Goal: Task Accomplishment & Management: Manage account settings

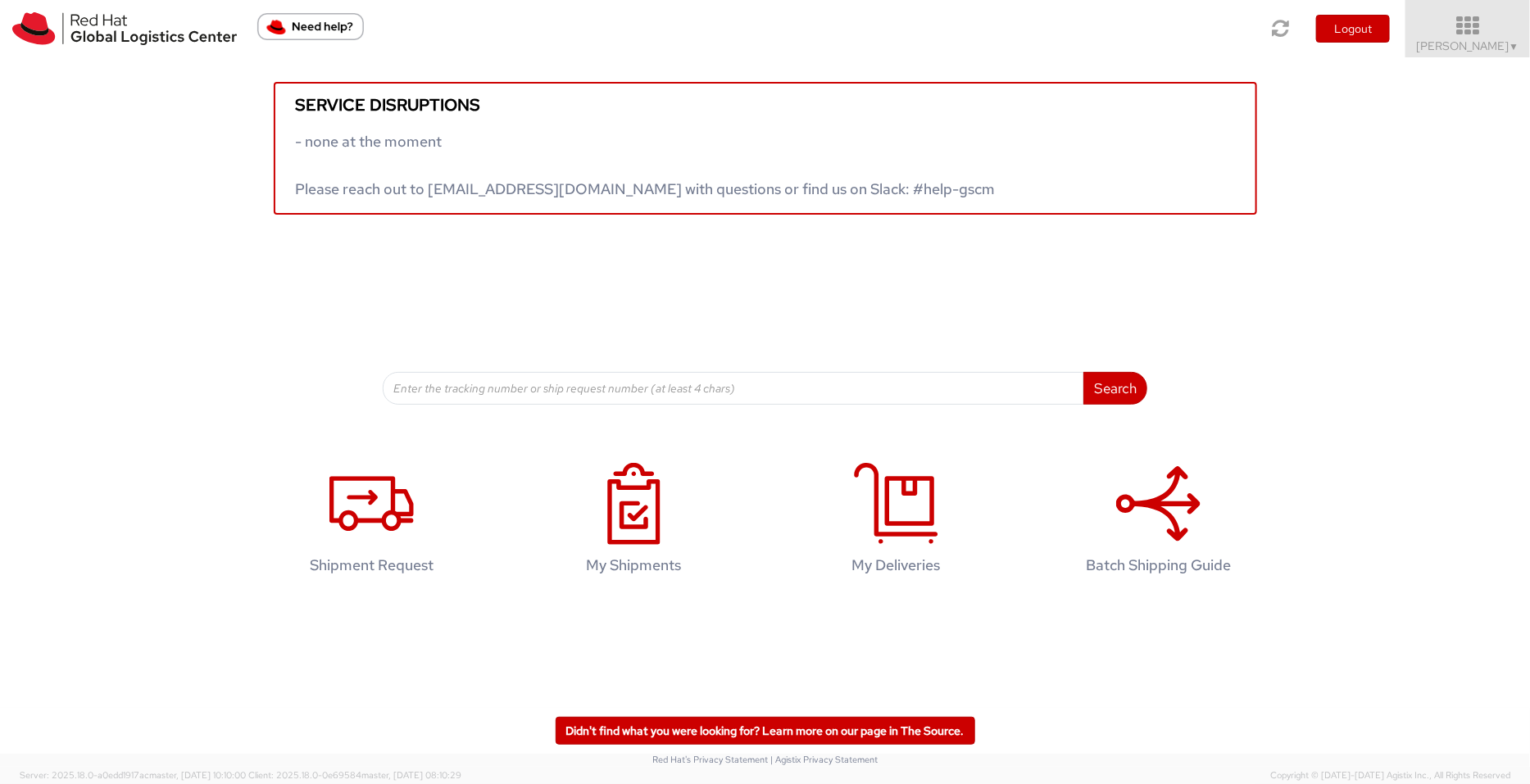
click at [1495, 41] on span "Pallav Sen Gupta ▼" at bounding box center [1468, 46] width 103 height 15
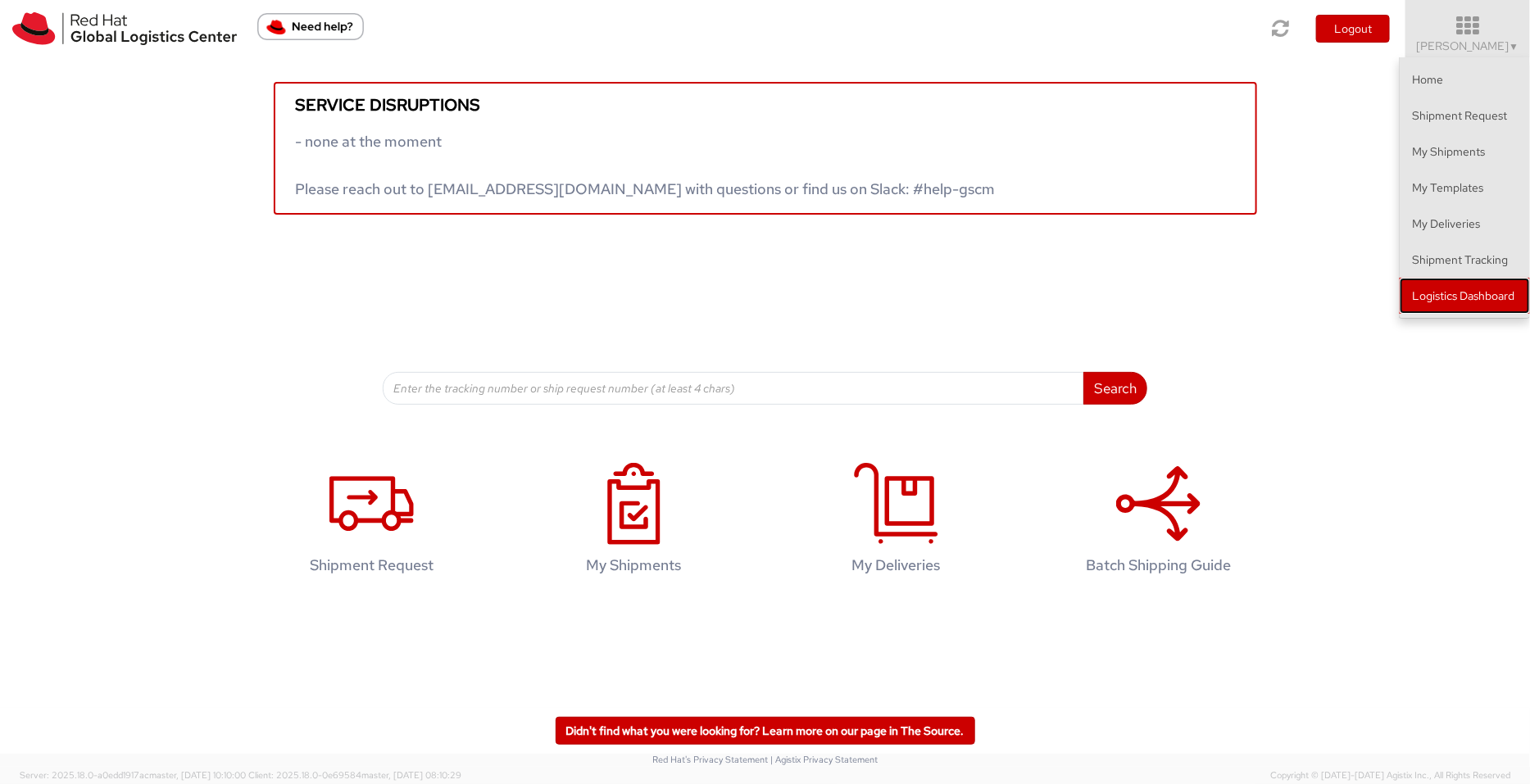
click at [1469, 304] on link "Logistics Dashboard" at bounding box center [1465, 296] width 130 height 36
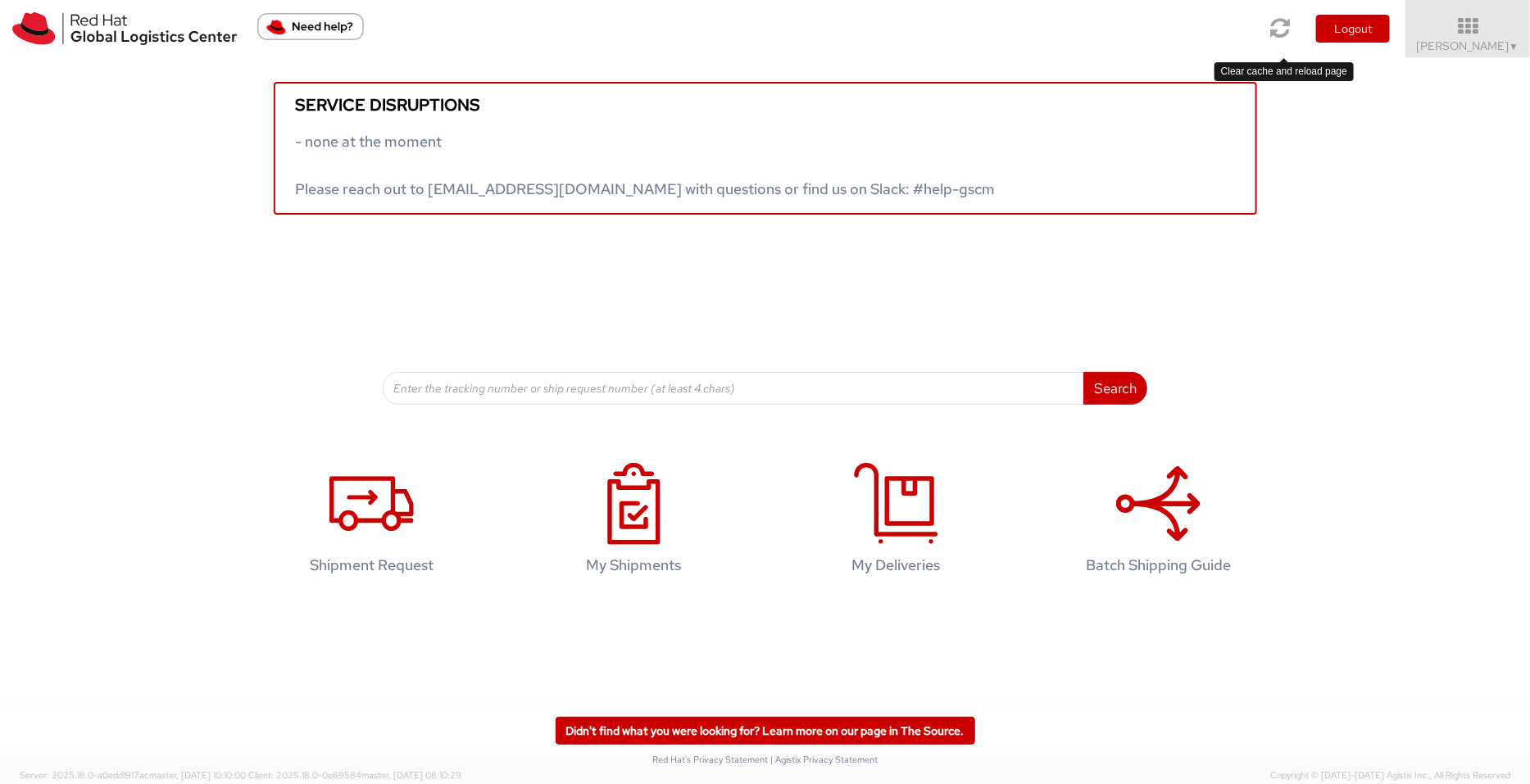
click at [1223, 29] on icon at bounding box center [1281, 28] width 20 height 23
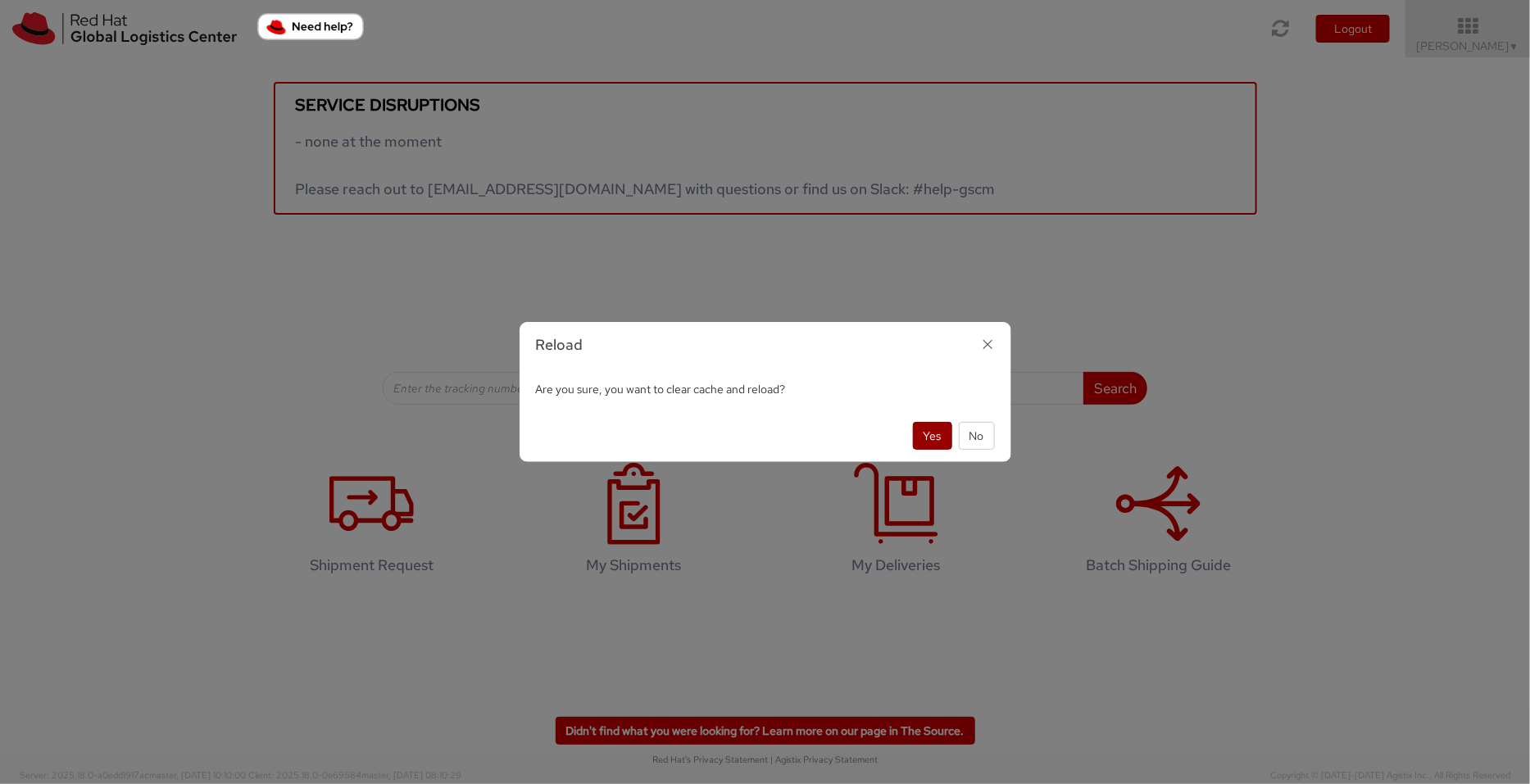
click at [930, 446] on button "Yes" at bounding box center [932, 435] width 39 height 28
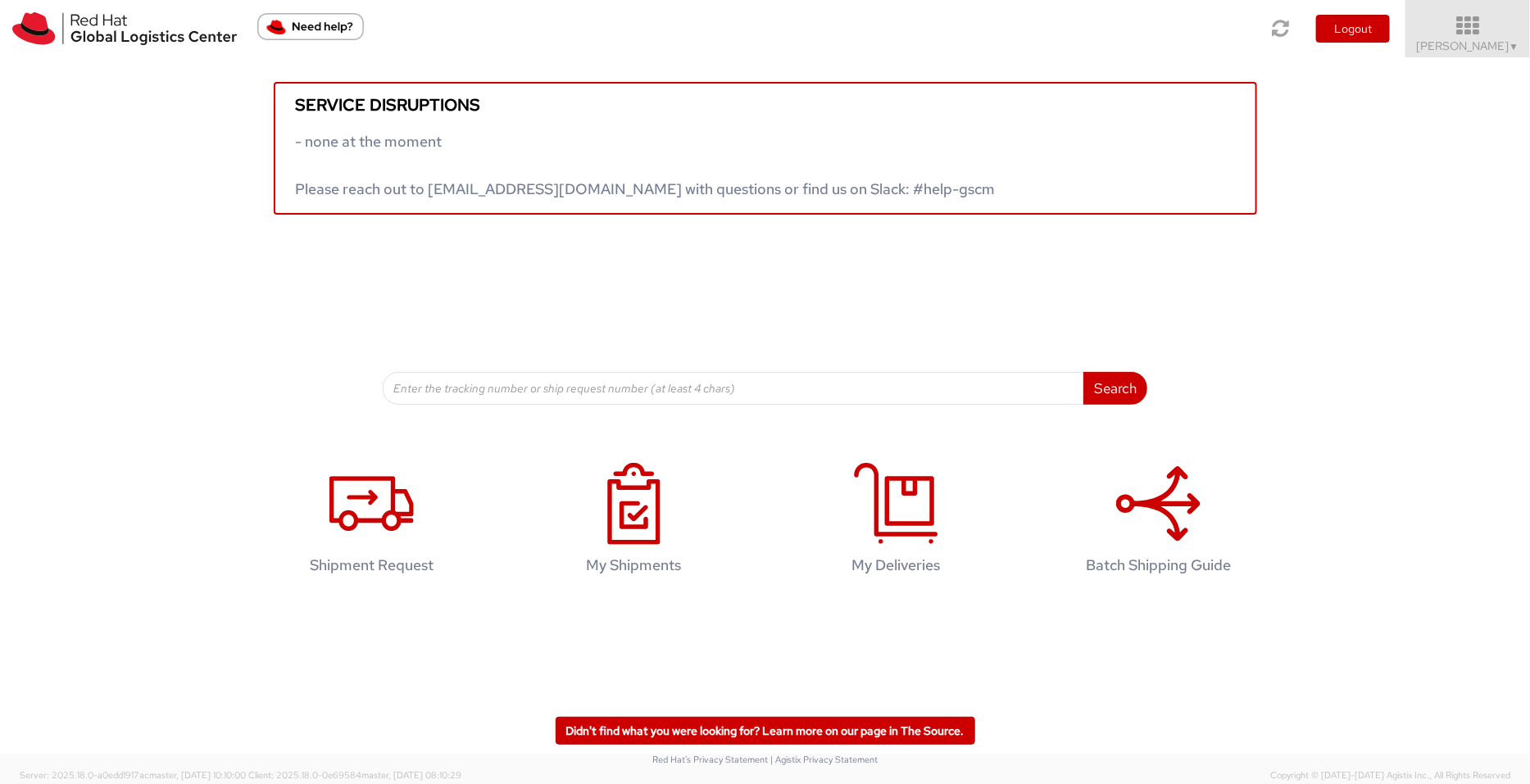
click at [1502, 26] on icon at bounding box center [1468, 26] width 144 height 23
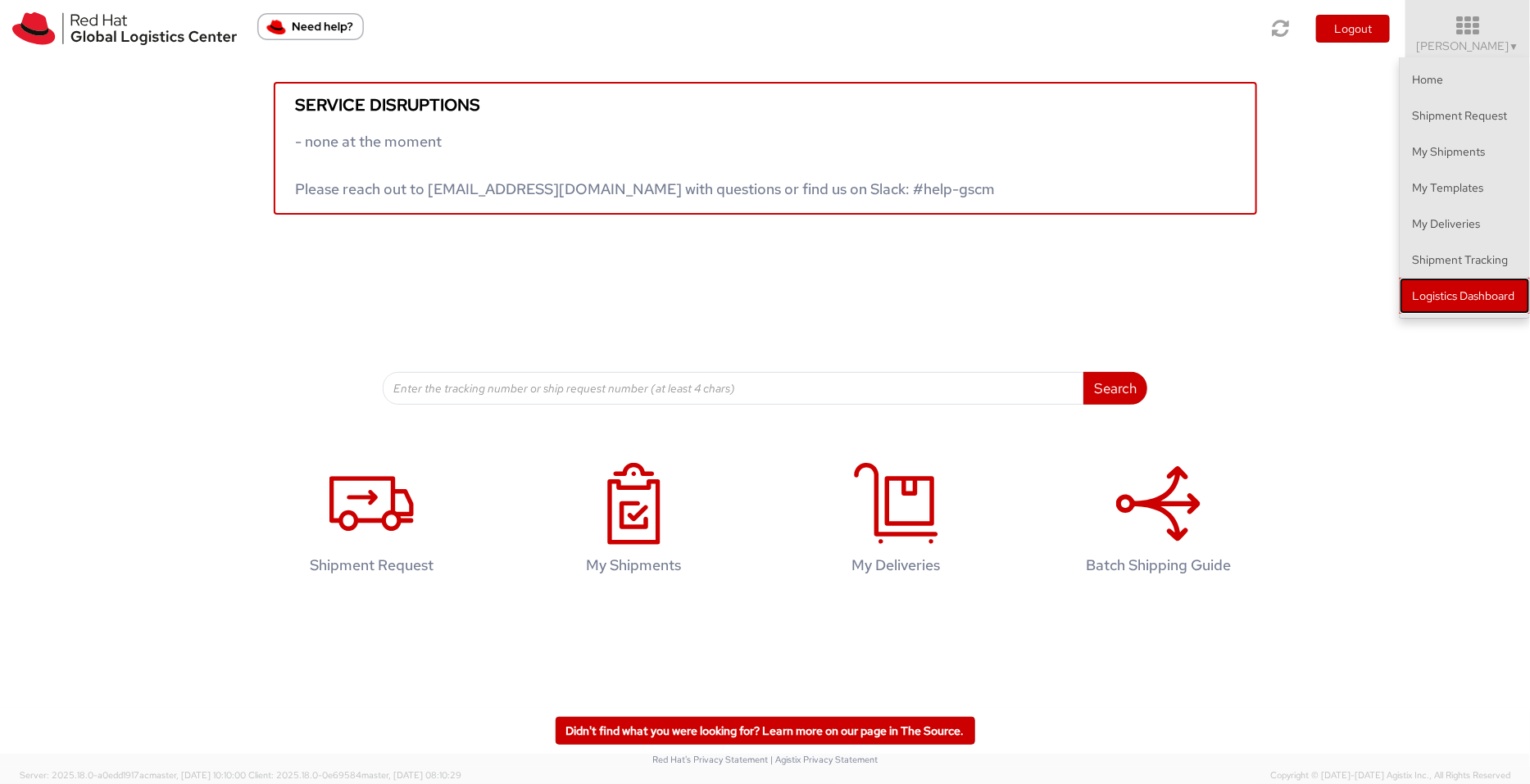
click at [1472, 305] on link "Logistics Dashboard" at bounding box center [1465, 296] width 130 height 36
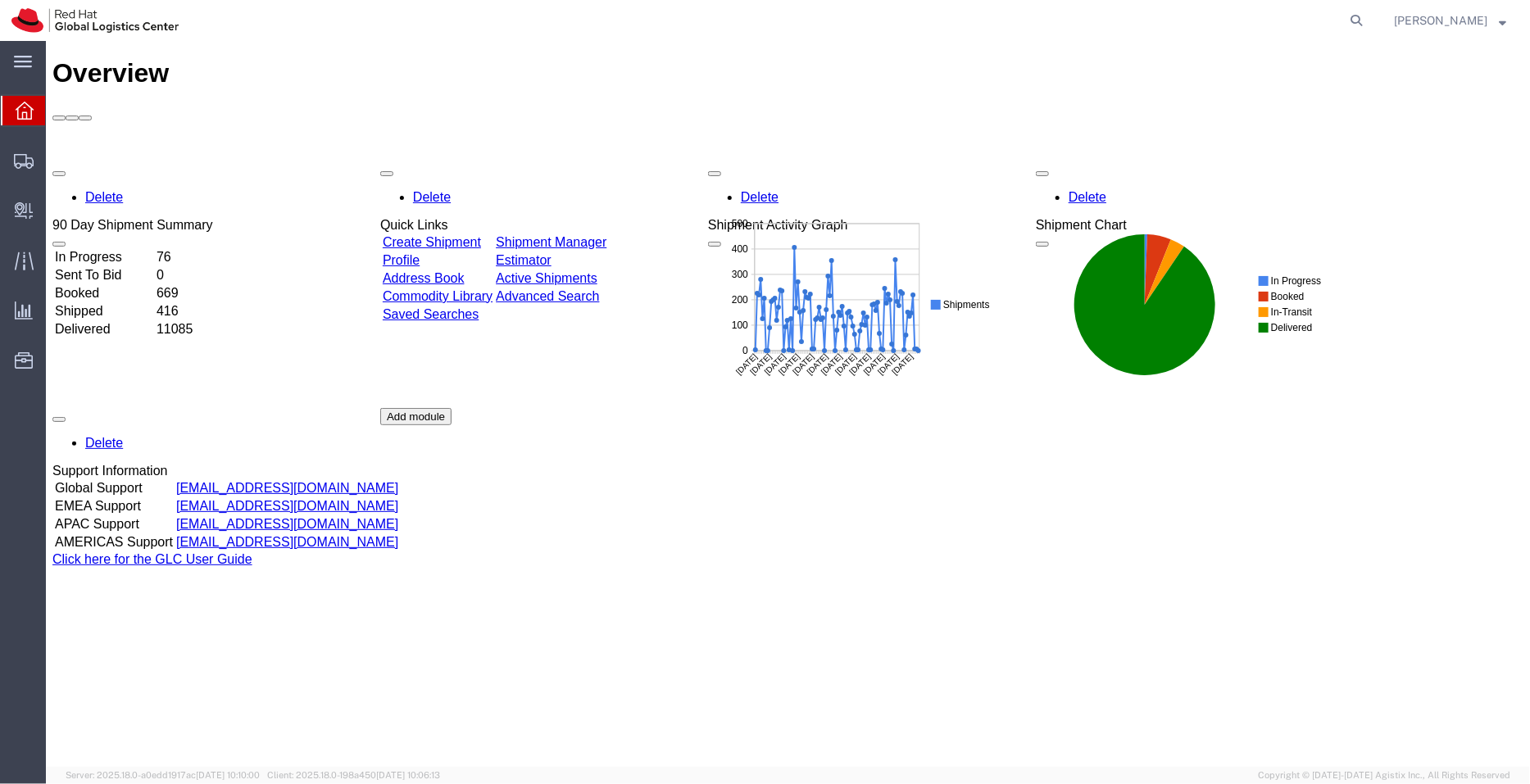
click at [605, 235] on link "Shipment Manager" at bounding box center [550, 241] width 110 height 14
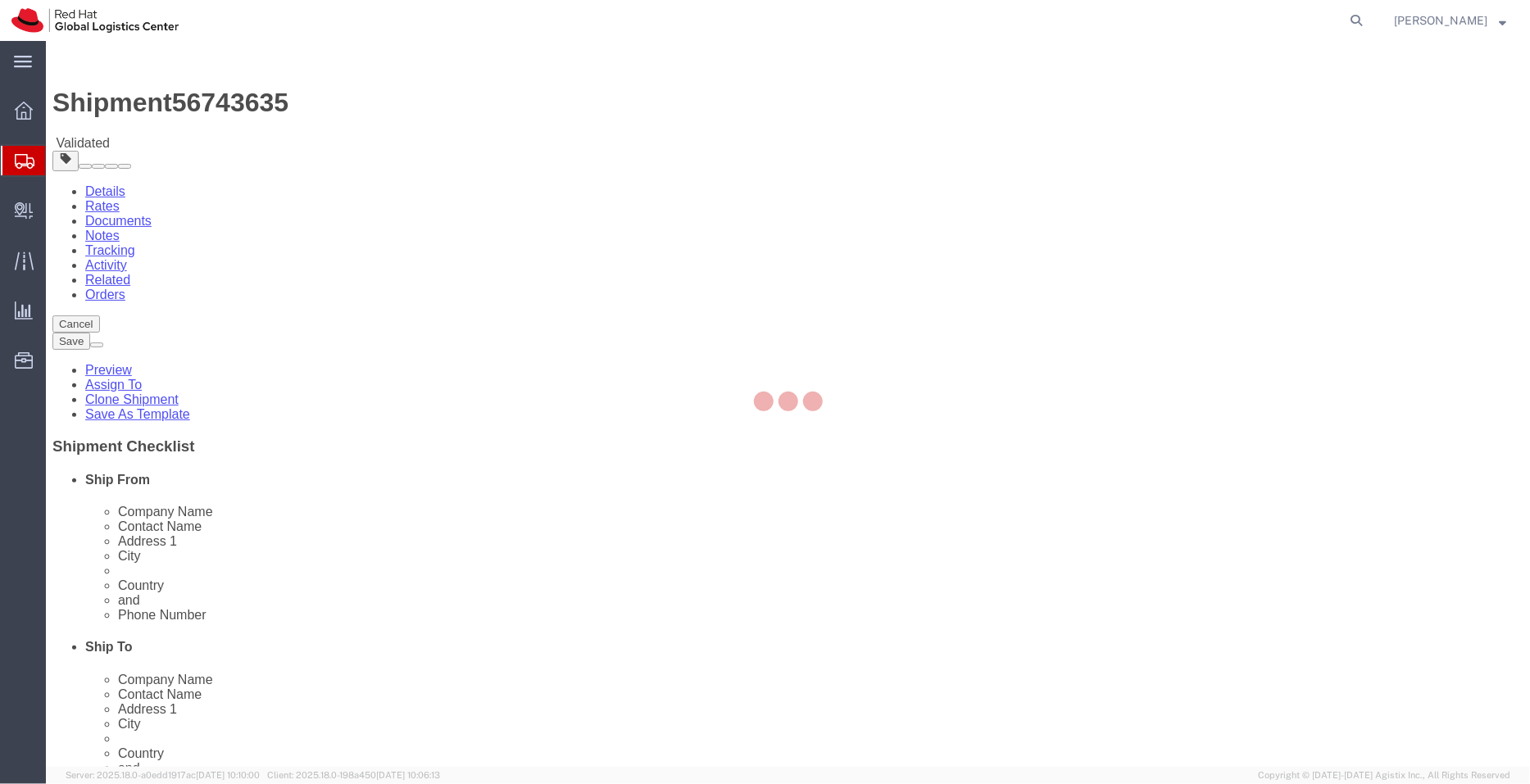
select select "37925"
select select "51051"
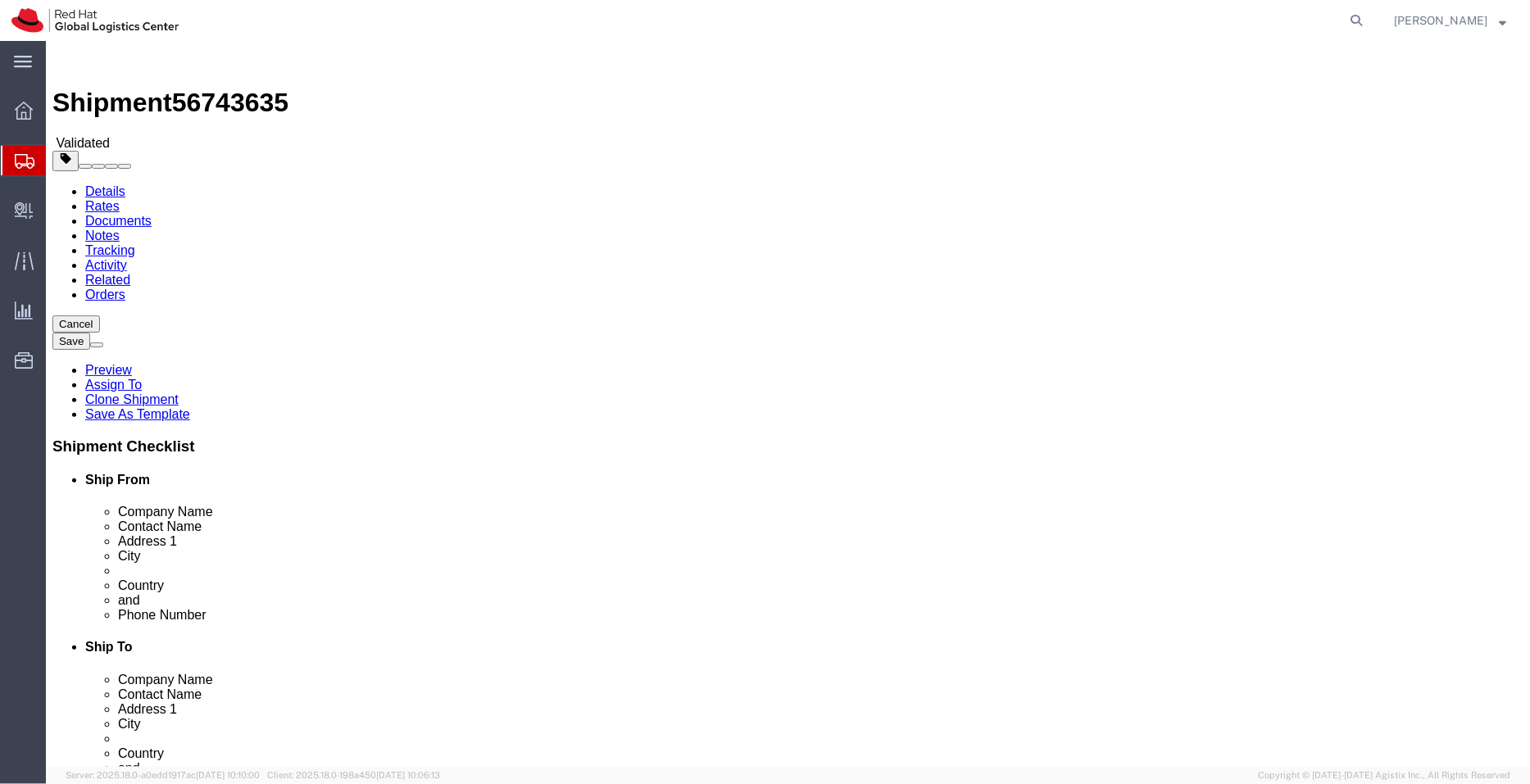
click link "ADDITIONAL INFORMATION"
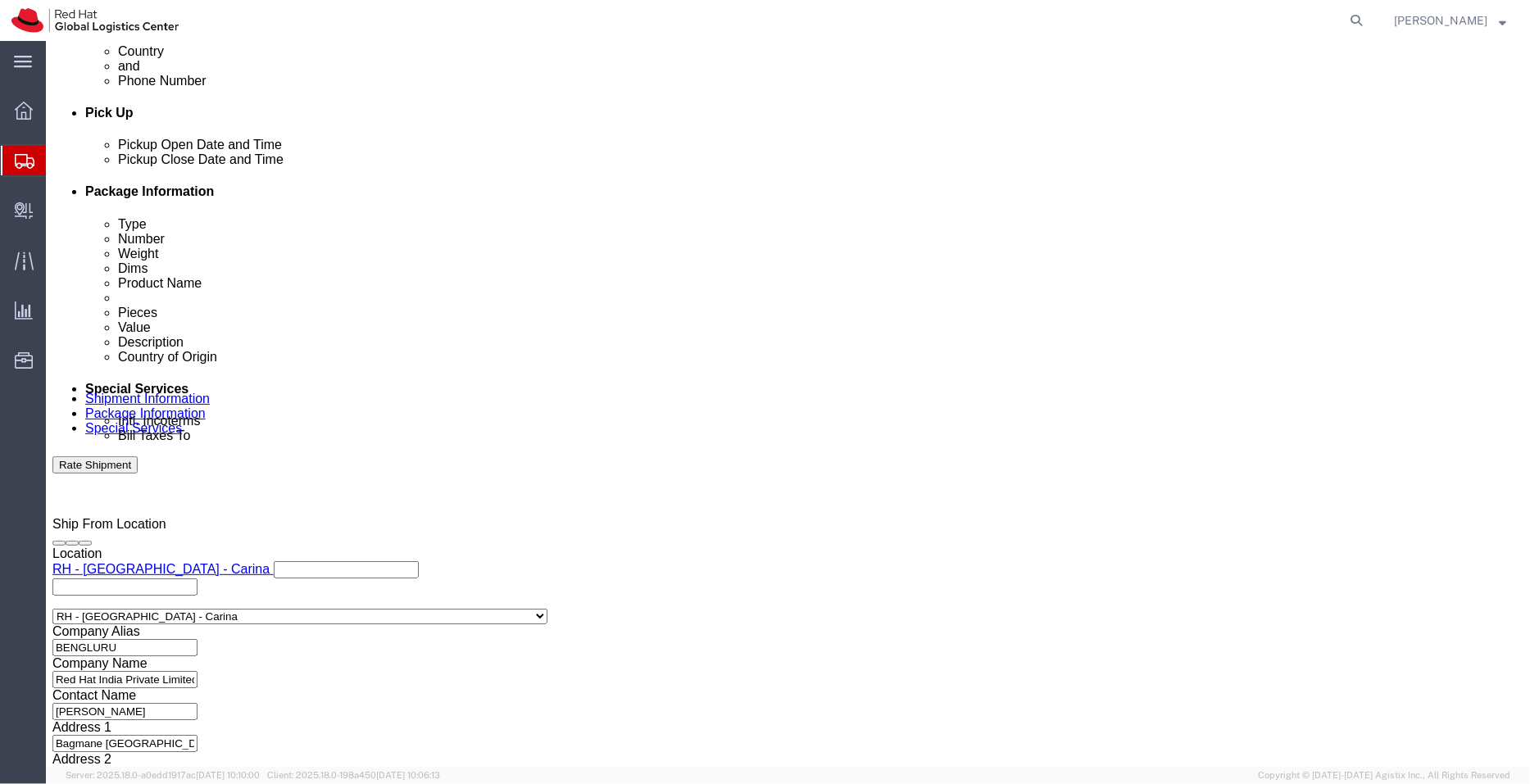
scroll to position [739, 0]
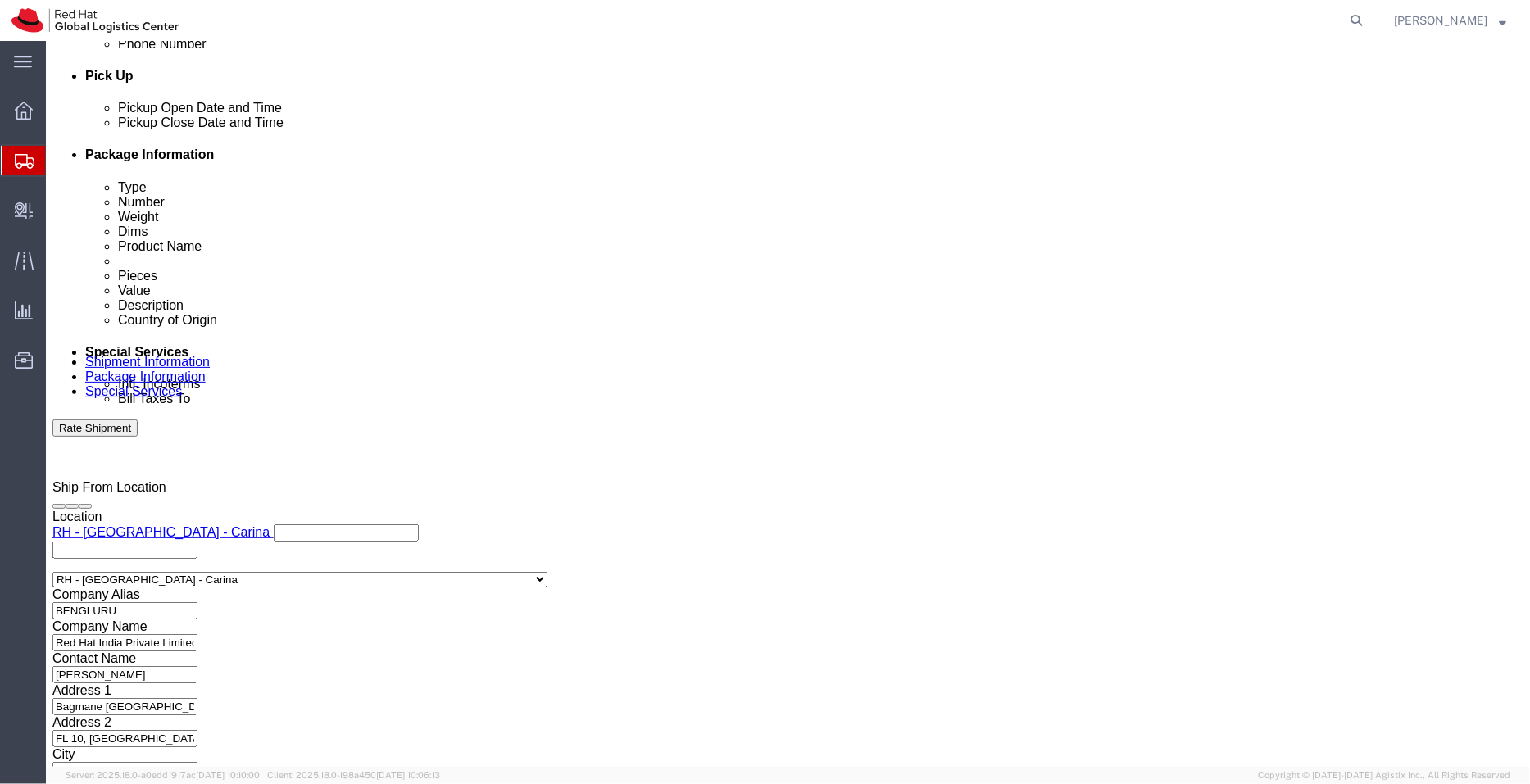
click input "CS4/N/DDP/-/-/-/0/090925"
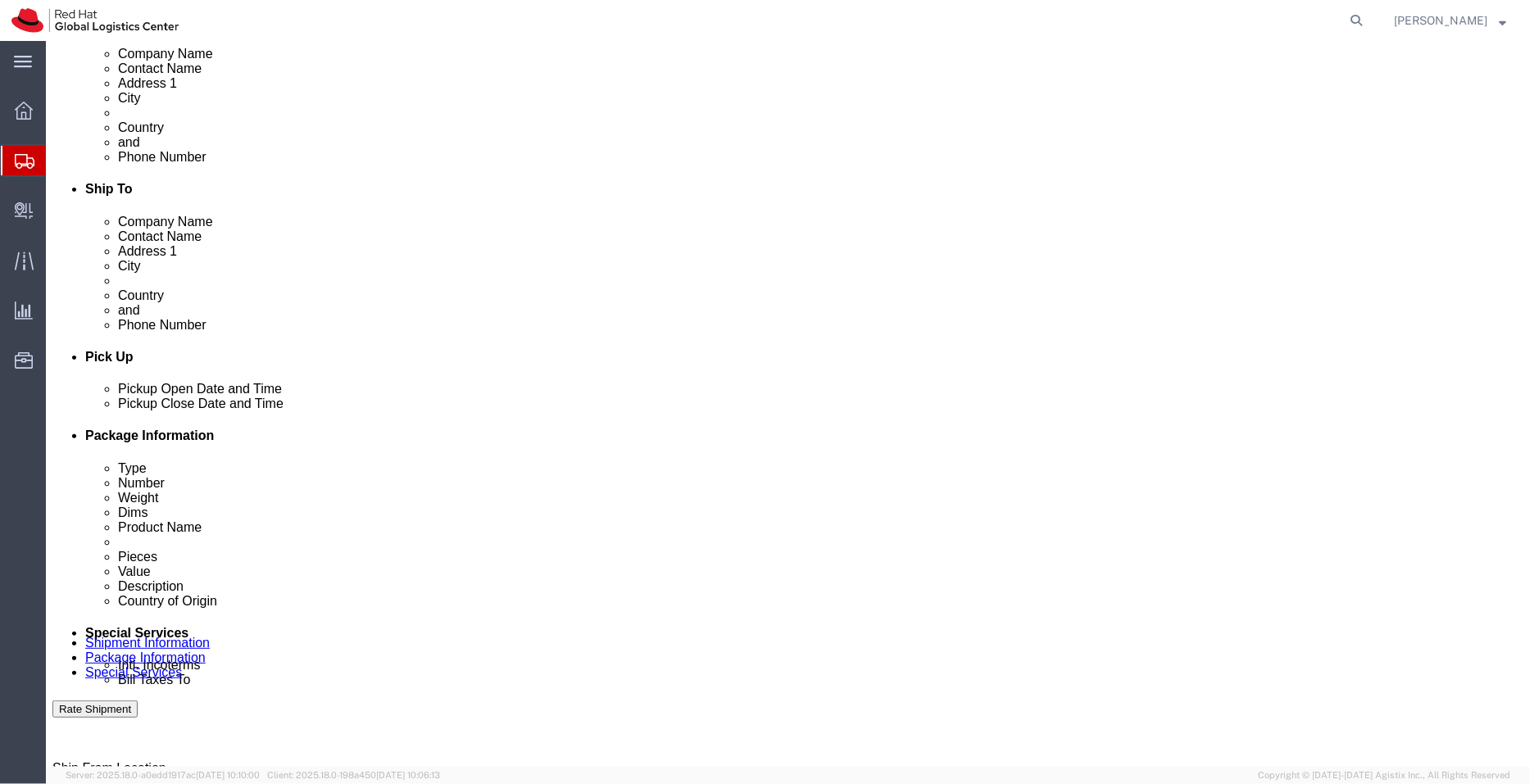
scroll to position [0, 0]
click icon
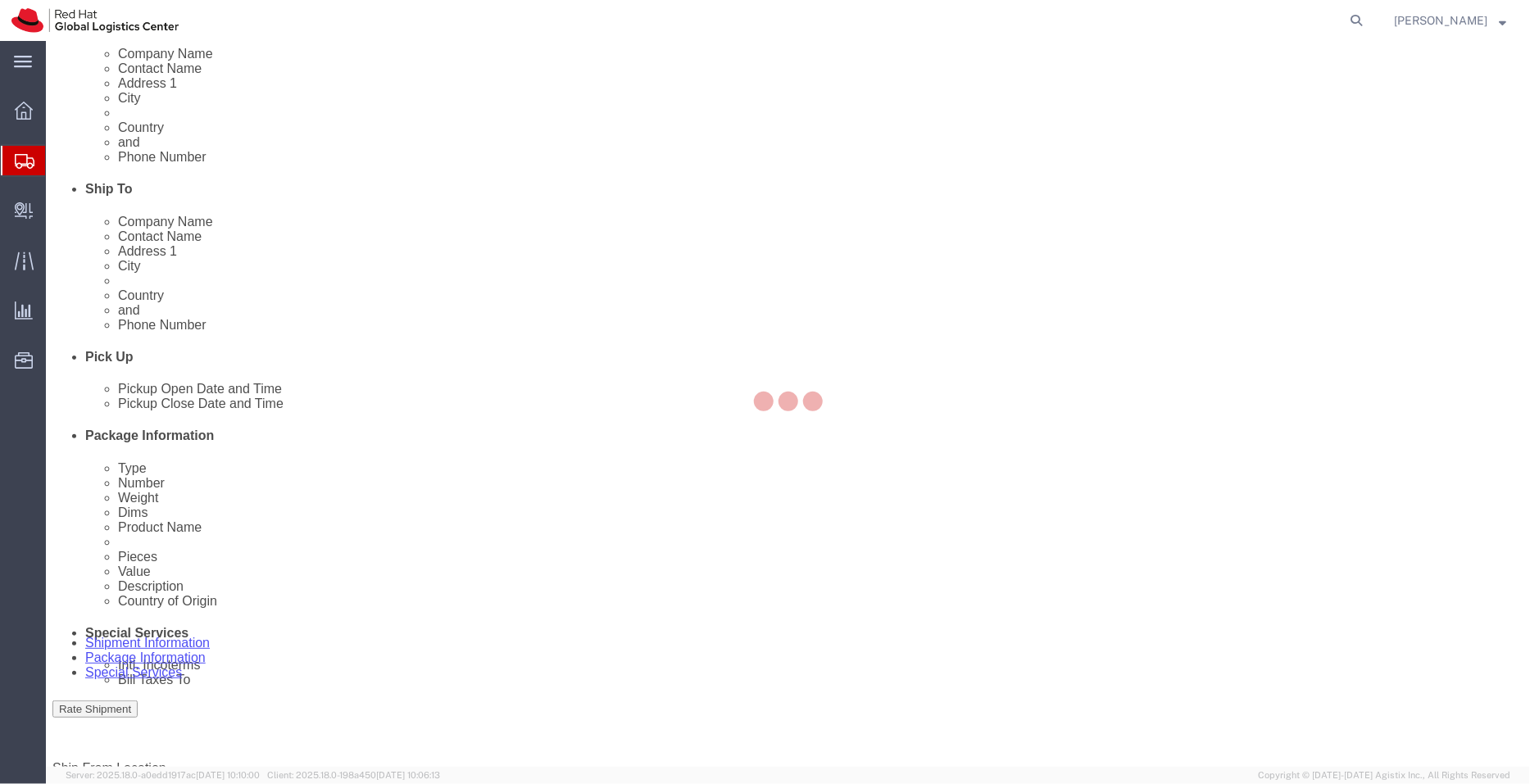
scroll to position [119, 0]
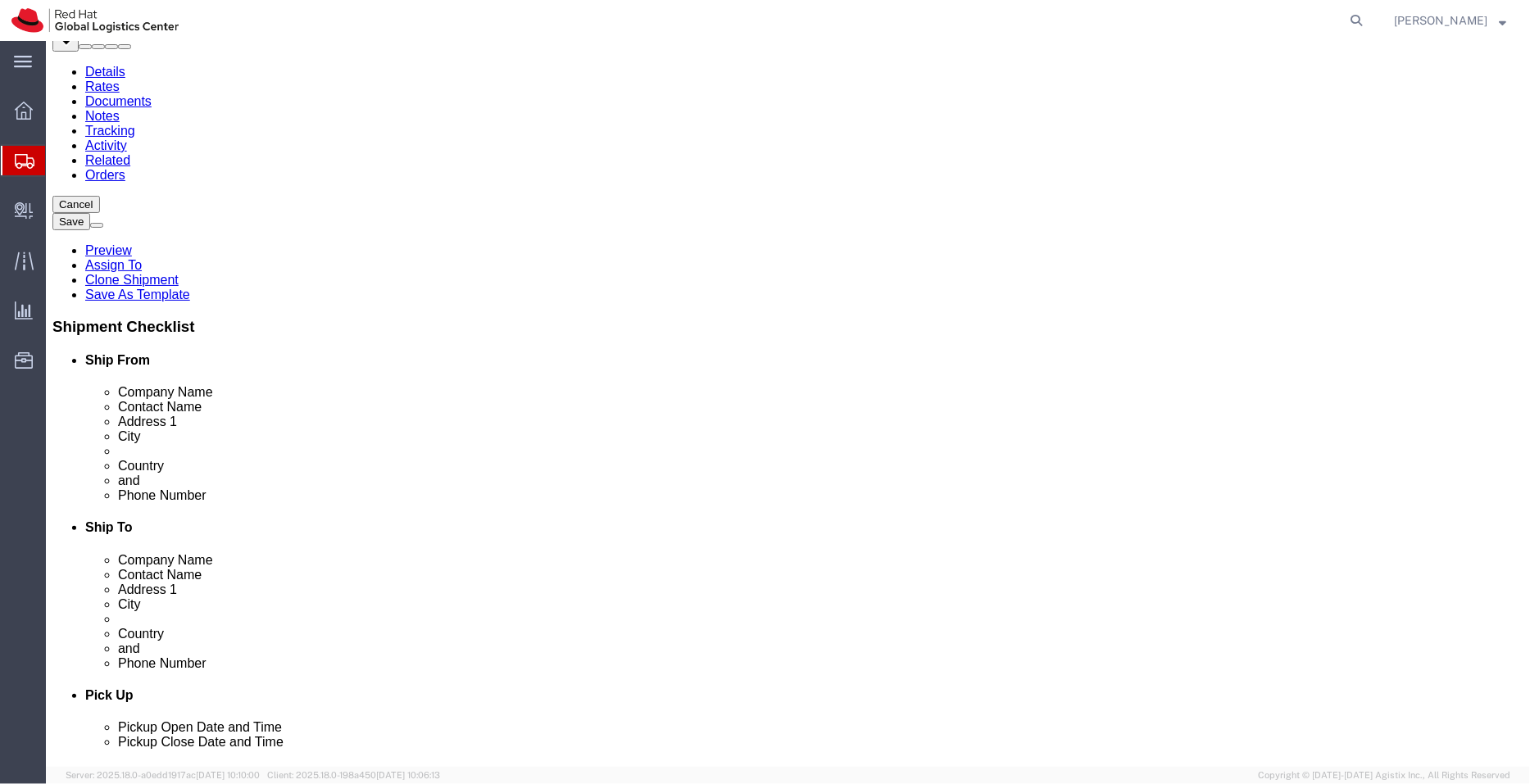
click dd "1.00 Each"
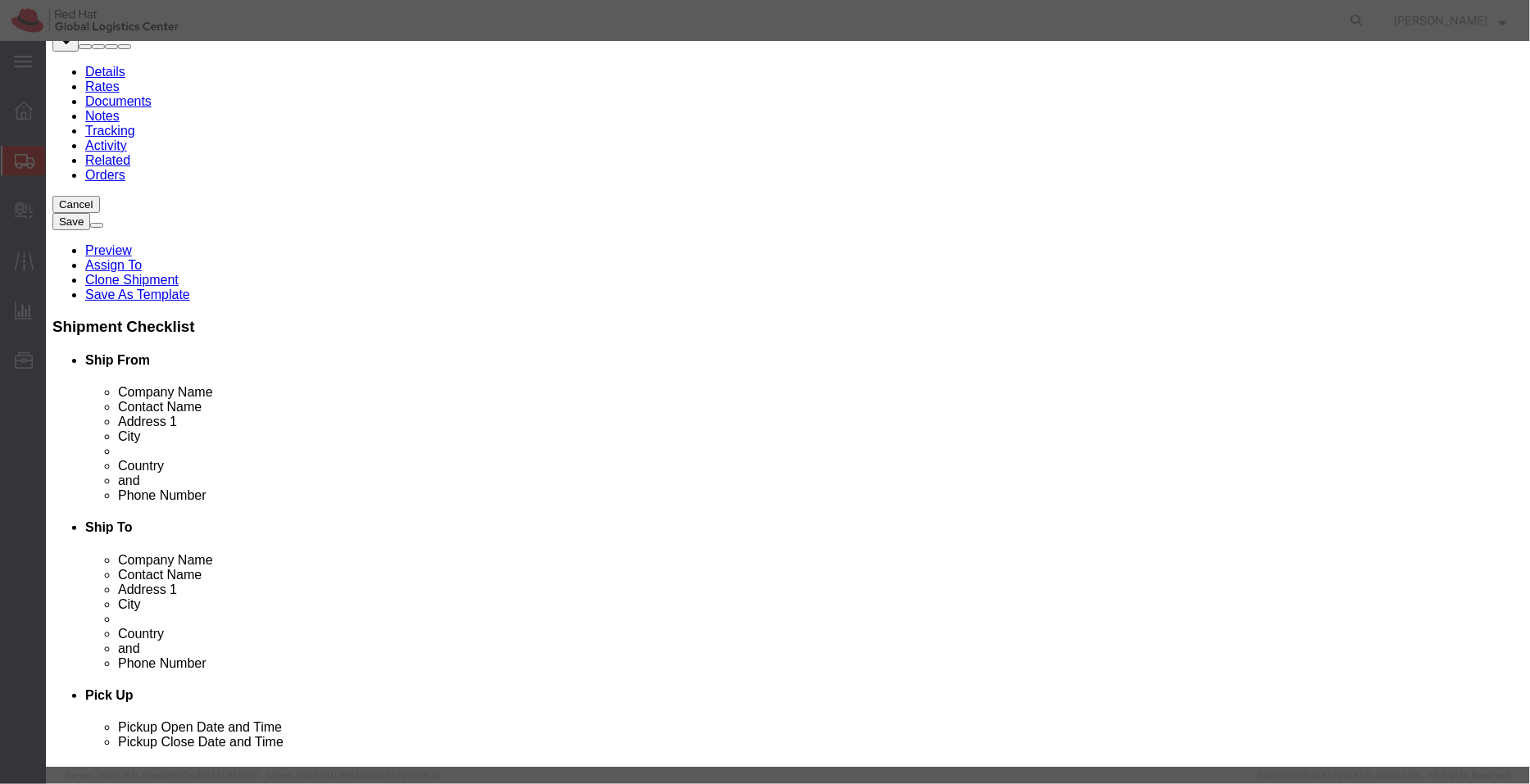
scroll to position [0, 0]
click button "Save & Close"
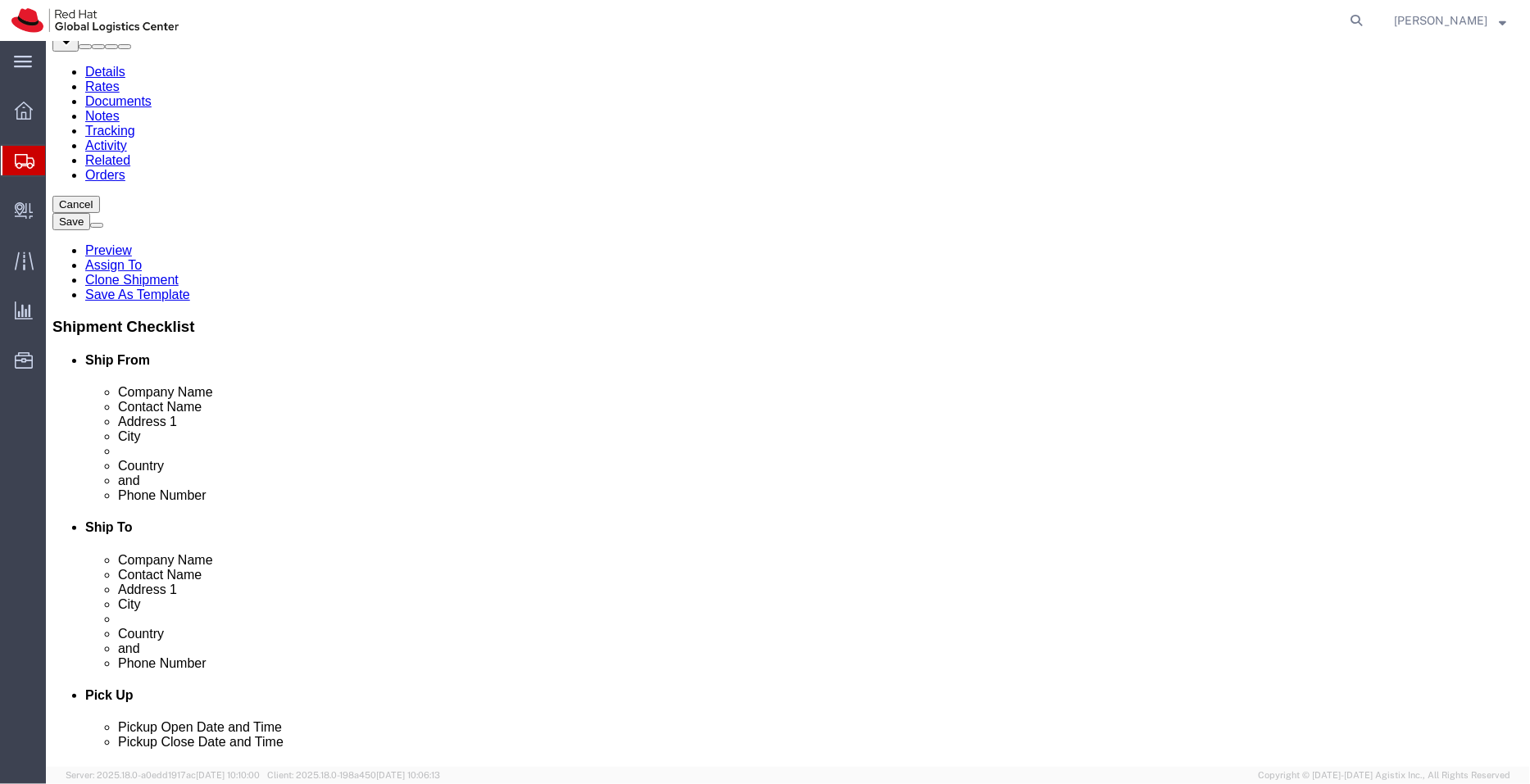
click dd "18.00 USD"
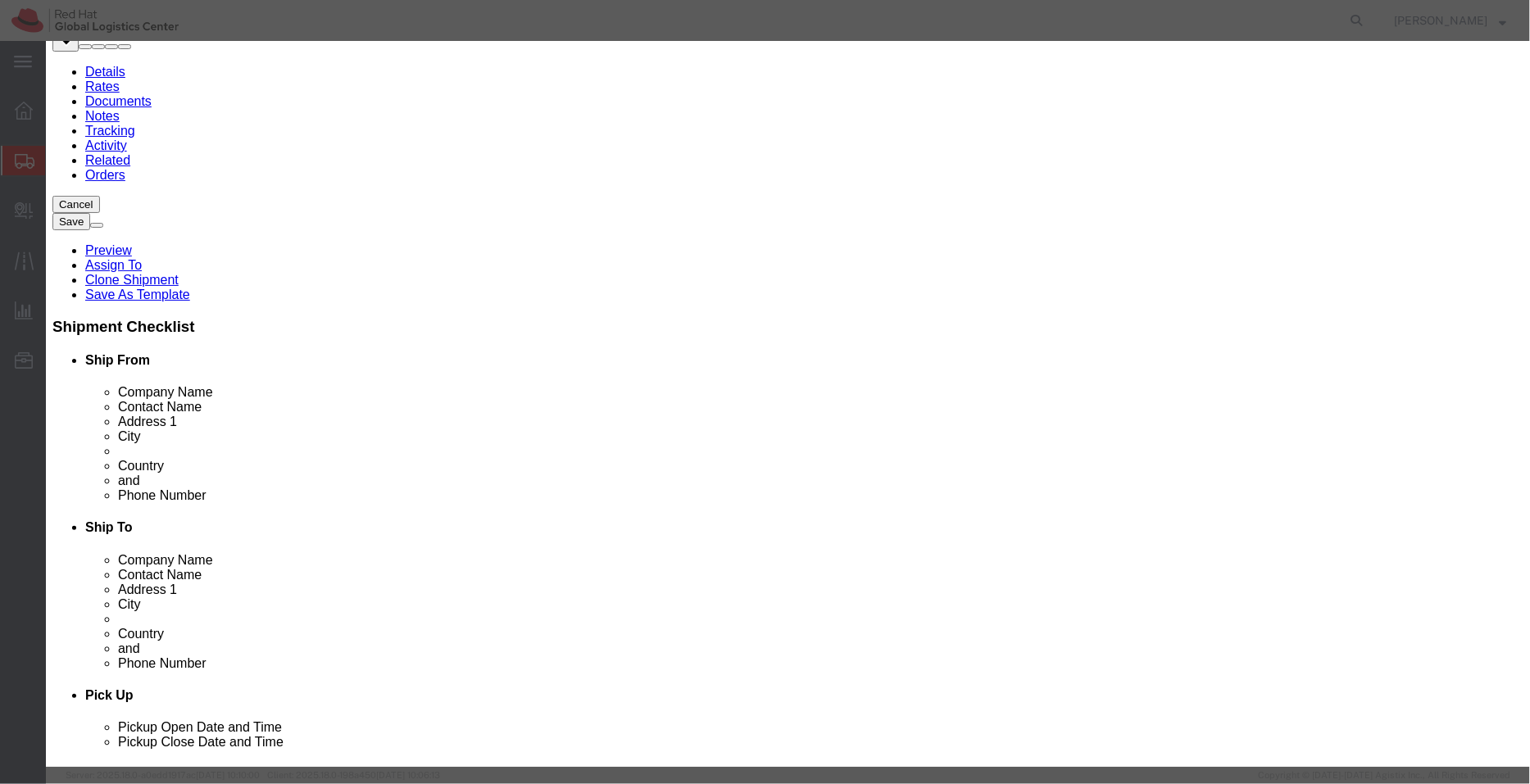
scroll to position [243, 0]
click h3 "Edit content"
click icon "button"
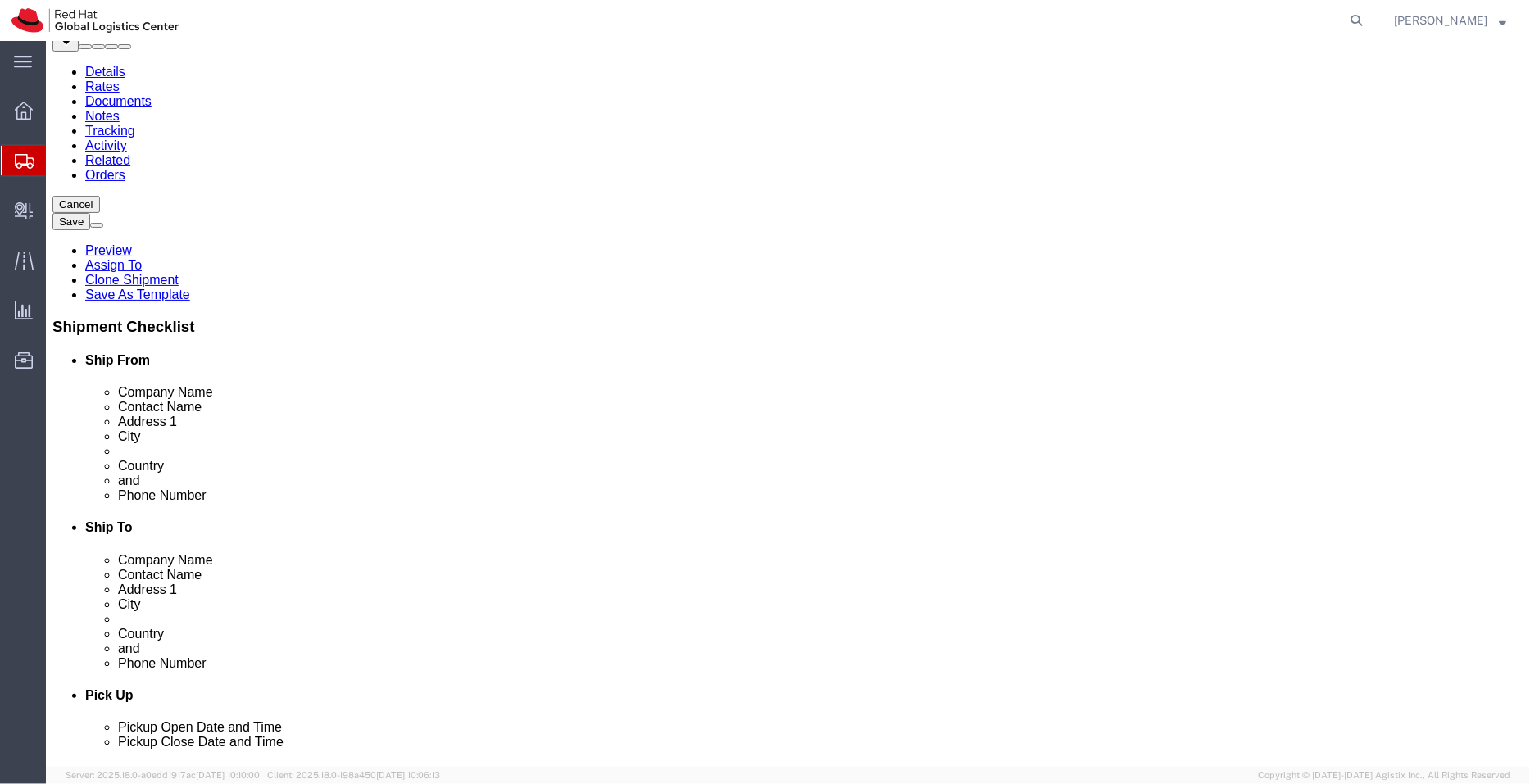
click dd "1.00 Each"
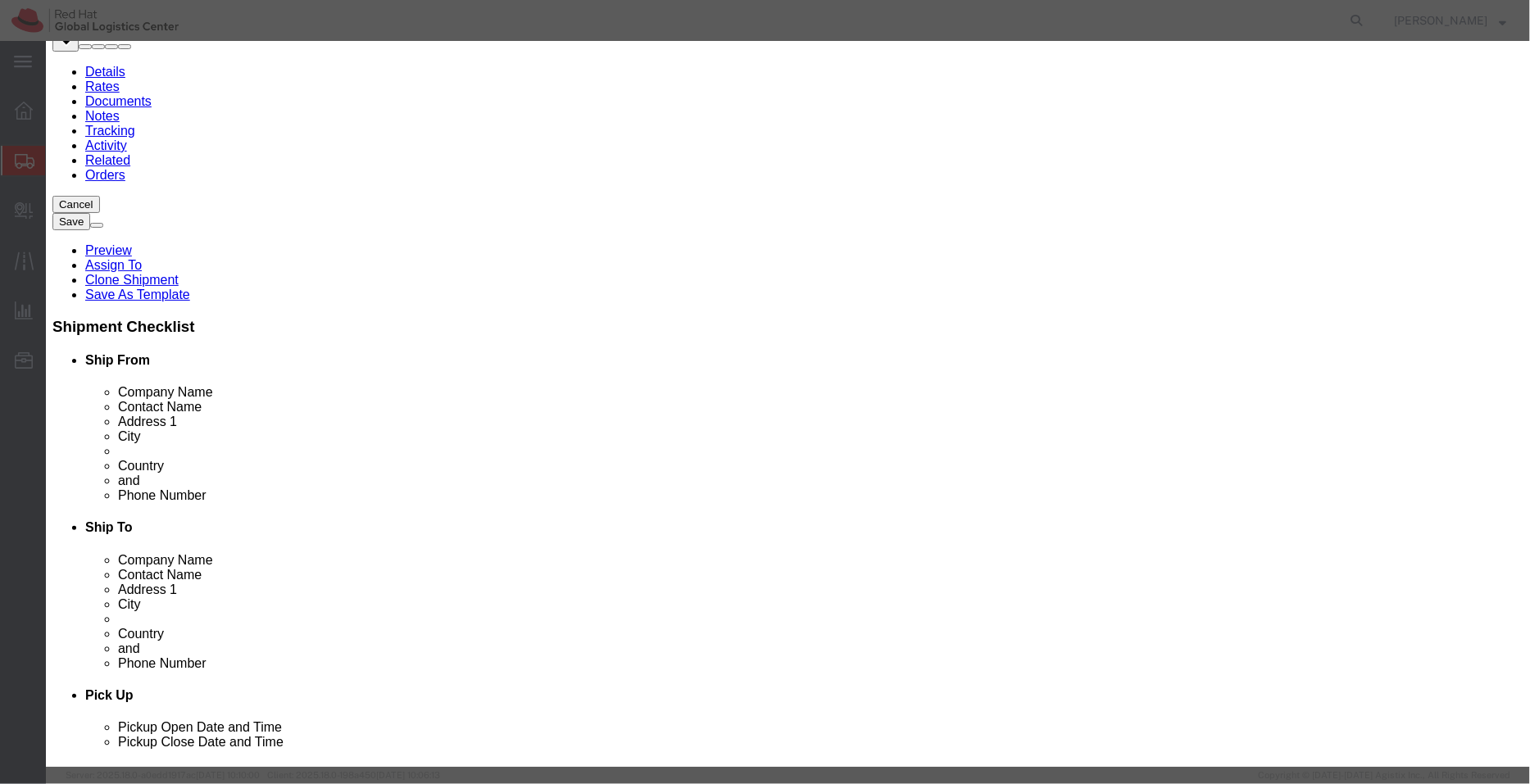
click button "button"
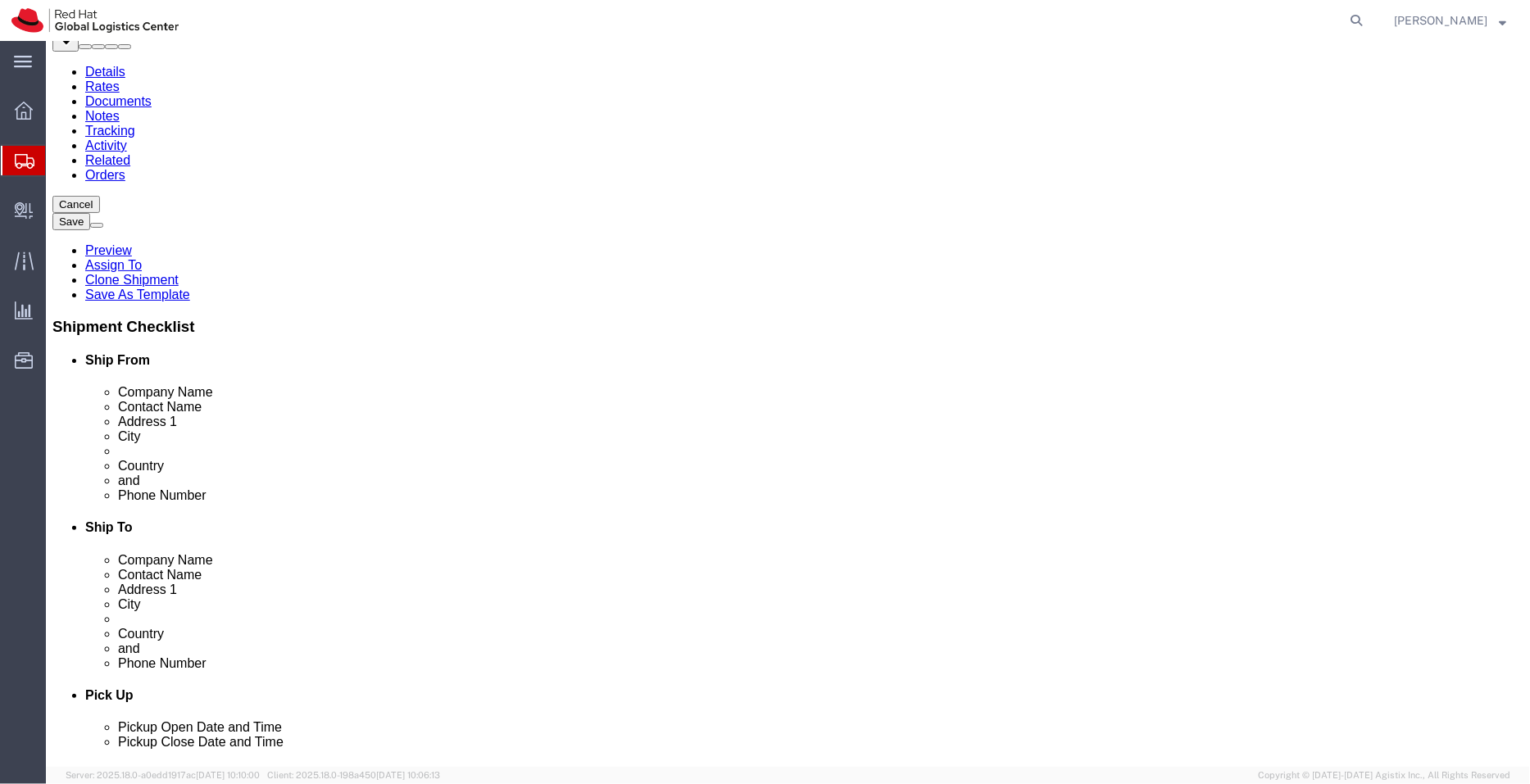
click dd "0.69 USD"
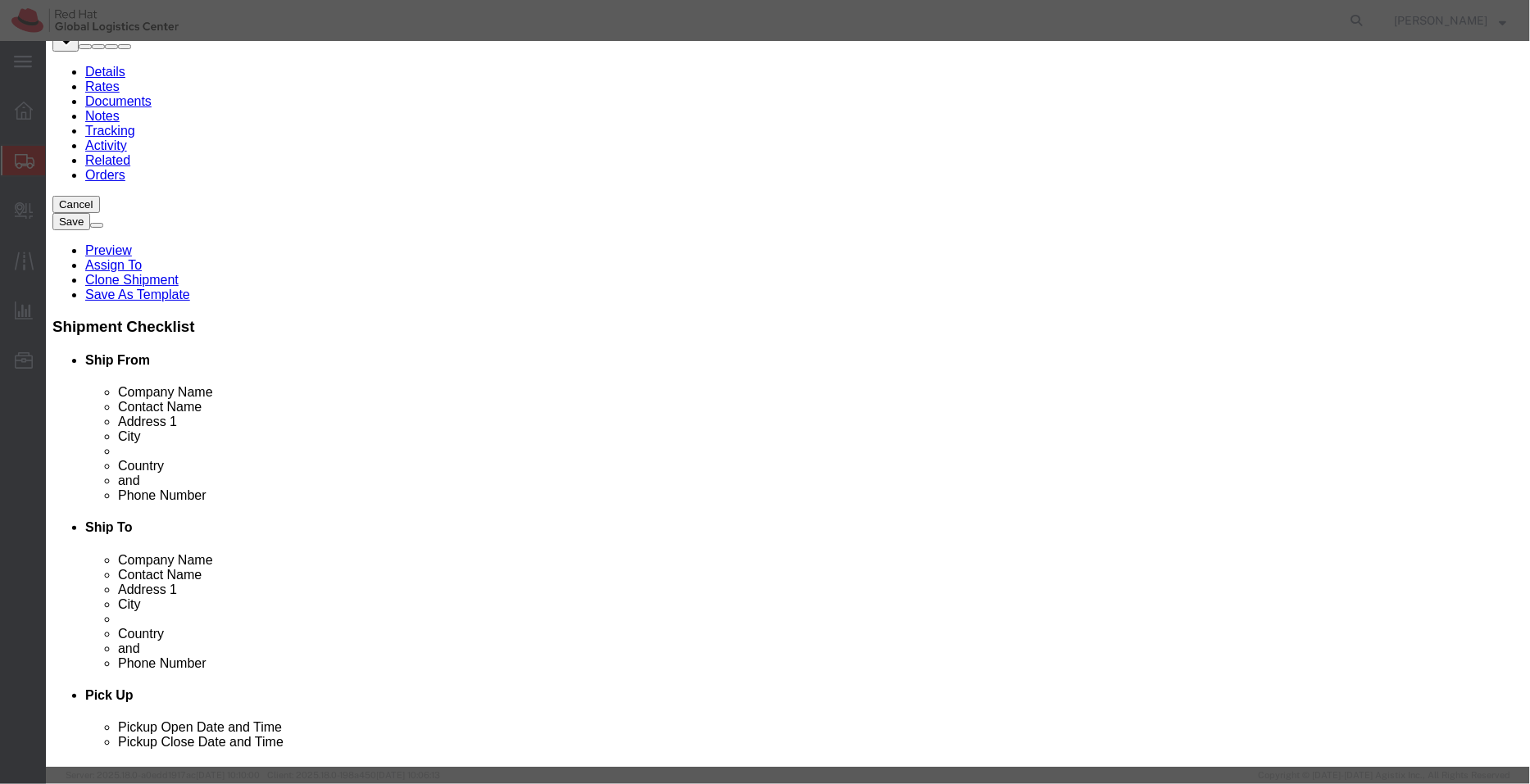
click div
click icon "button"
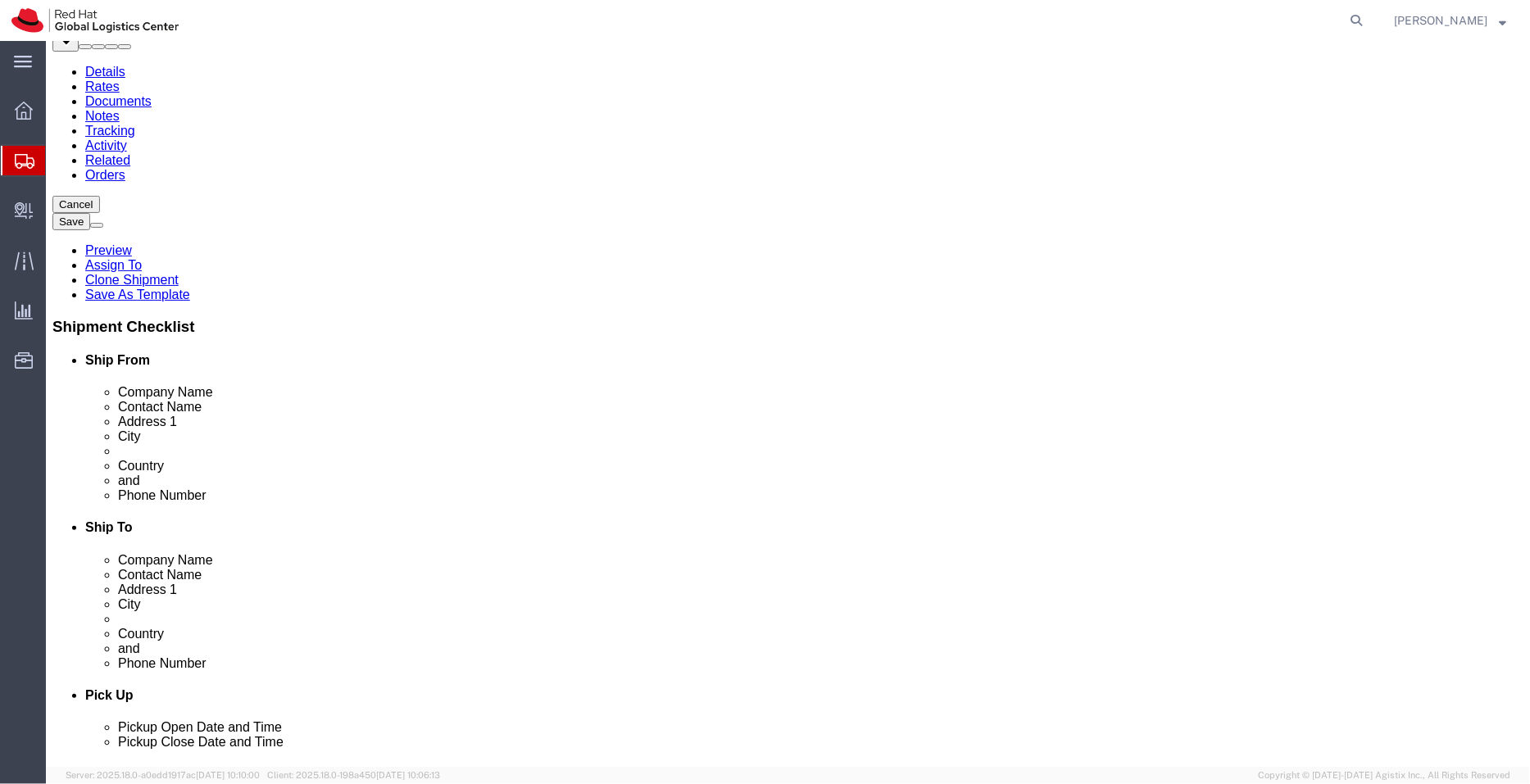
click icon
click select "Select Gift Personal Effects Repair/Warranty Return Sample Sold Temporary/Not S…"
click div "Billing"
click at [1223, 21] on agx-global-search at bounding box center [1108, 20] width 524 height 41
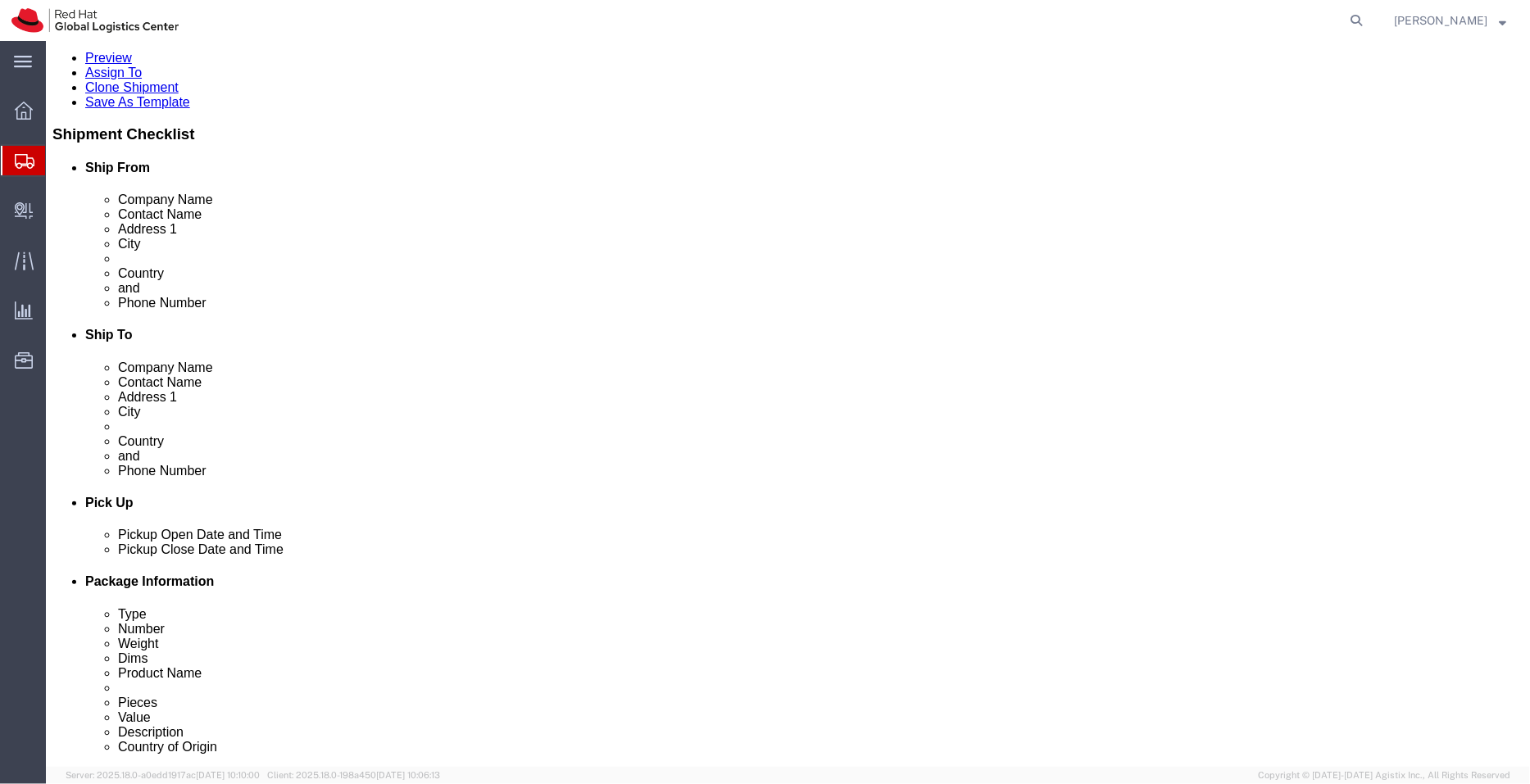
scroll to position [313, 0]
click button "Rate Shipment"
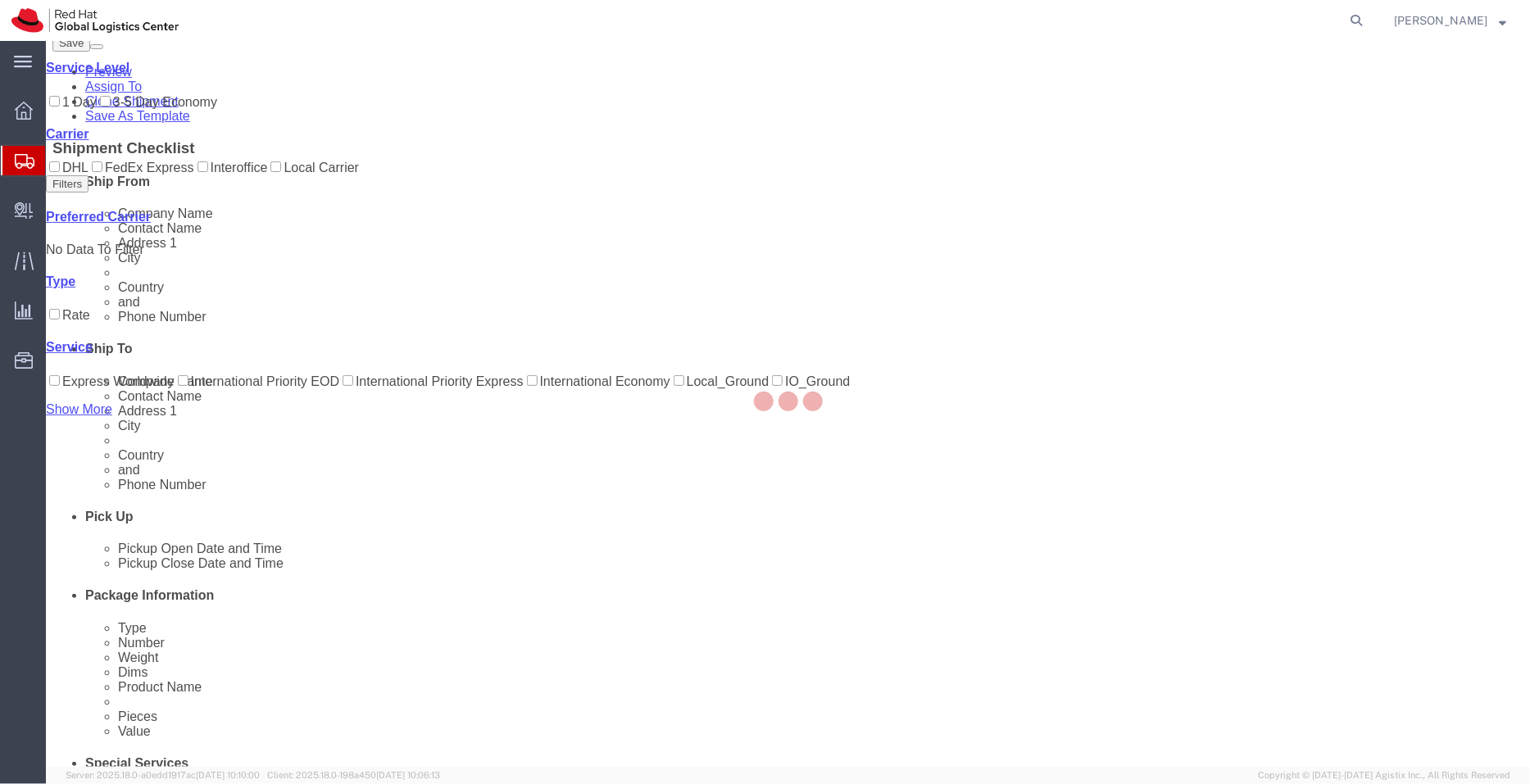
scroll to position [0, 0]
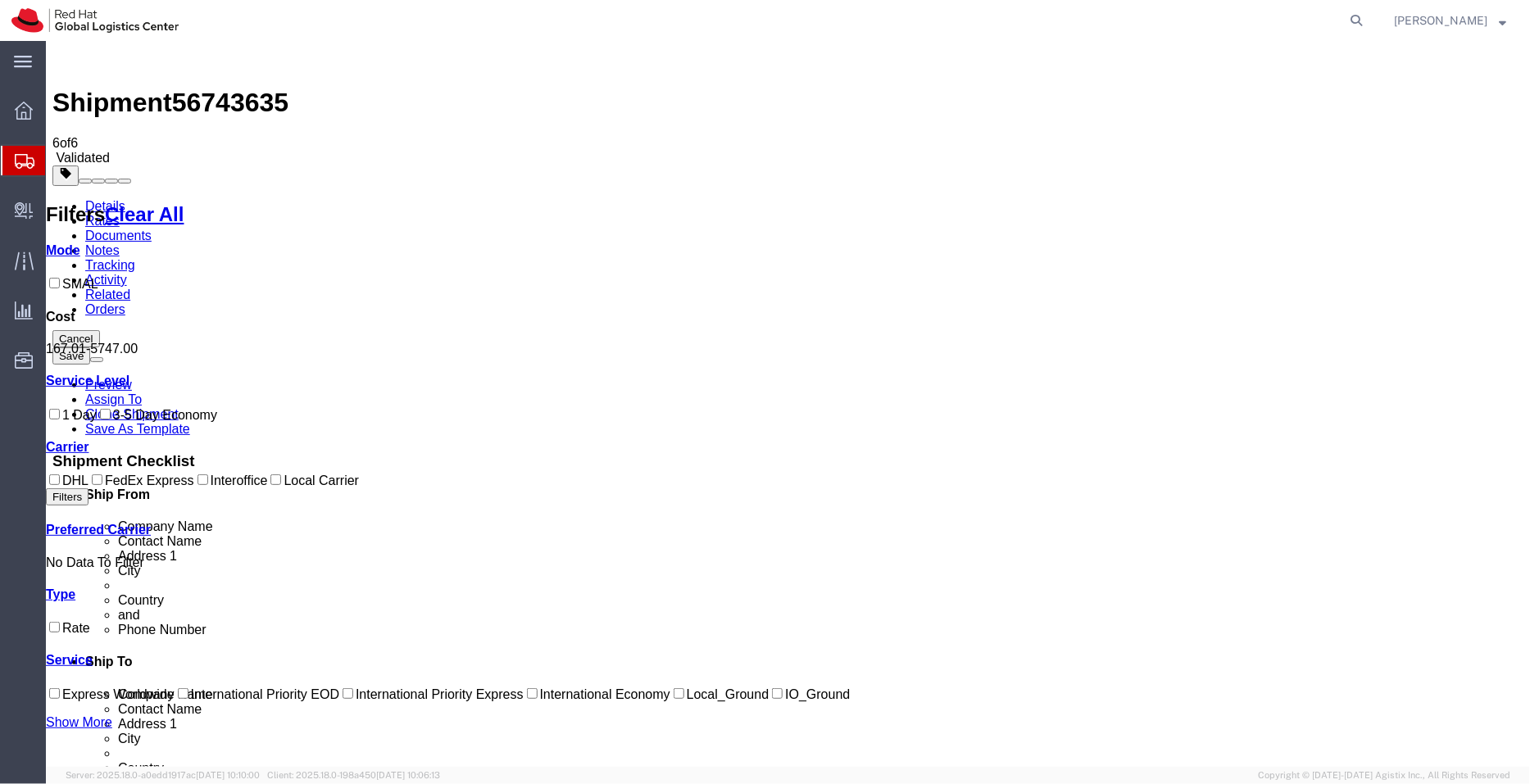
click at [282, 15] on div at bounding box center [780, 20] width 1180 height 41
click at [101, 199] on link "Details" at bounding box center [104, 205] width 40 height 14
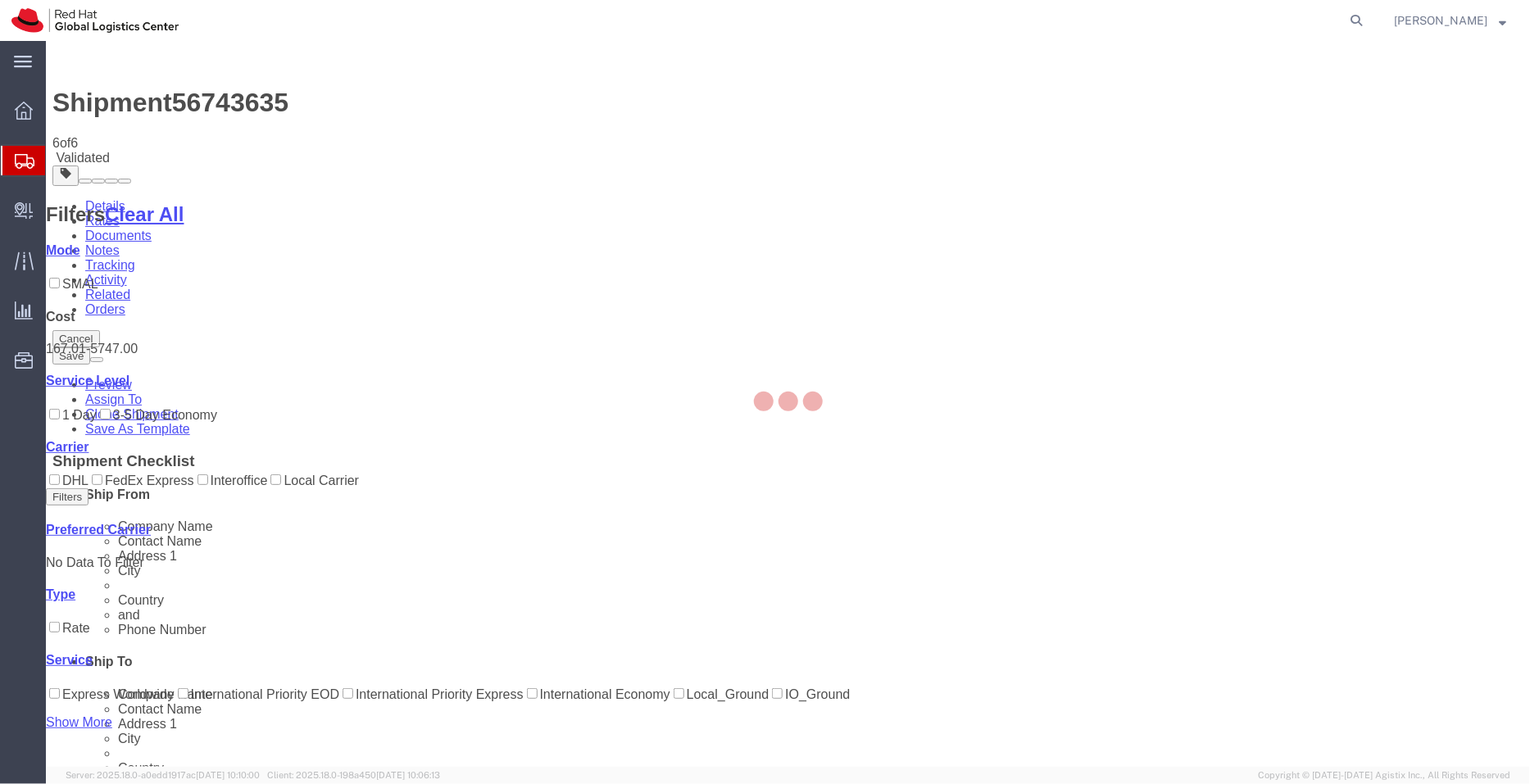
select select "37925"
select select "51051"
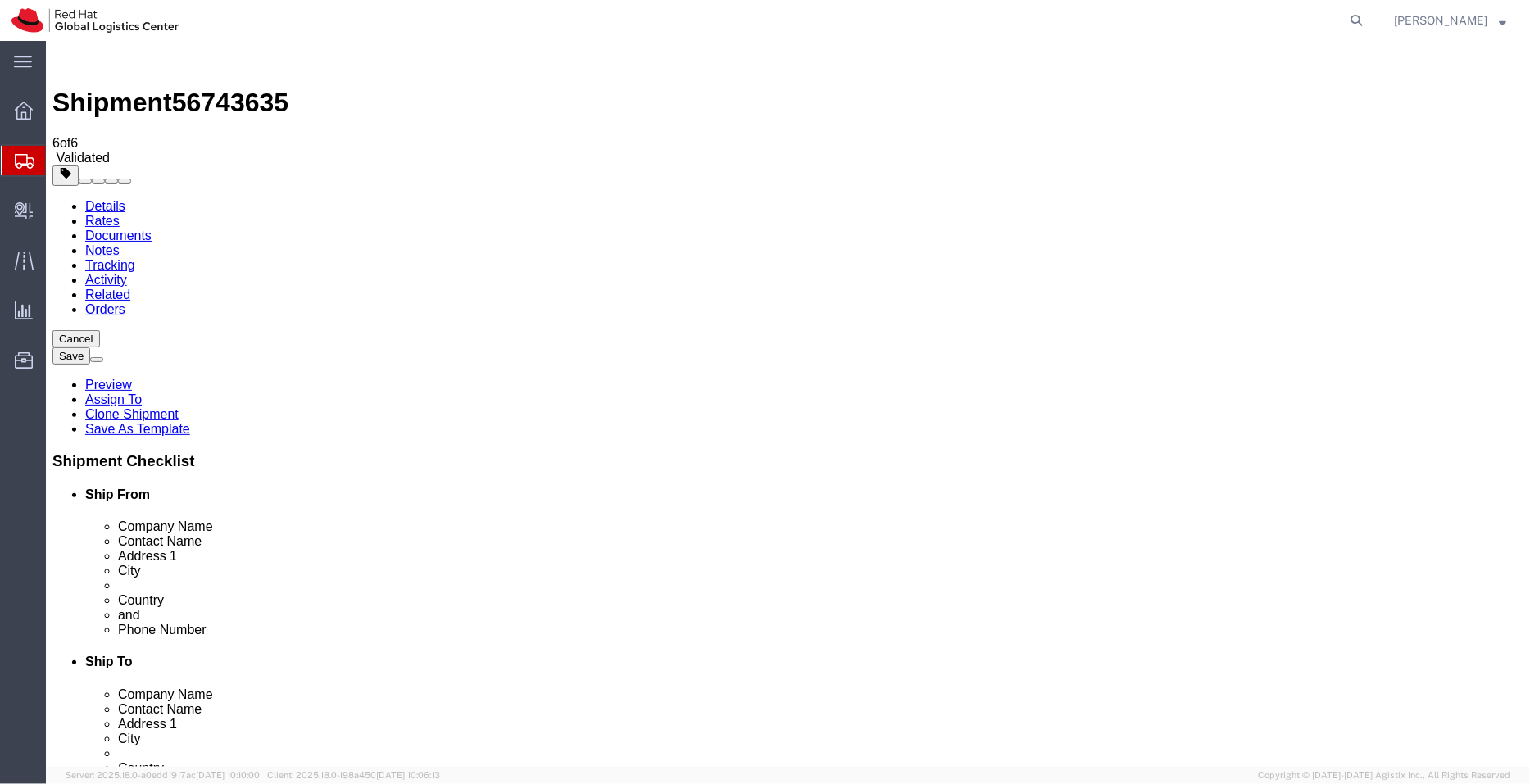
click link "ADDITIONAL INFORMATION"
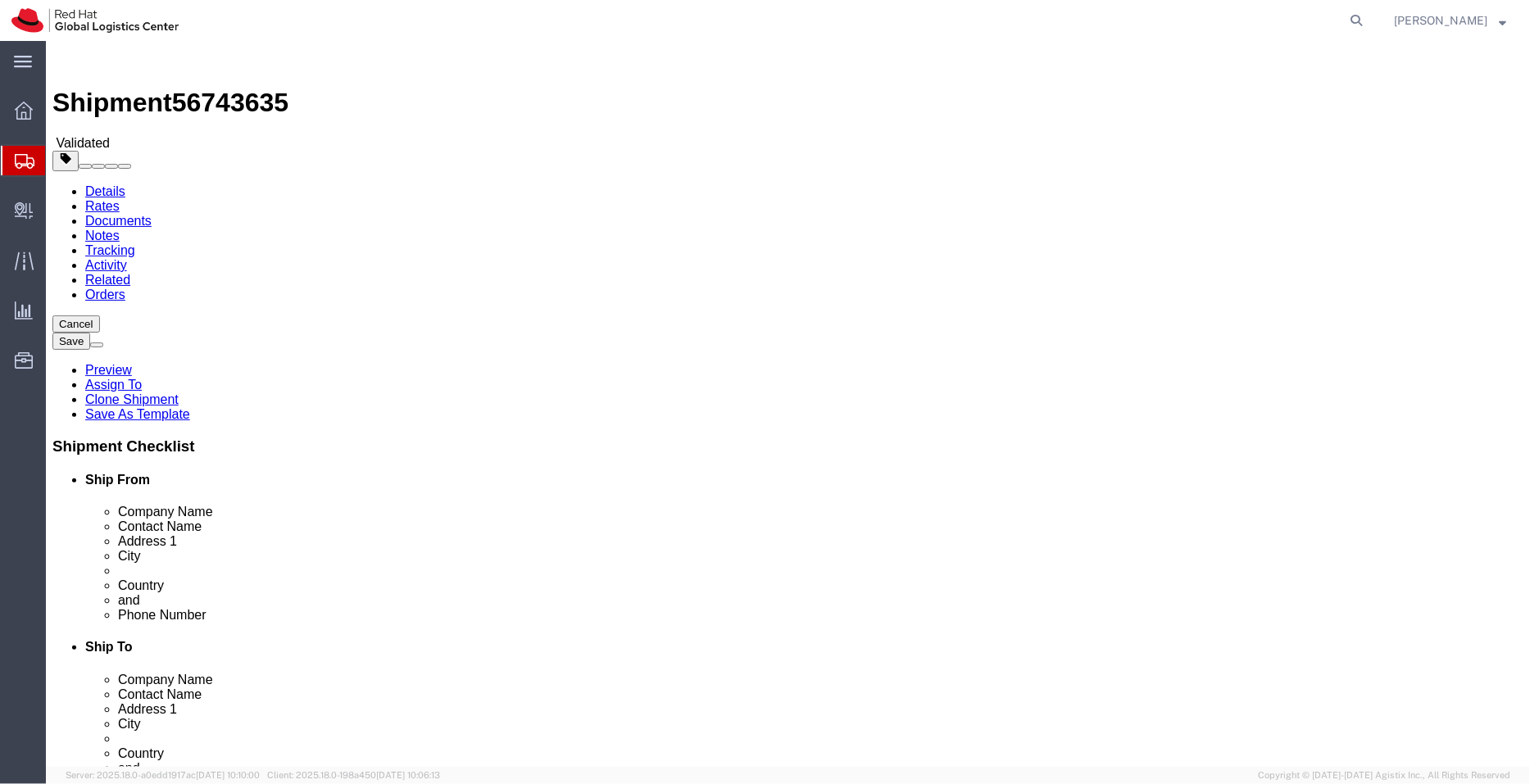
select select "37925"
select select "51051"
click link "ADDITIONAL INFORMATION"
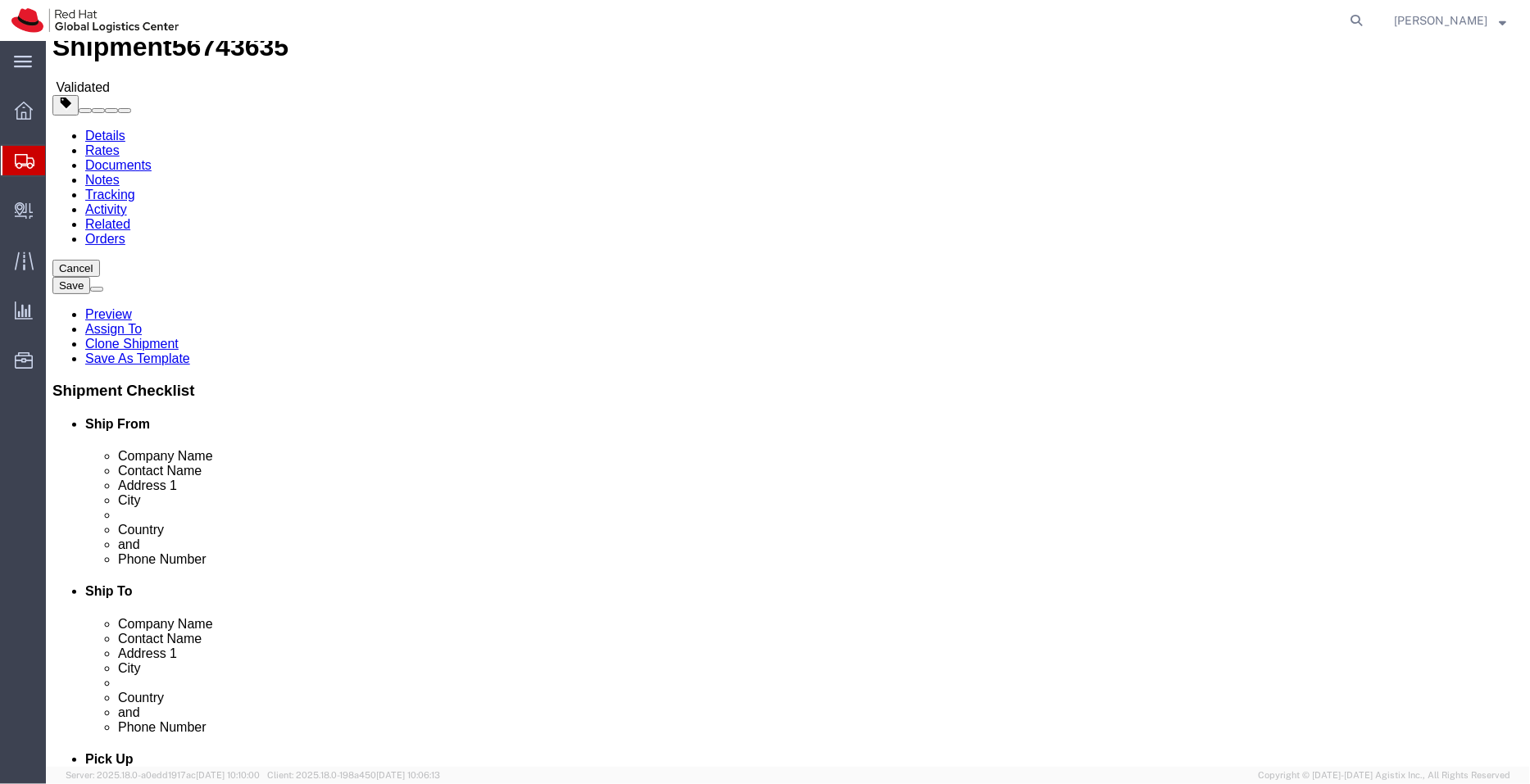
scroll to position [62, 0]
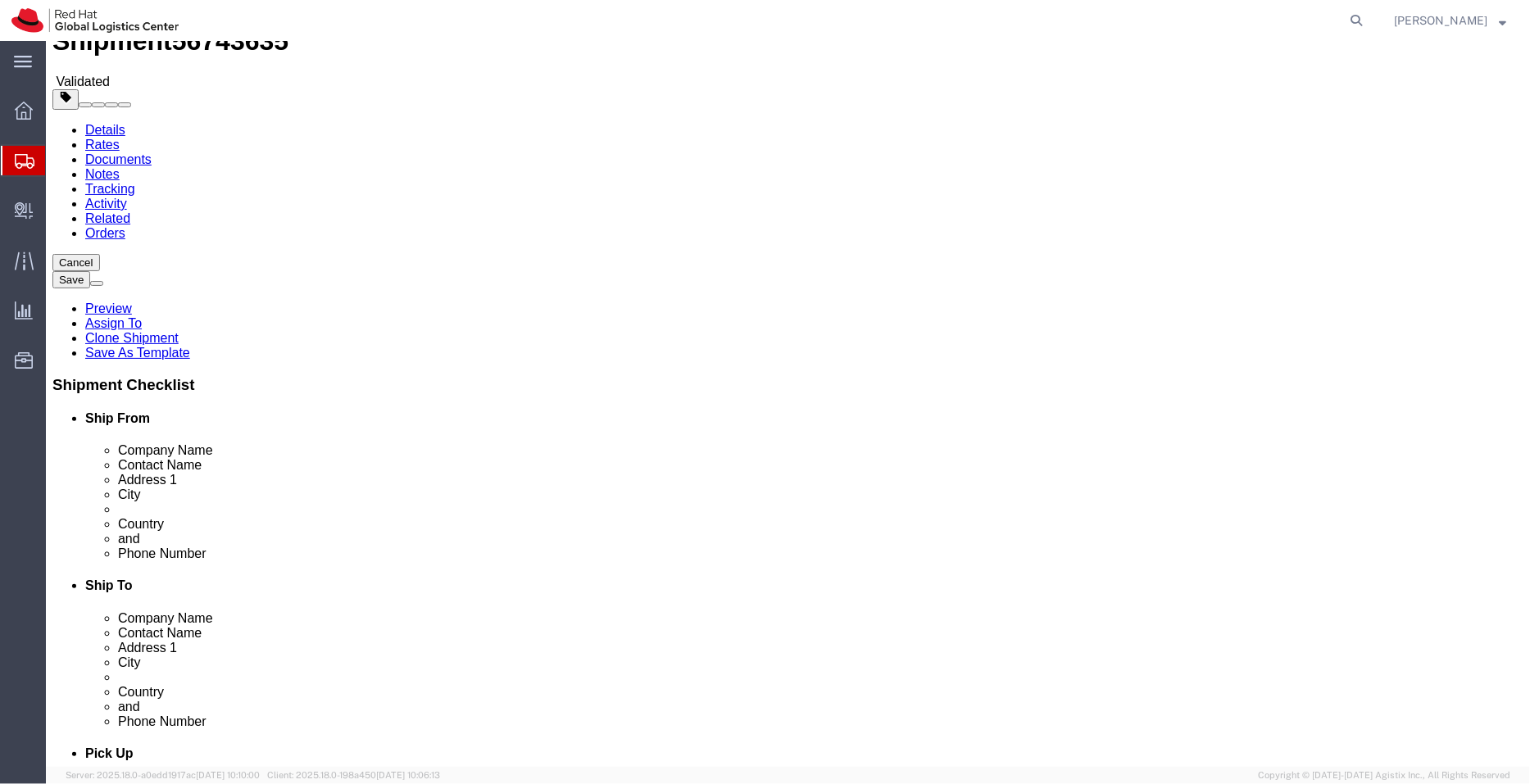
click link "ADDITIONAL INFORMATION"
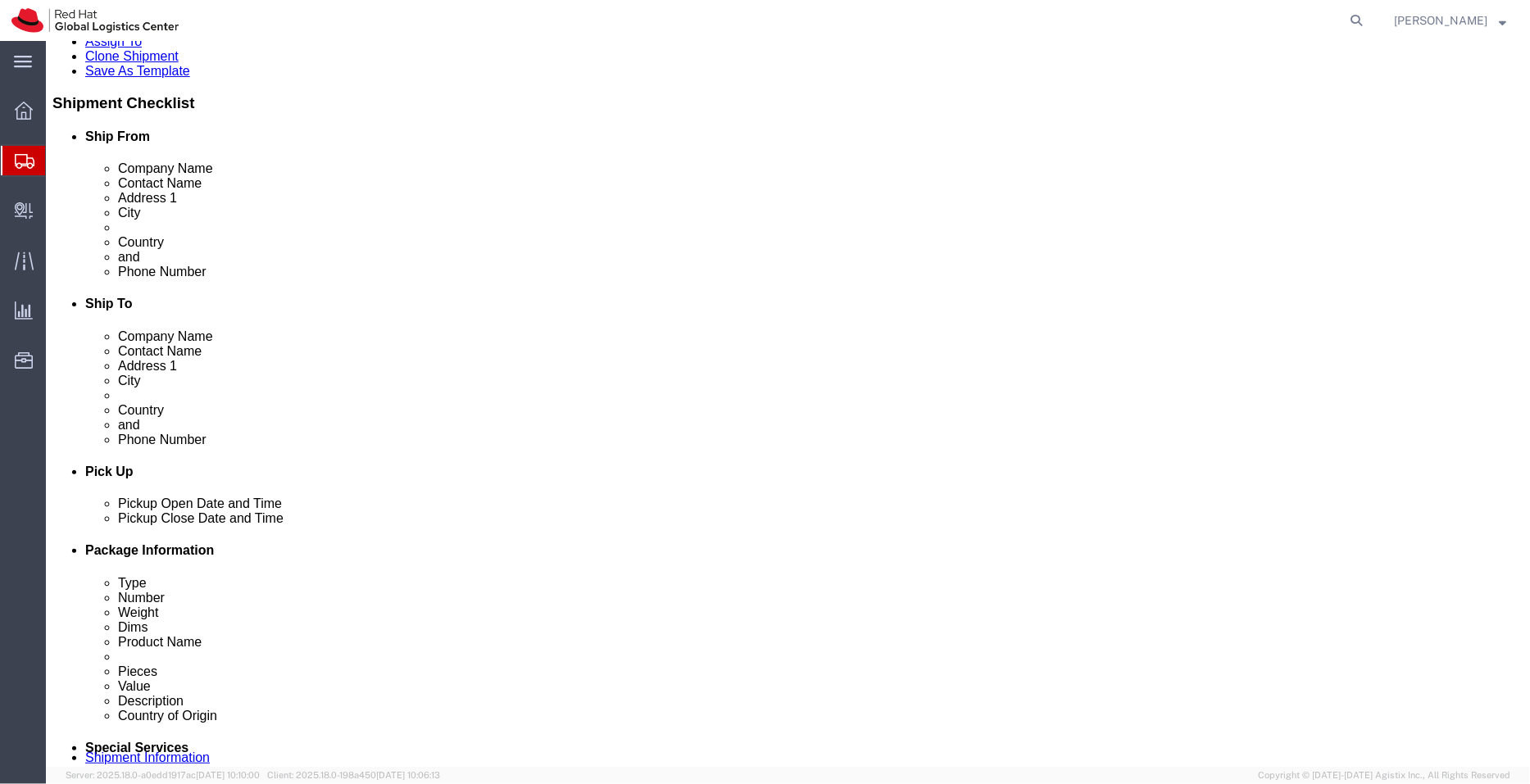
scroll to position [868, 0]
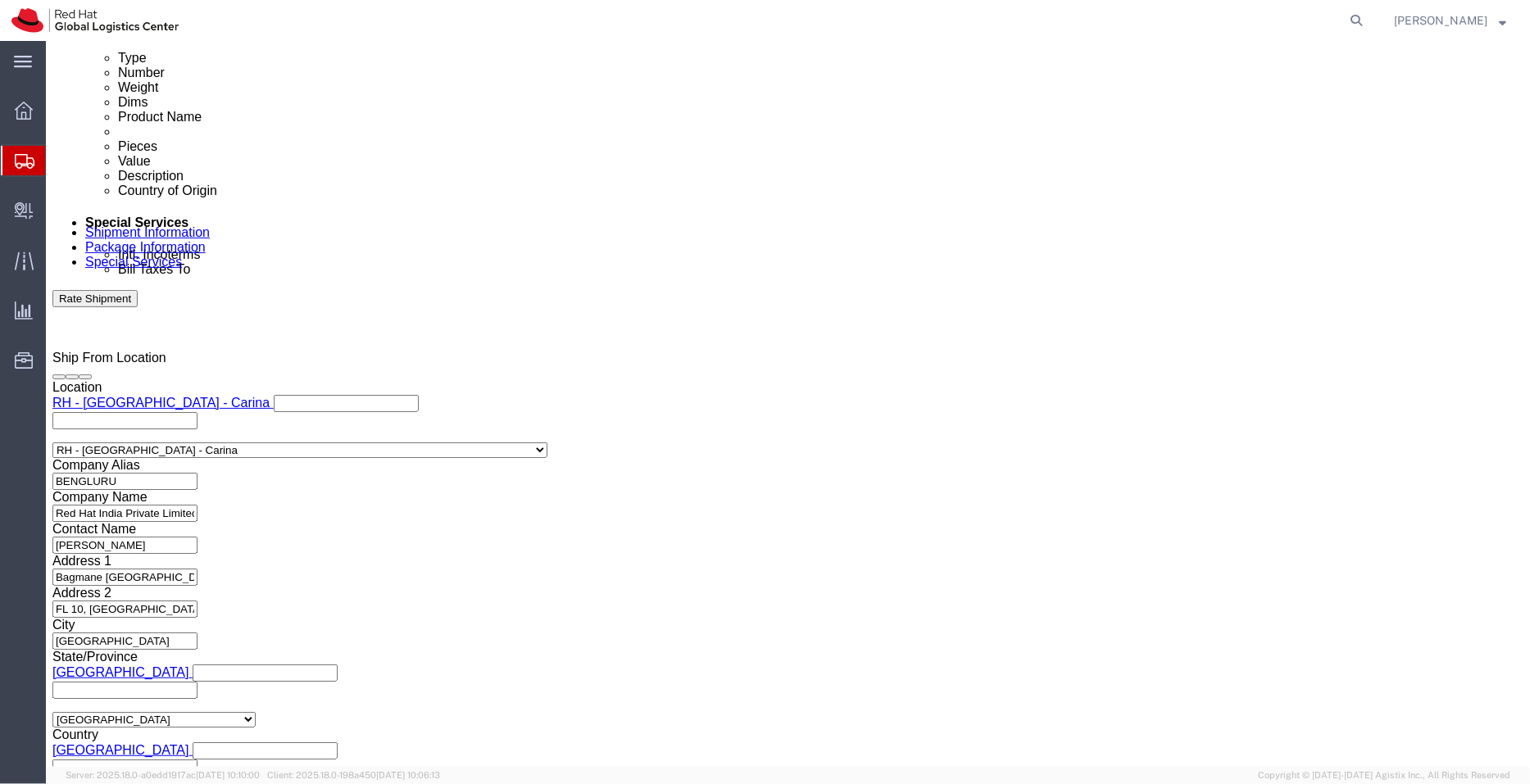
click icon
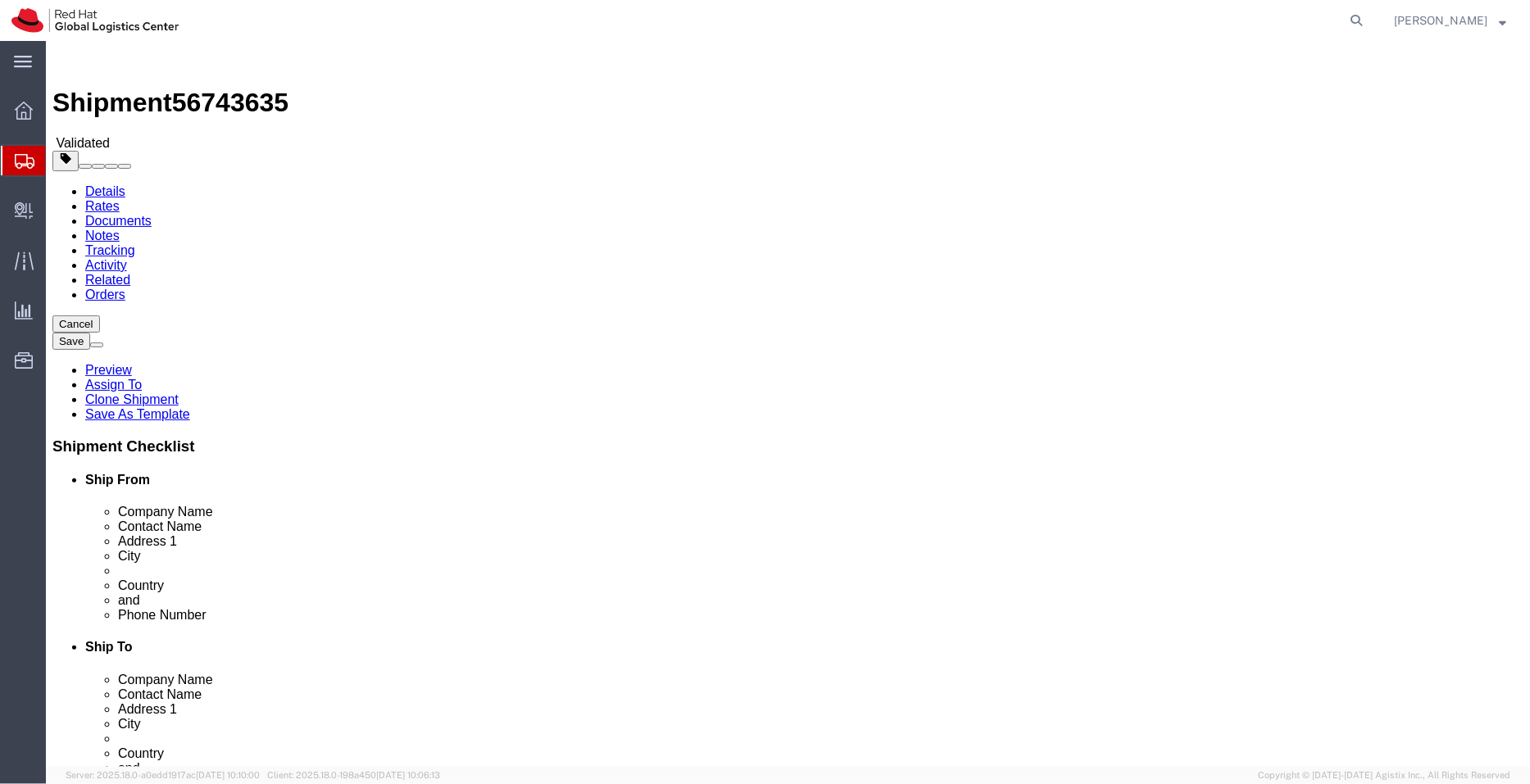
click dd "0.69 USD"
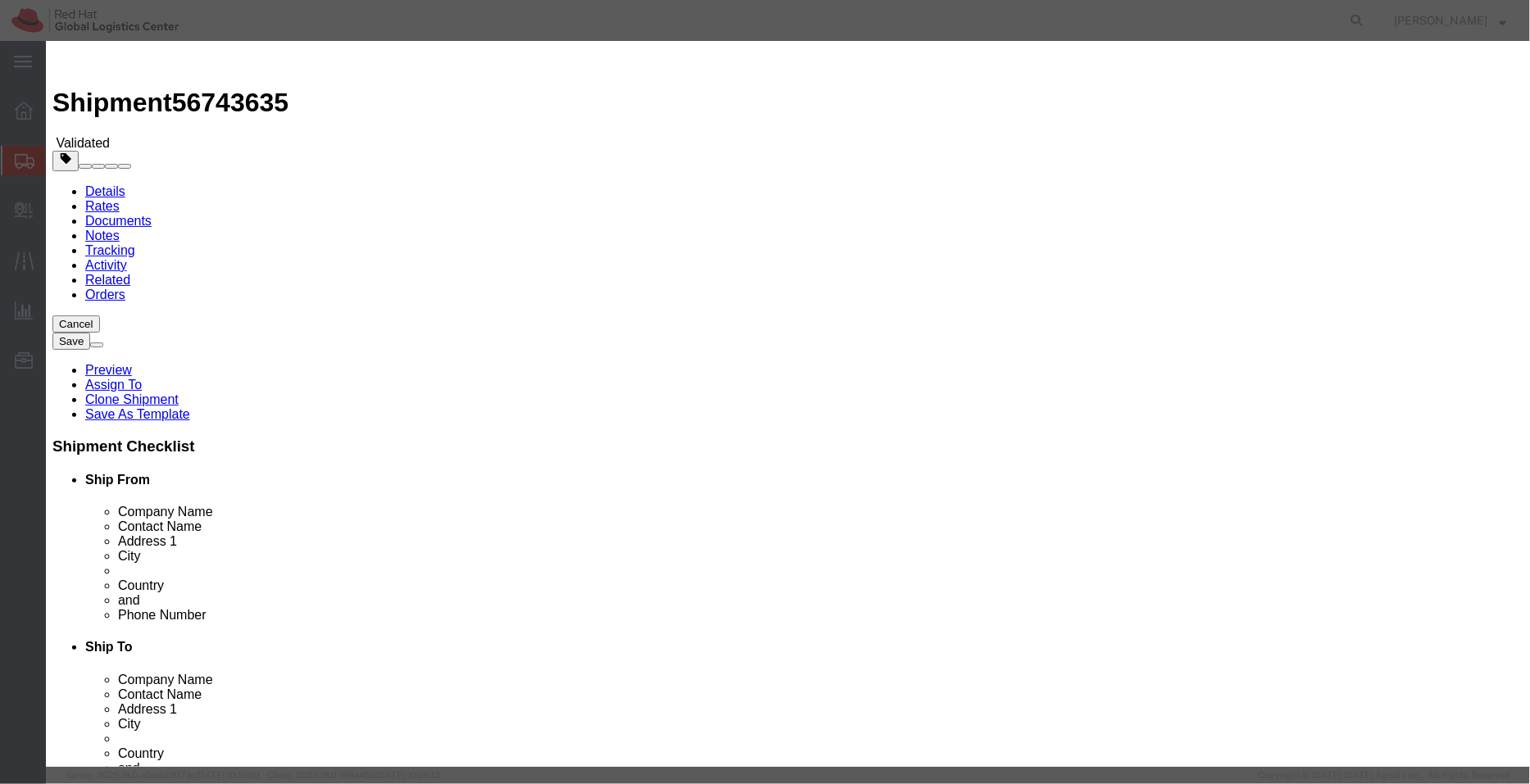
click at [46, 41] on agx-top-navbar "[PERSON_NAME]" at bounding box center [46, 412] width 0 height 743
click button "Save & Close"
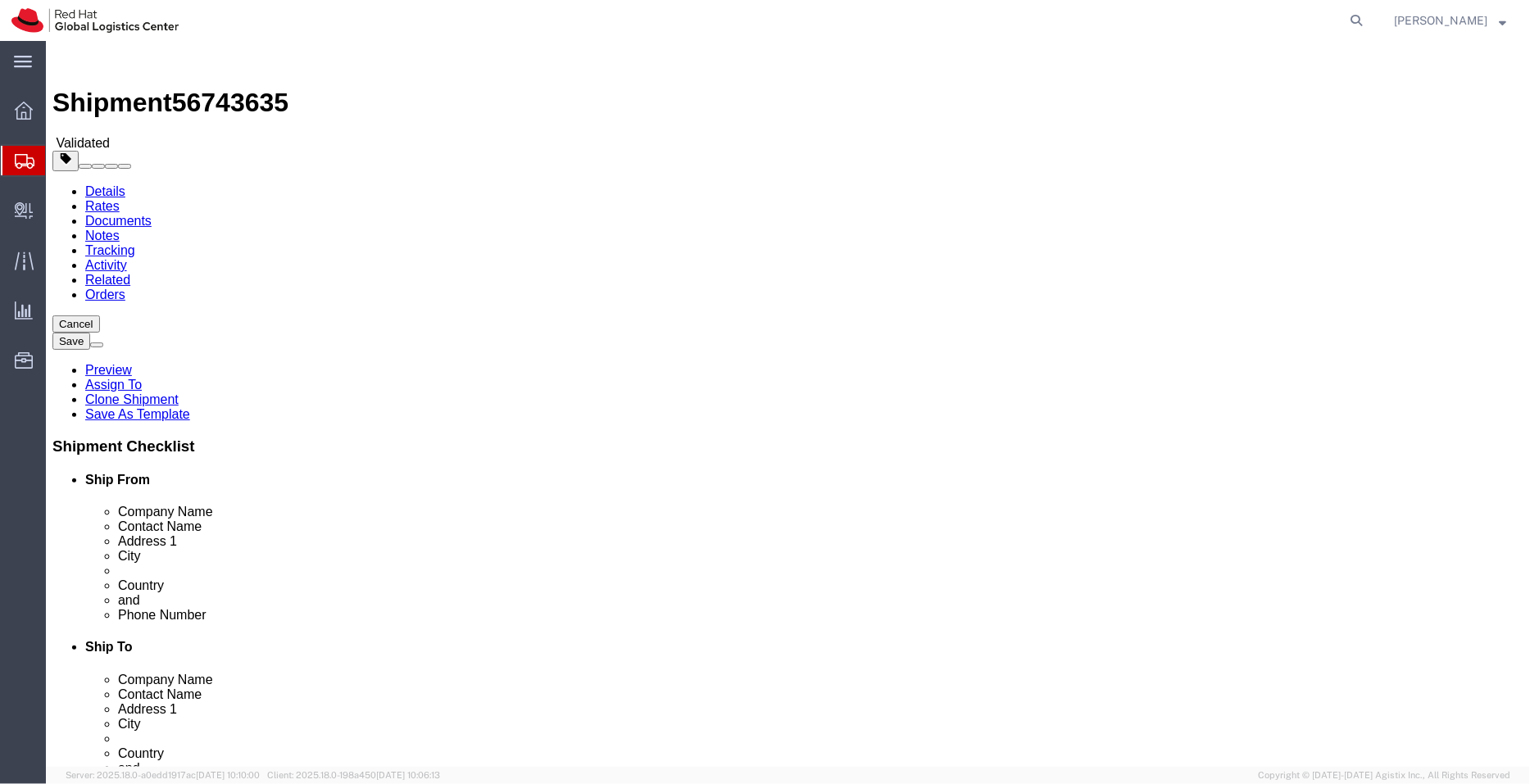
click dd "1.00 Each"
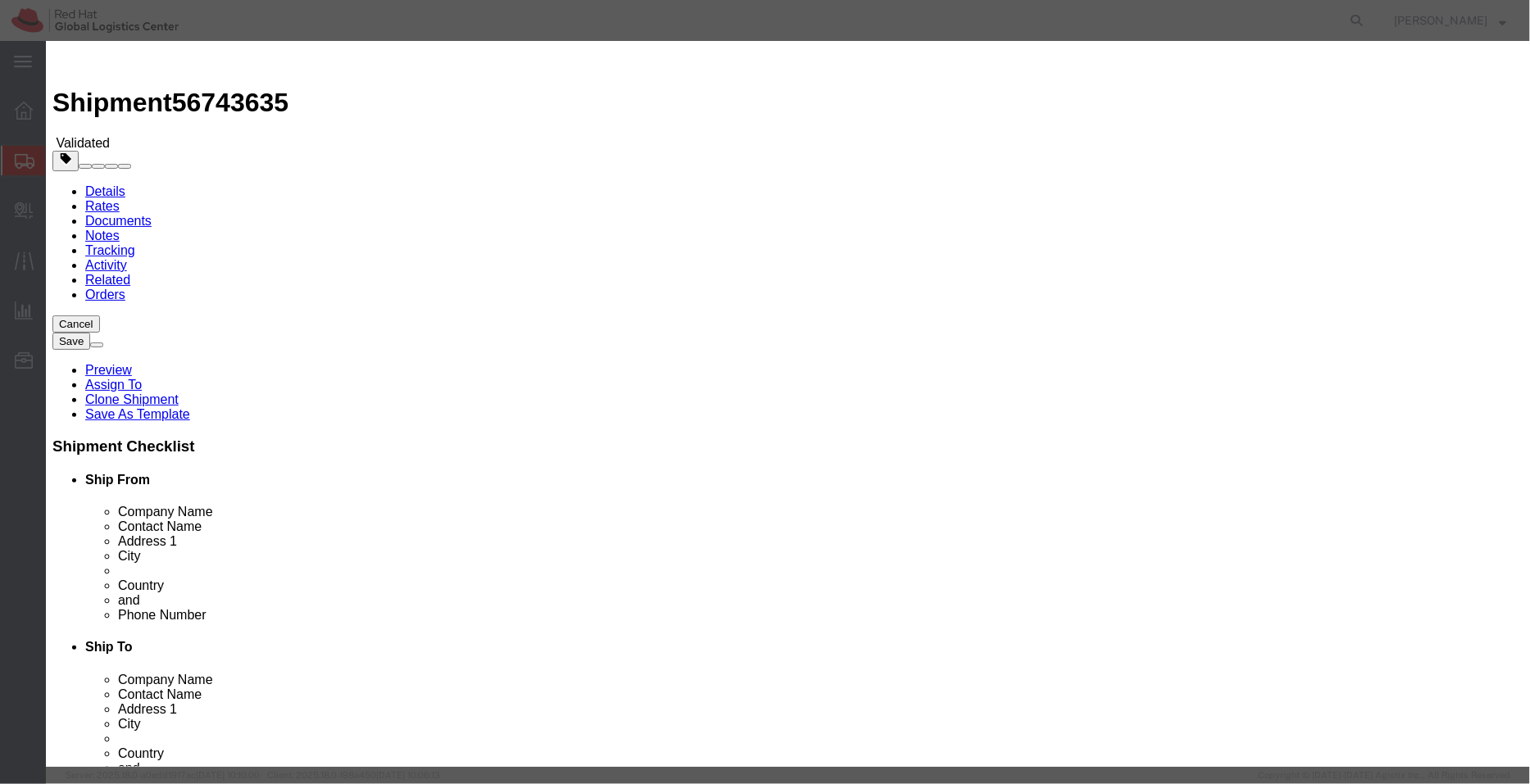
click button "Save & Close"
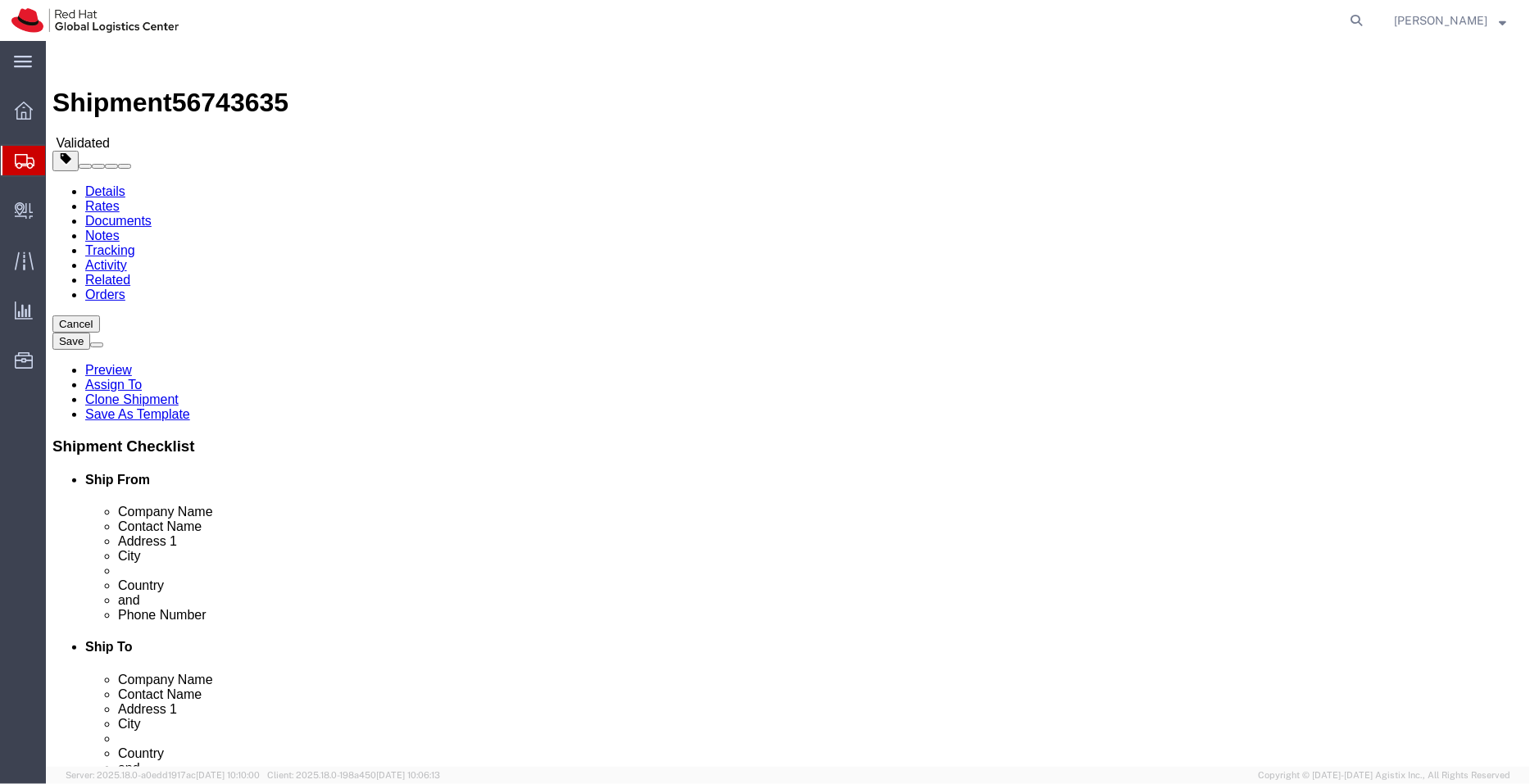
scroll to position [169, 0]
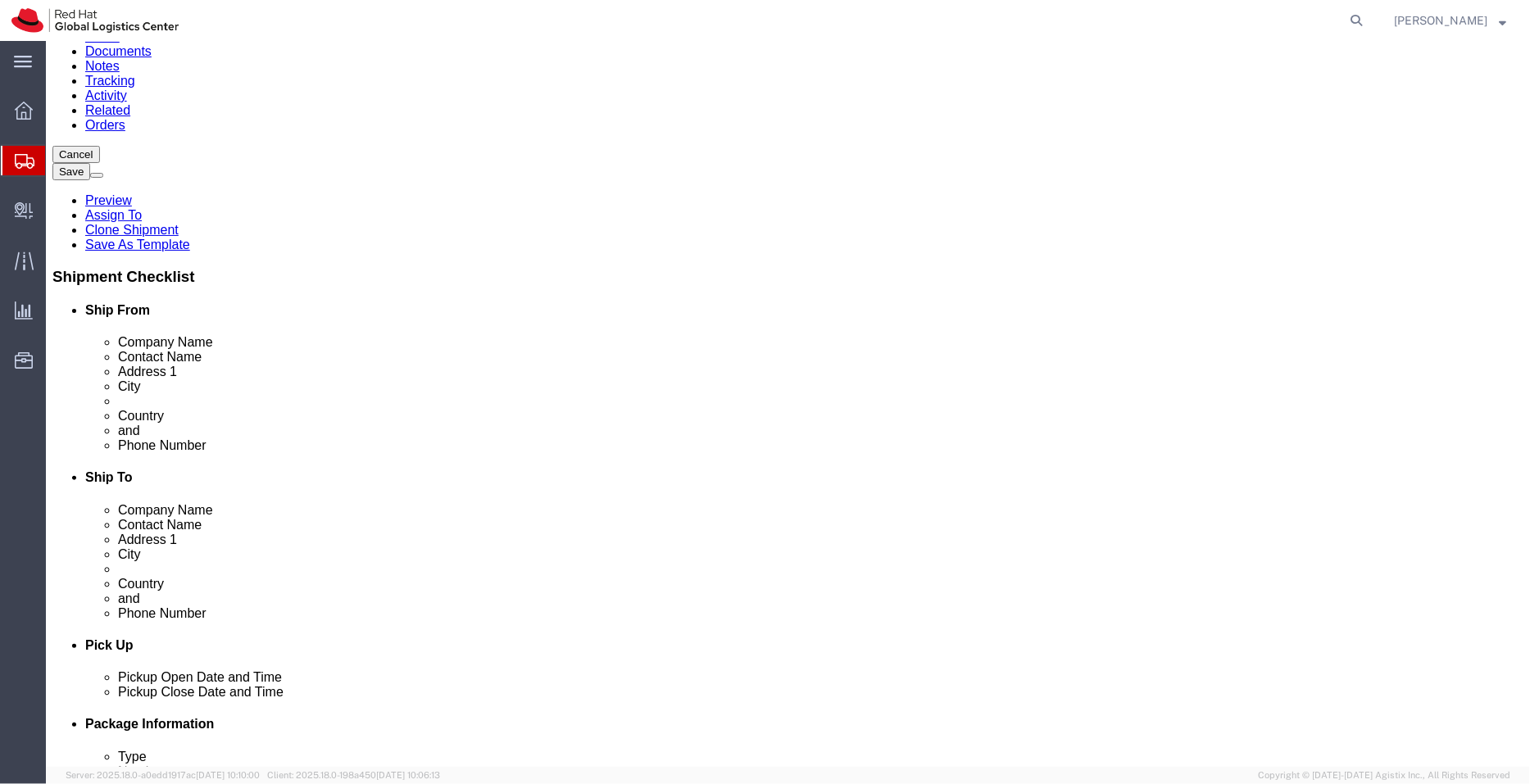
click dd "1.00 Each"
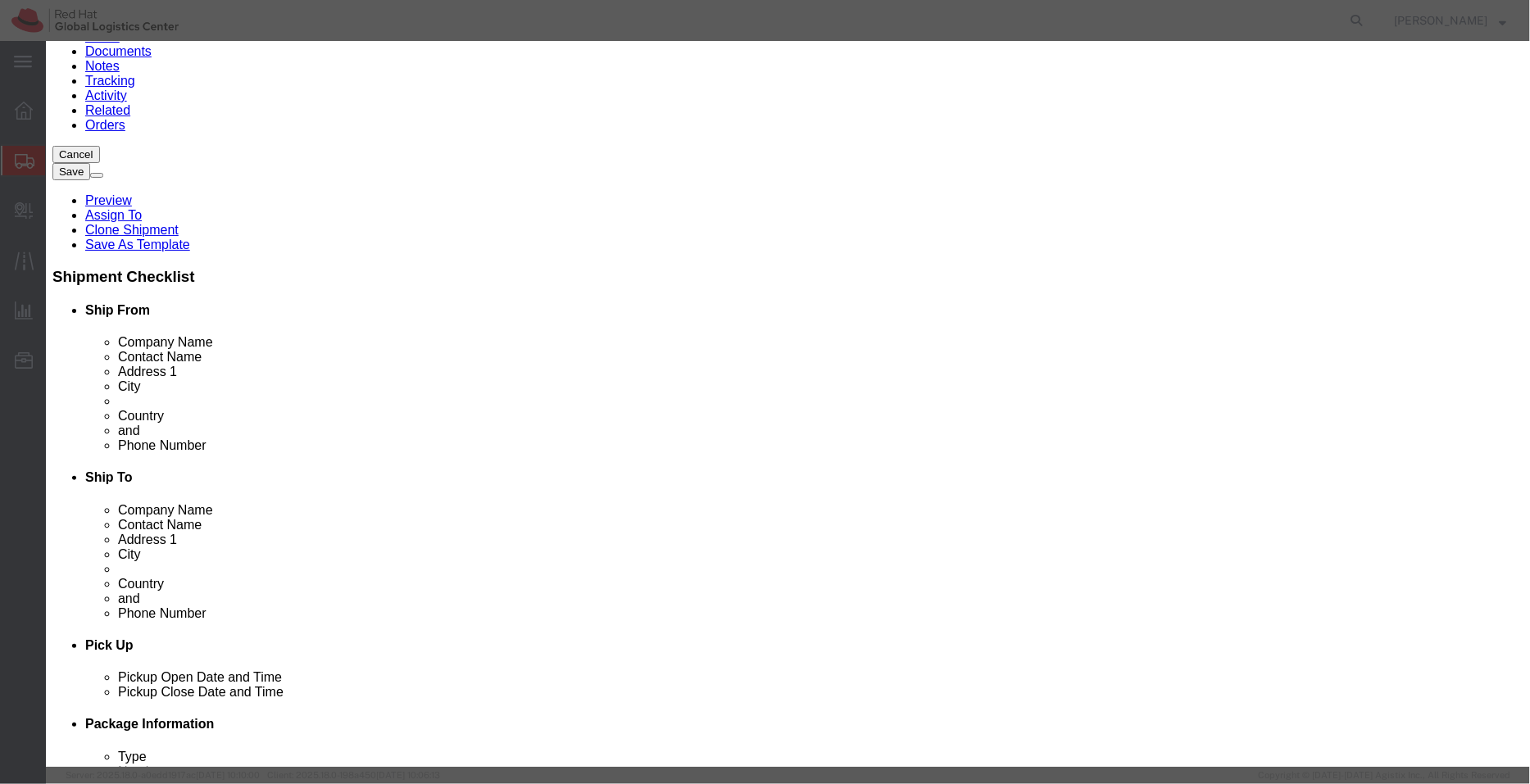
click button "Save & Close"
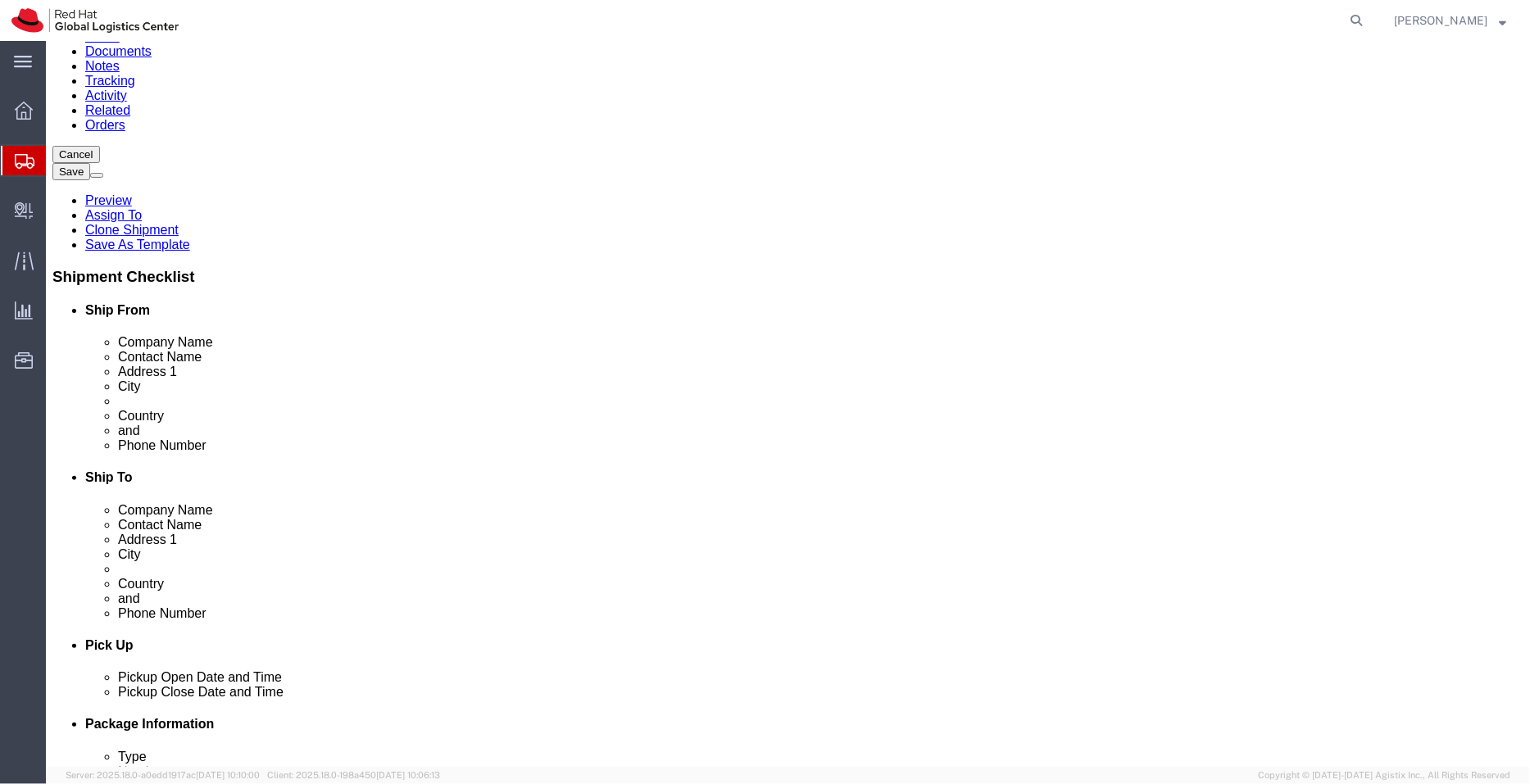
click icon
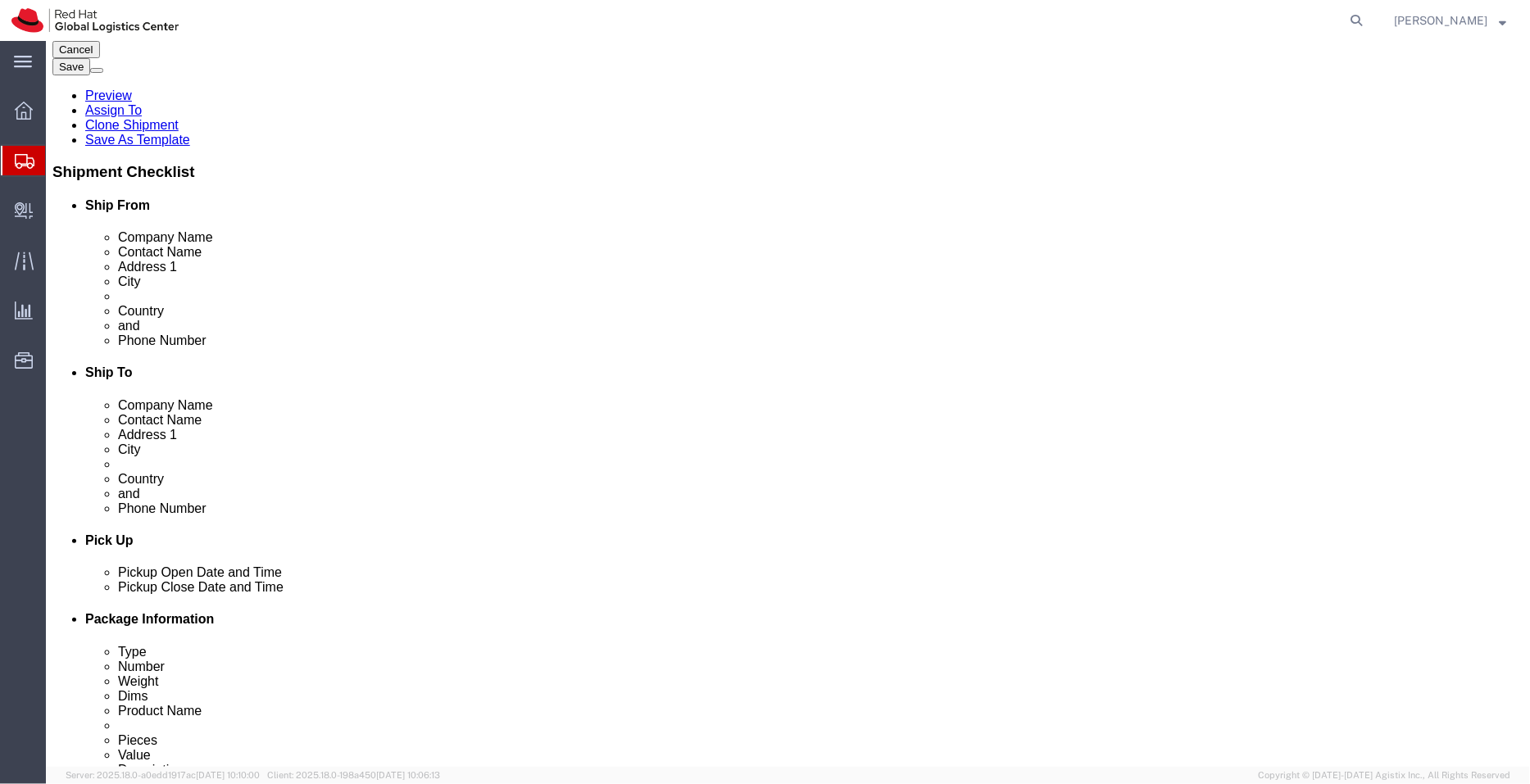
scroll to position [271, 0]
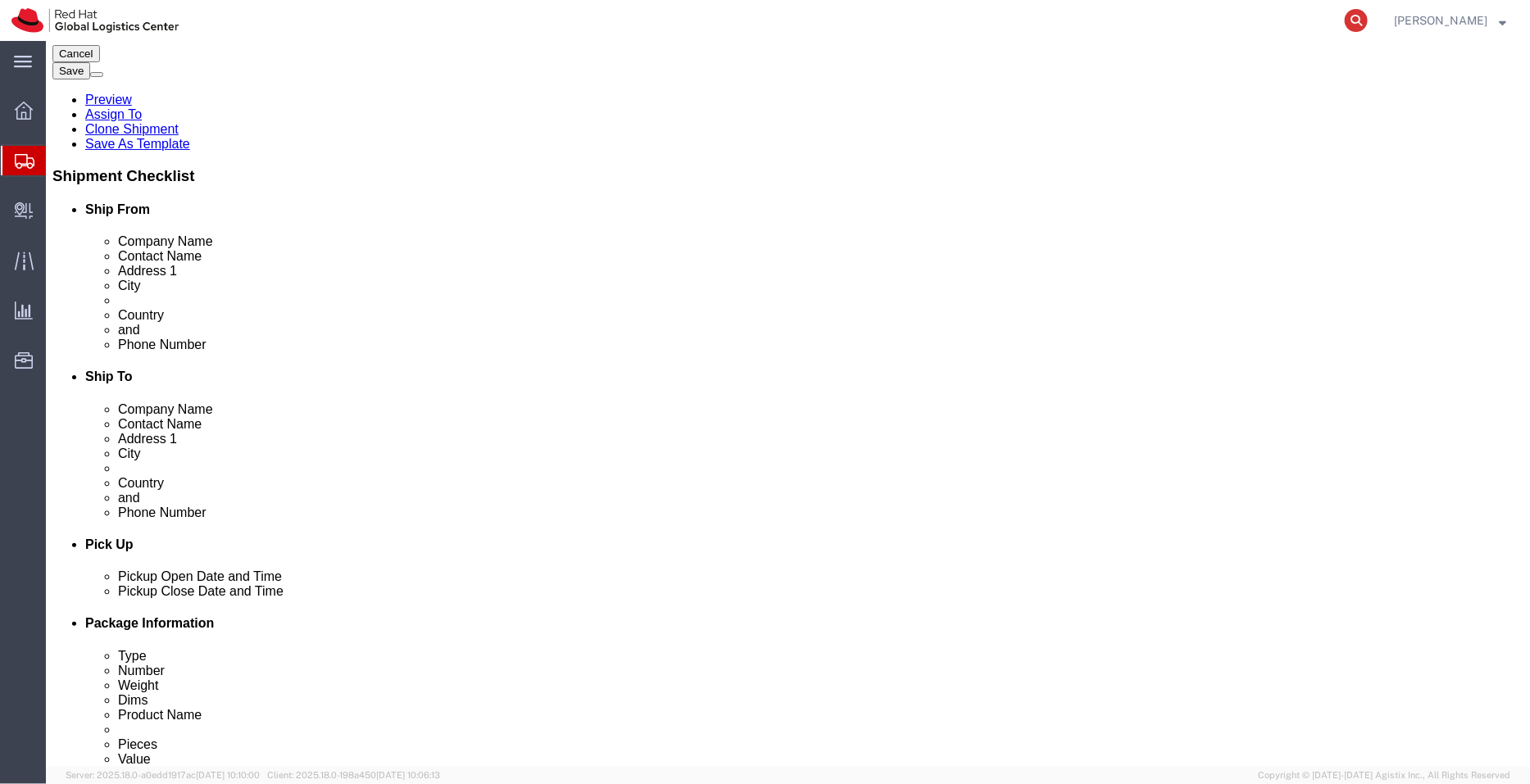
click at [1360, 26] on icon at bounding box center [1356, 20] width 23 height 23
paste input "56701613"
type input "56701613"
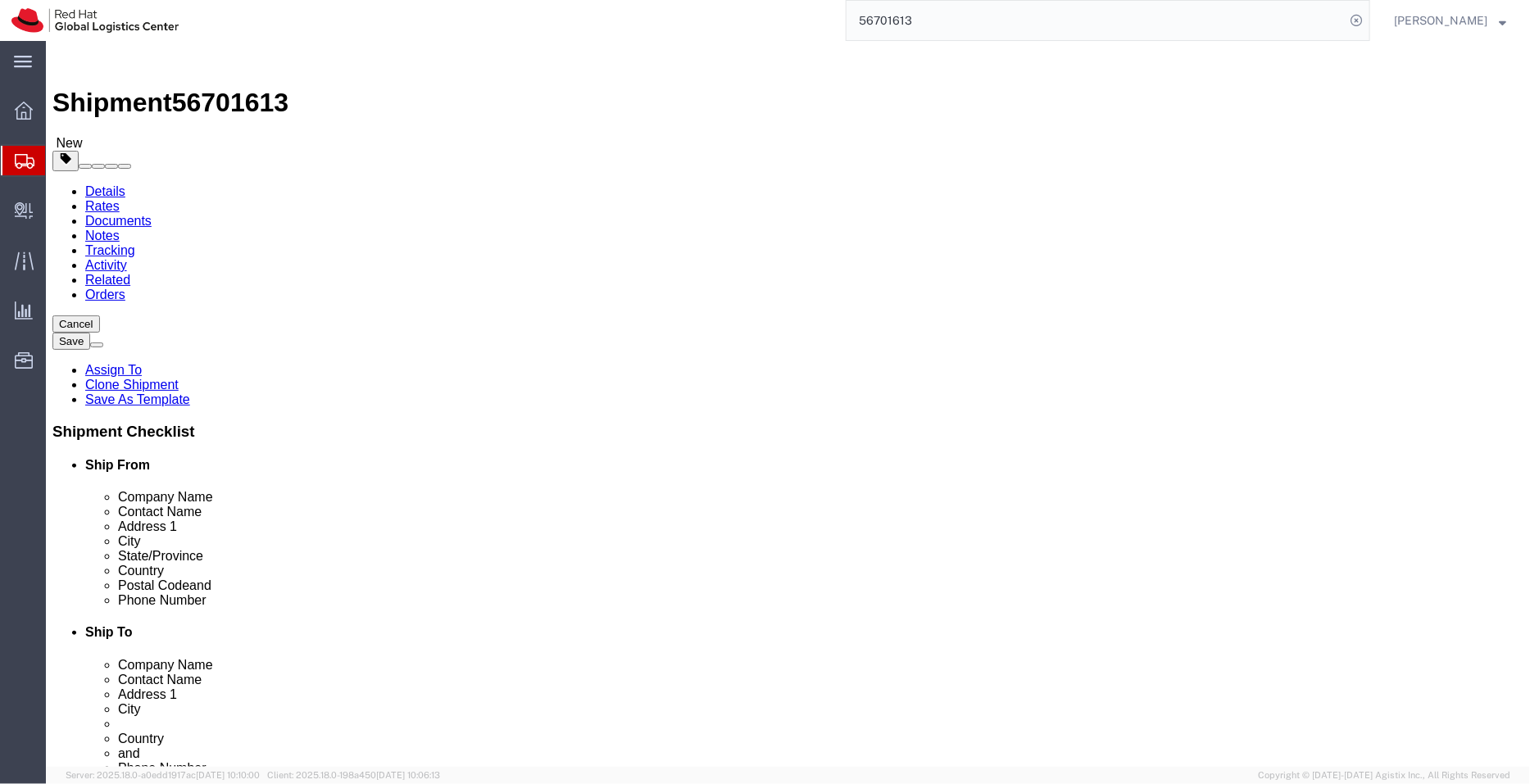
click link "Assign To"
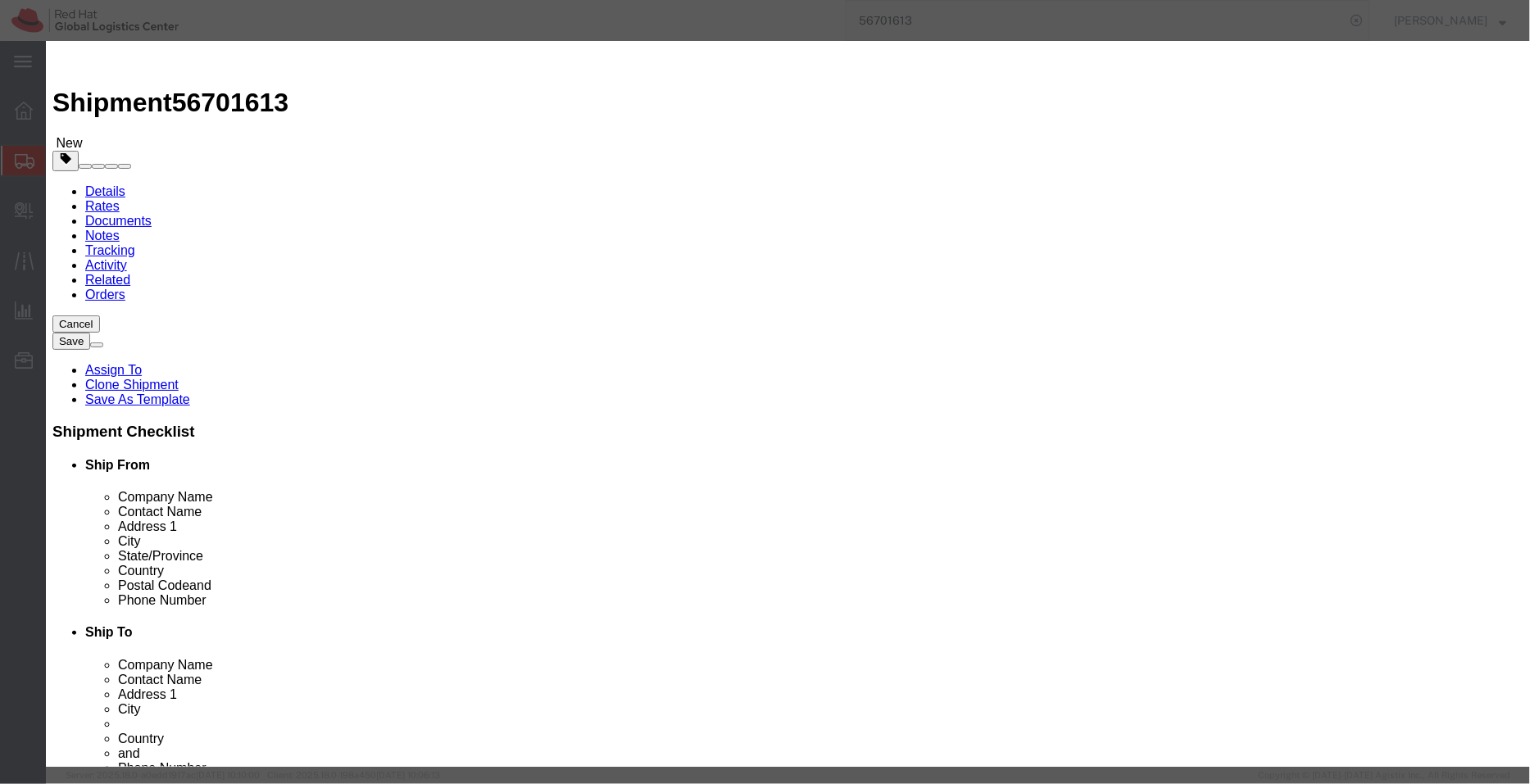
select select "104821"
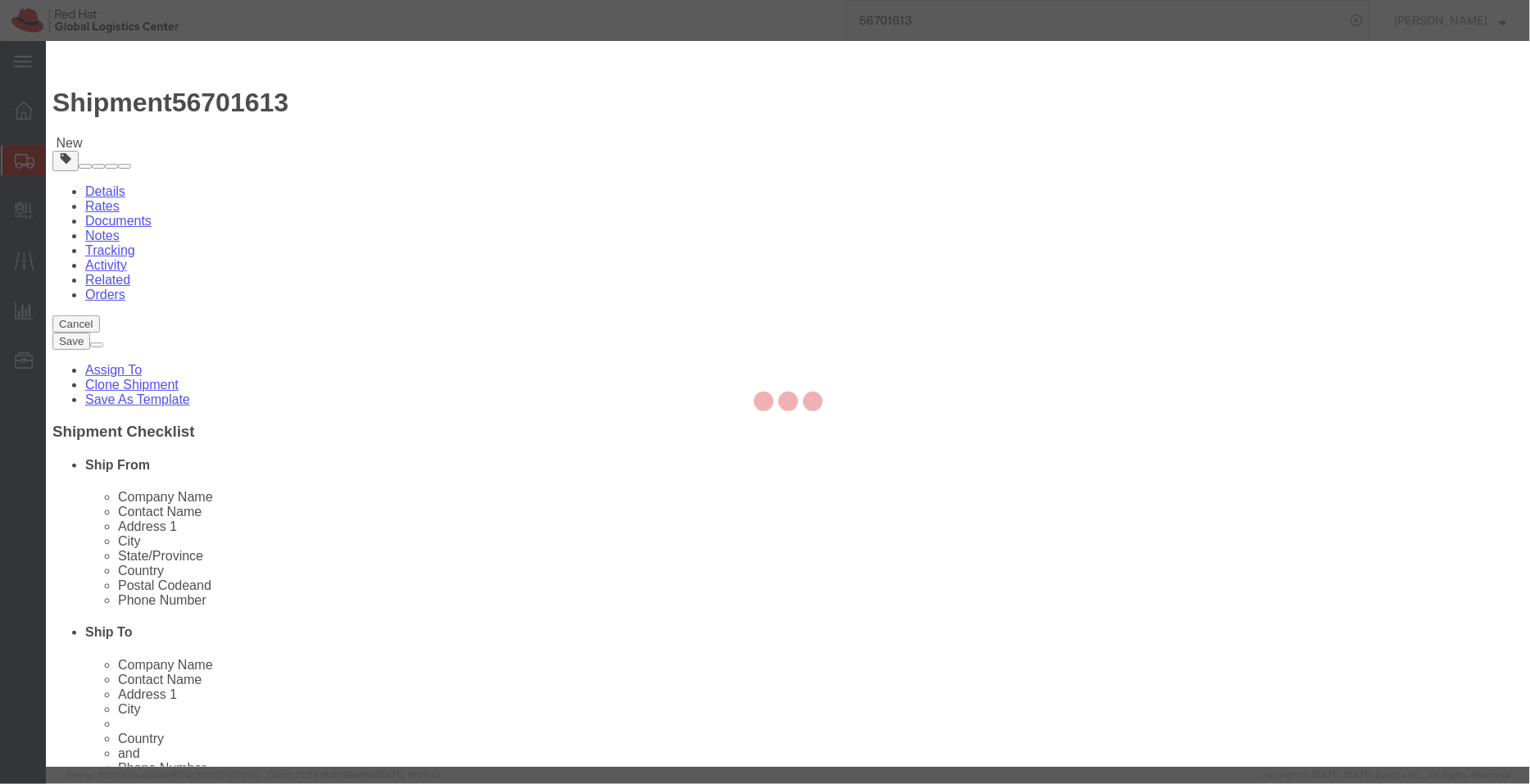
select select
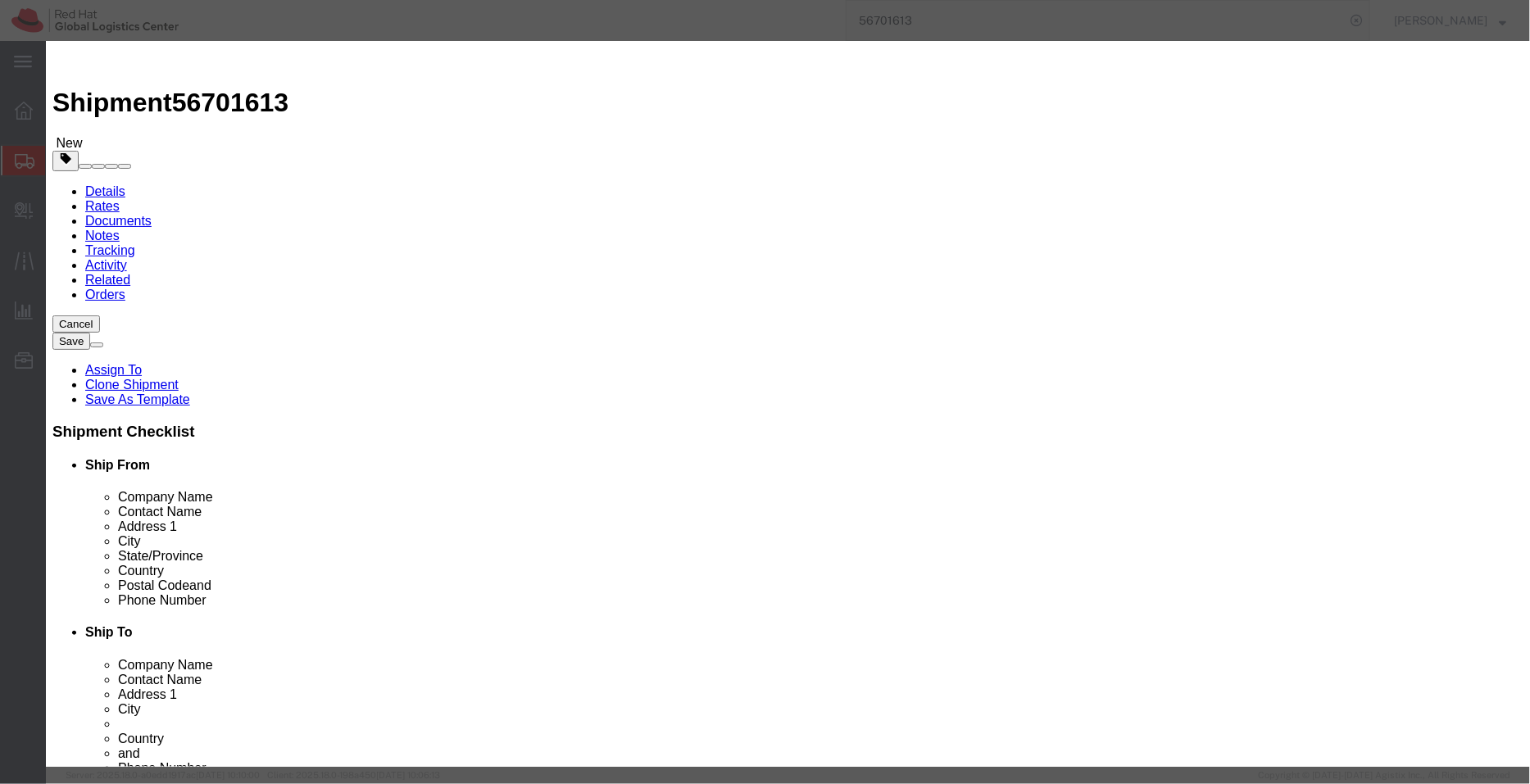
type input "pse"
select select "17188"
click textarea "Message"
type textarea "Details required from Consignee"
click button "Assign"
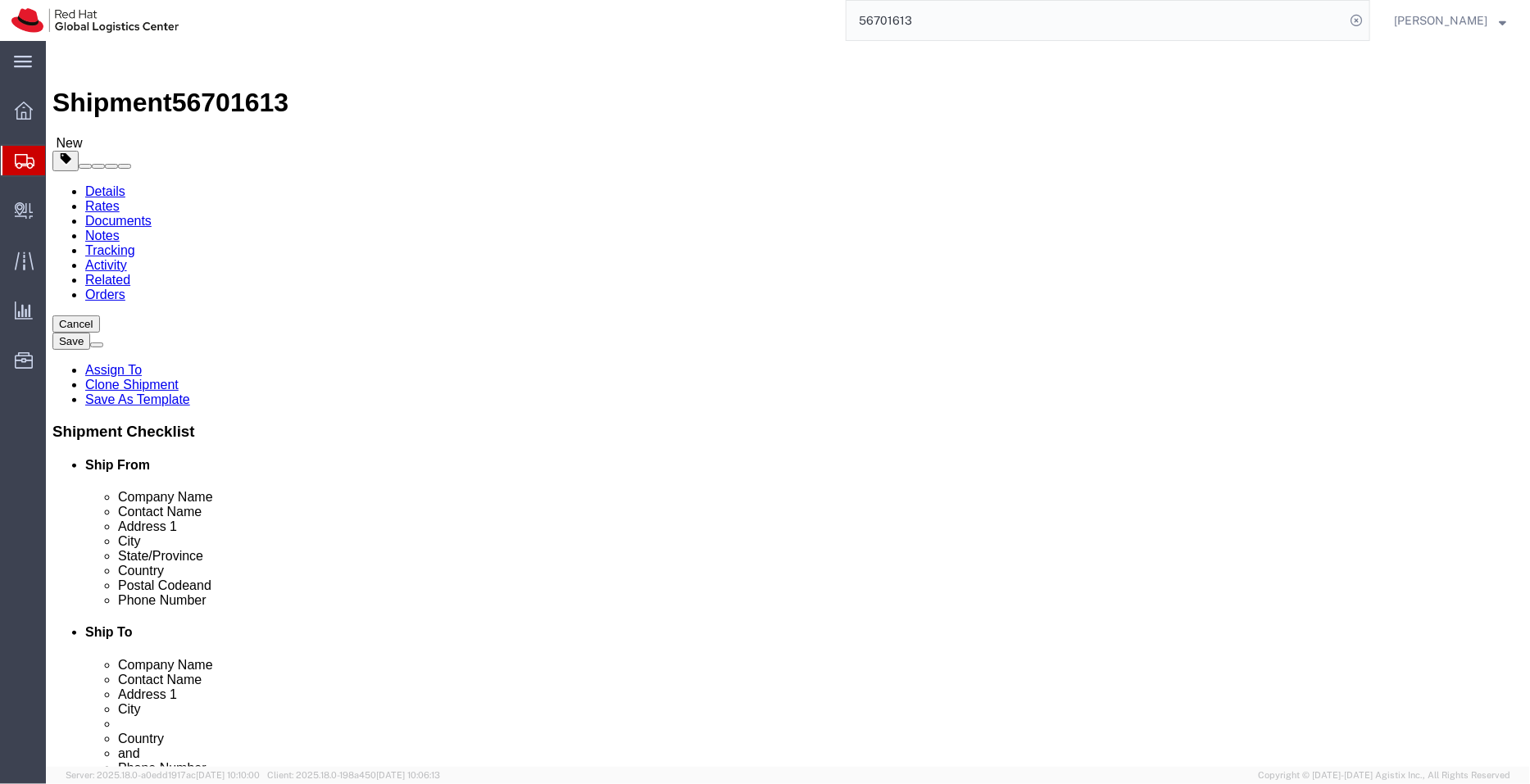
click at [0, 0] on span "Shipment Manager" at bounding box center [0, 0] width 0 height 0
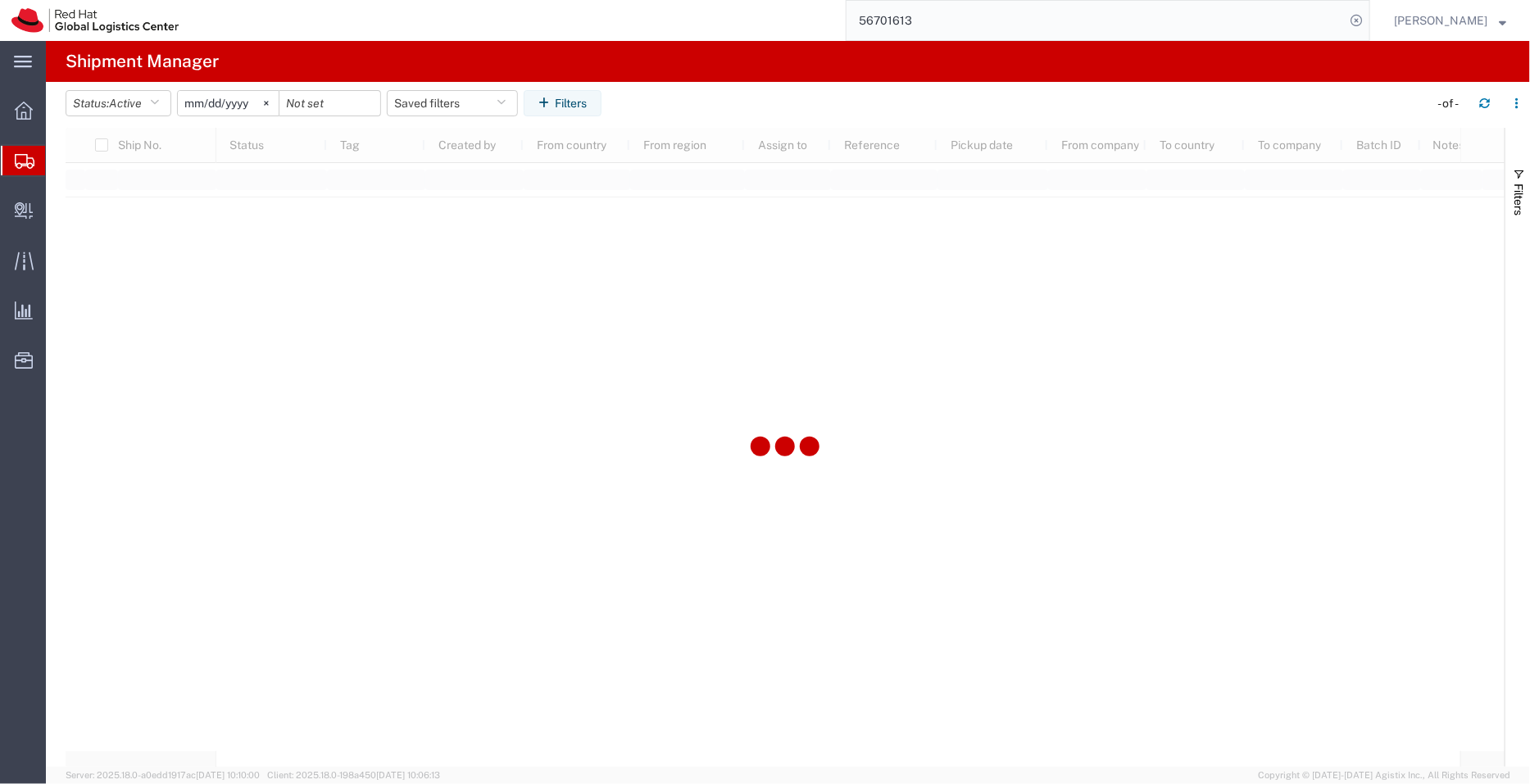
type input "[DATE]"
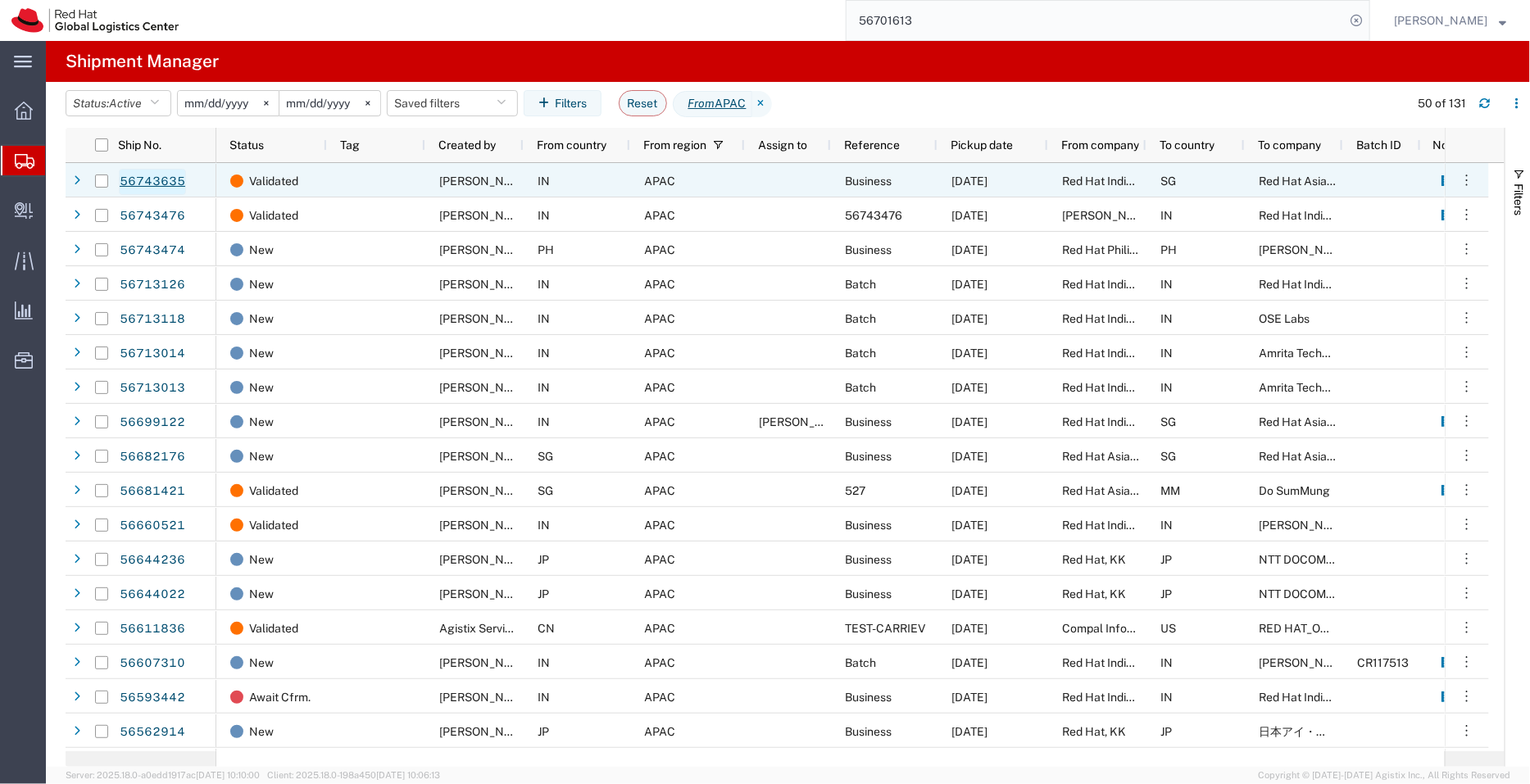
click at [170, 175] on link "56743635" at bounding box center [152, 181] width 67 height 26
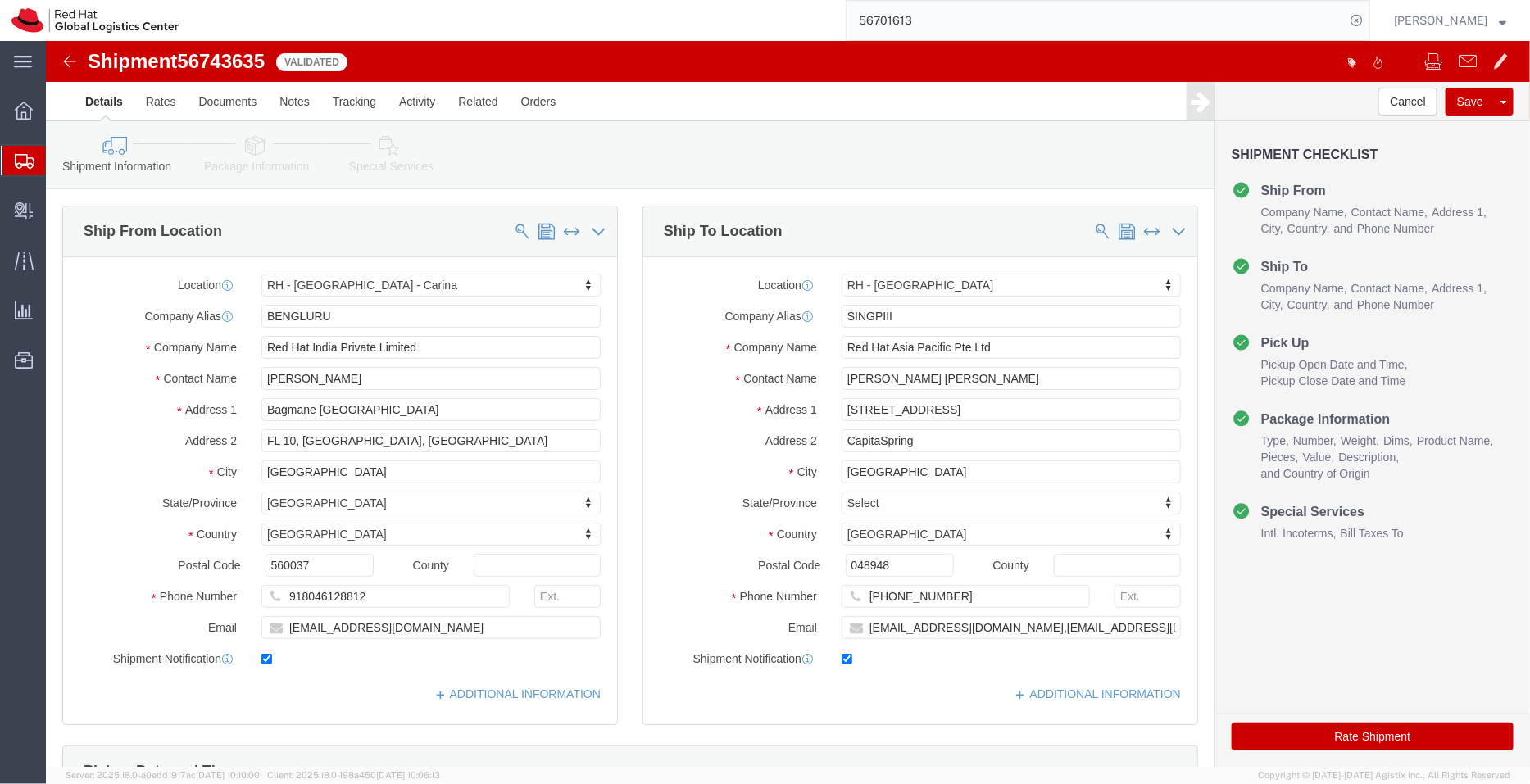
select select "37925"
select select "51051"
click link "ADDITIONAL INFORMATION"
click ul "Ship From Company Name Contact Name Address 1 City State/Province Country Posta…"
click link "ADDITIONAL INFORMATION"
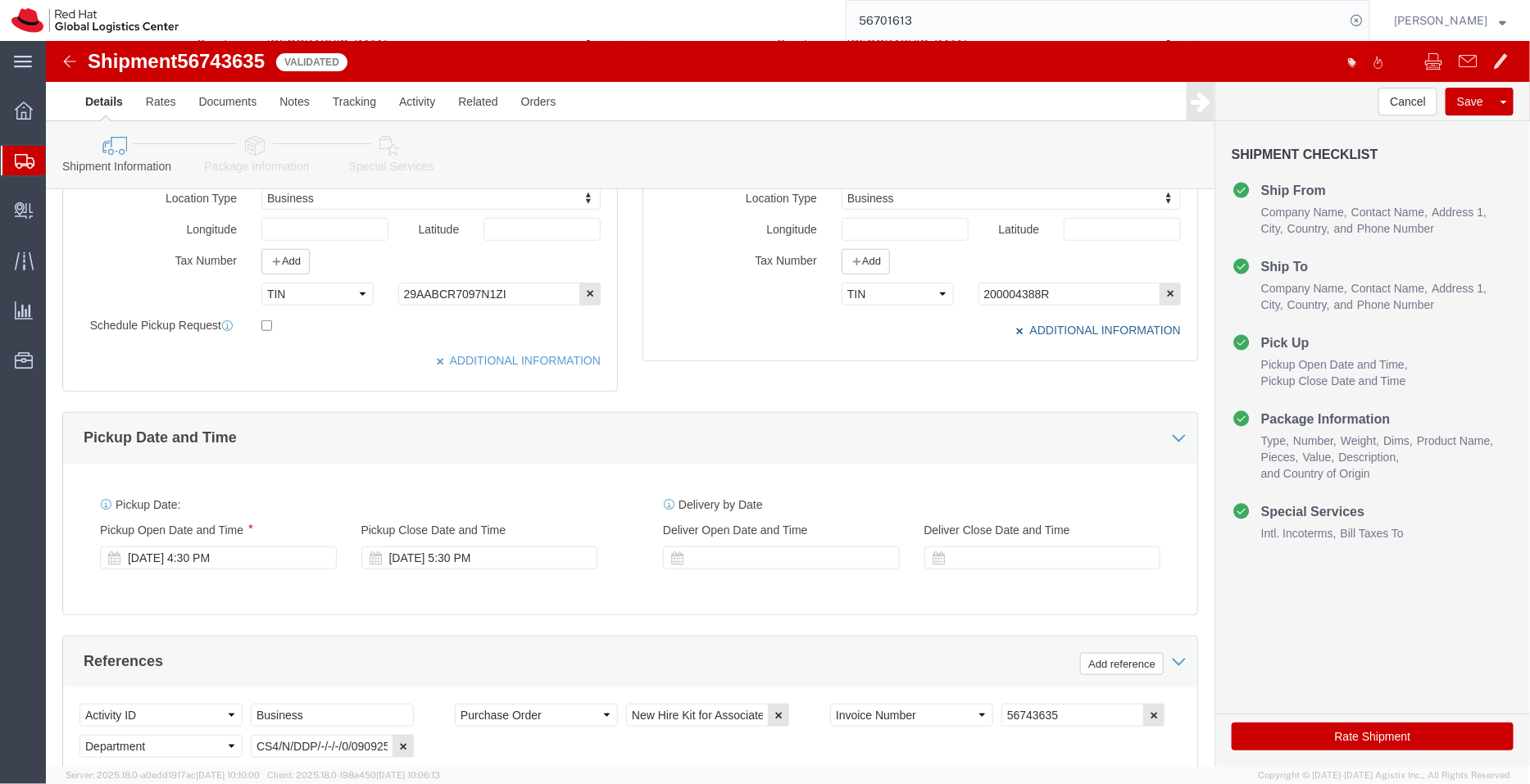
scroll to position [712, 0]
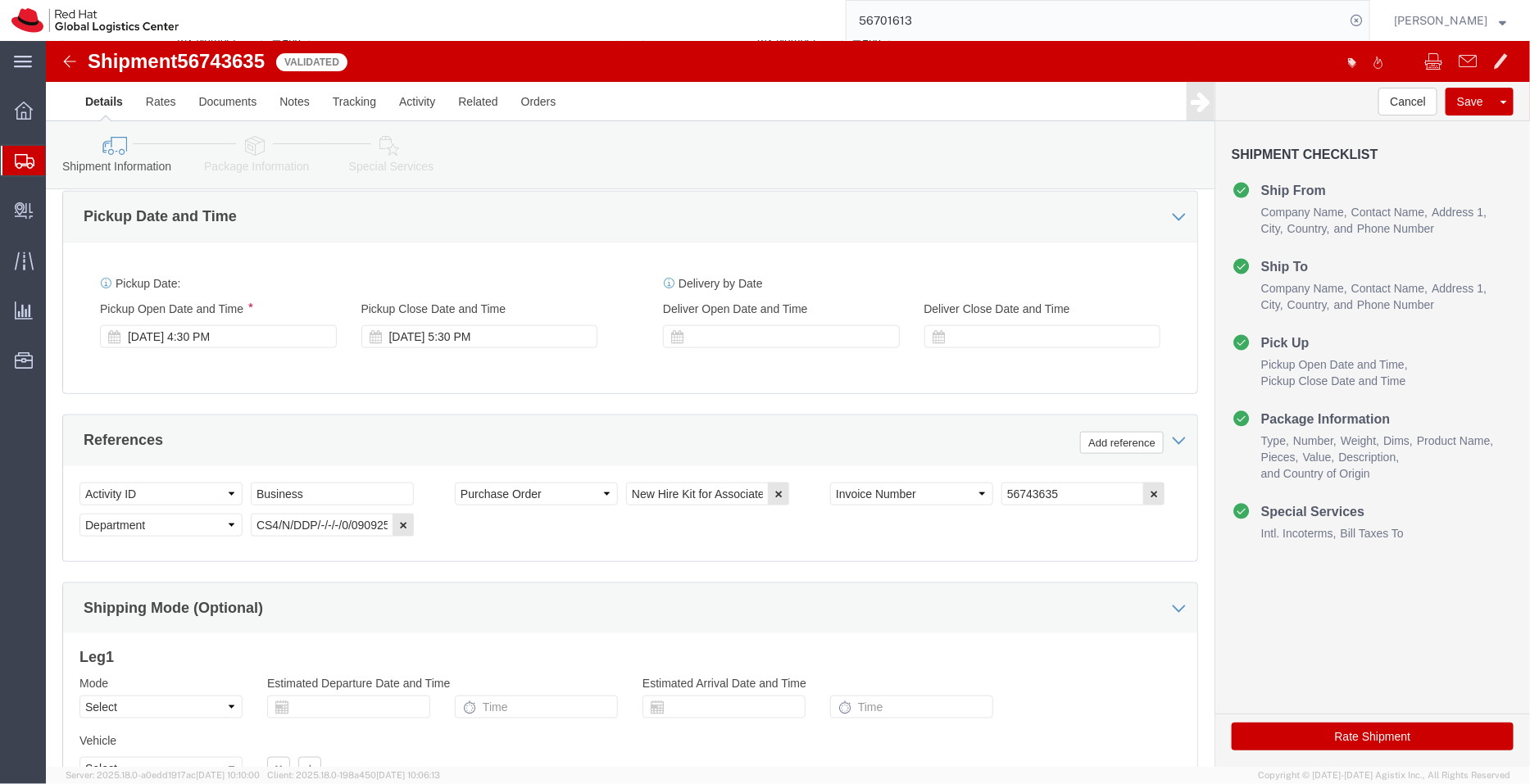
click icon
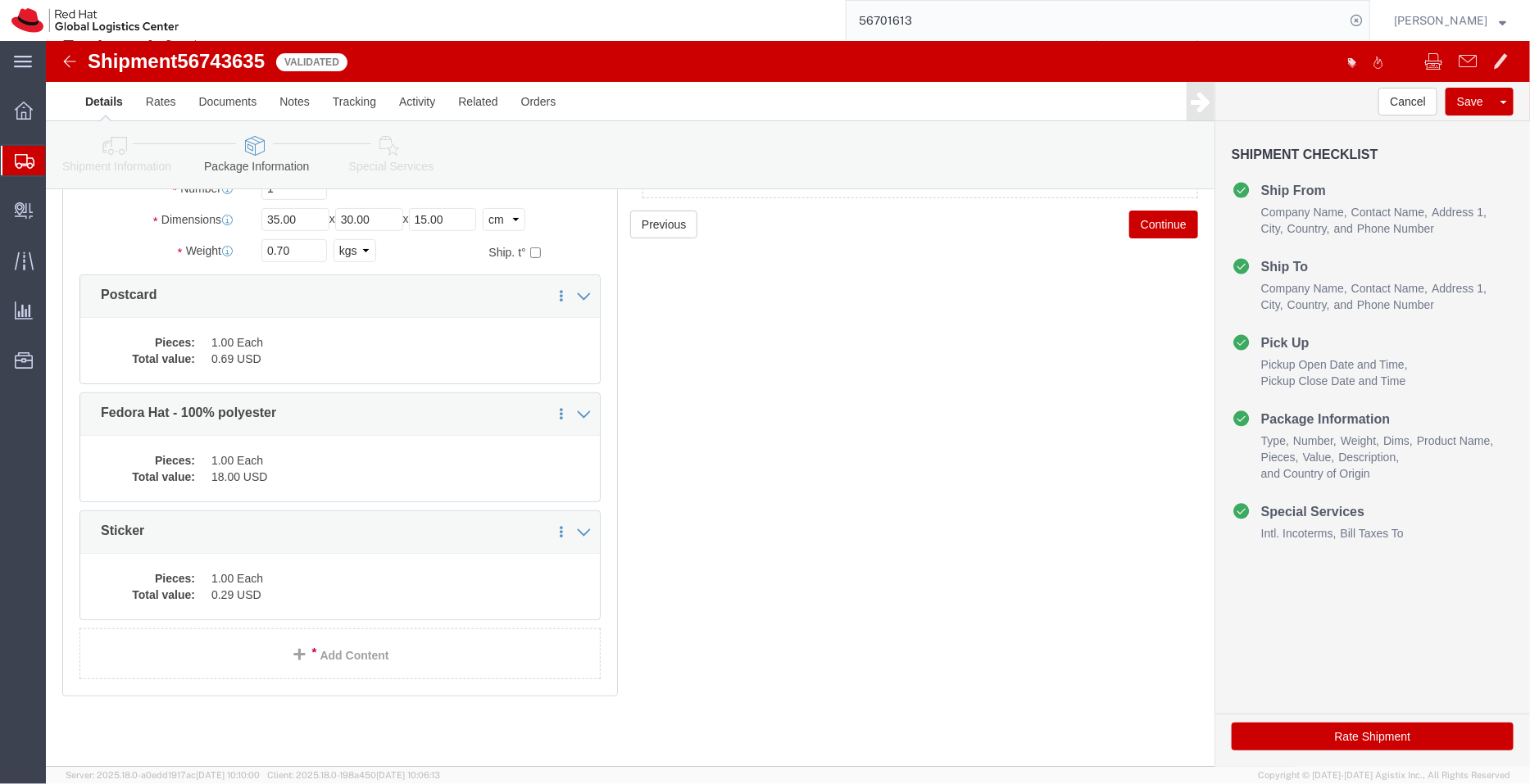
scroll to position [169, 0]
click div "Pieces: 1.00 Each Total value: 0.69 USD"
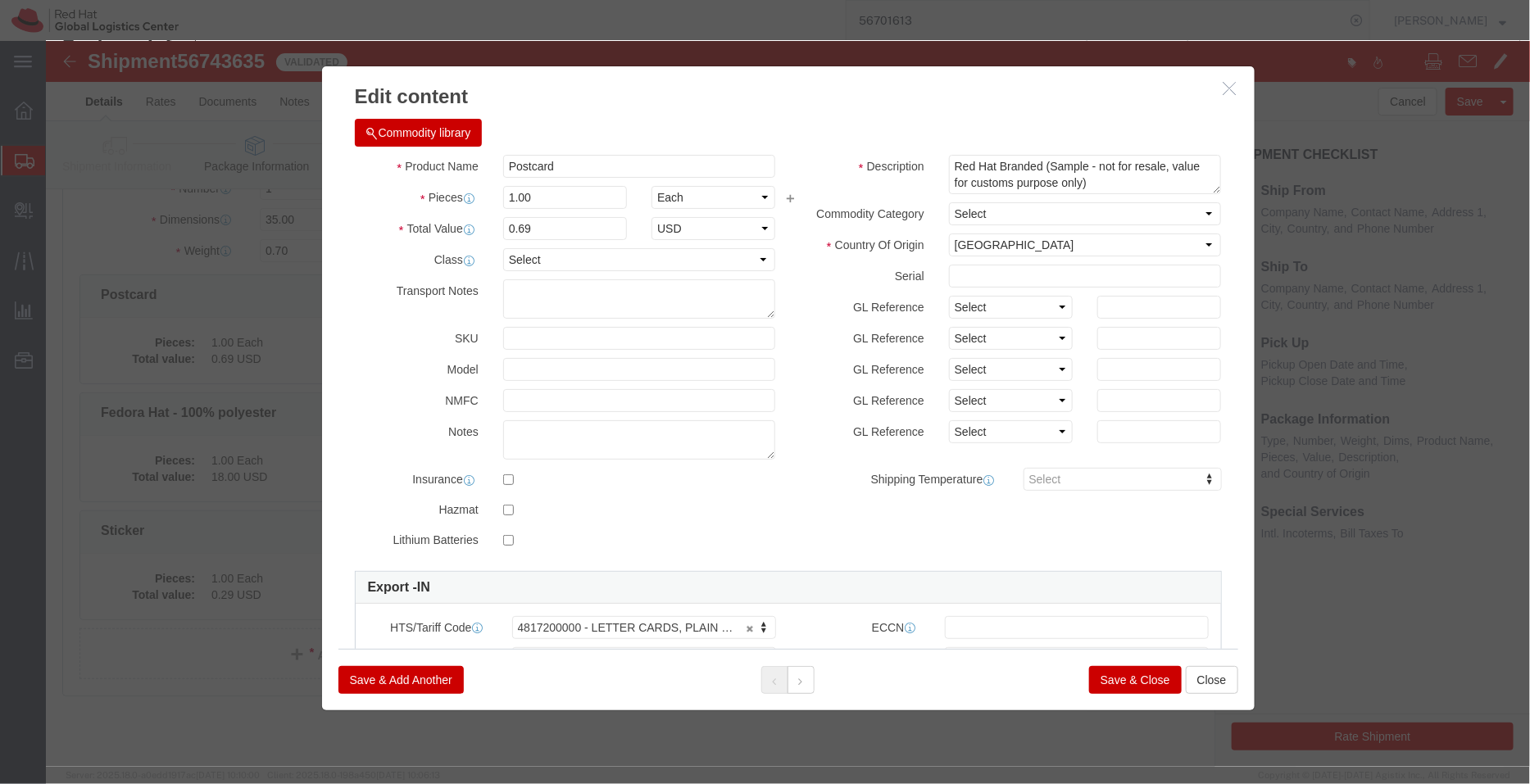
click button "Save & Close"
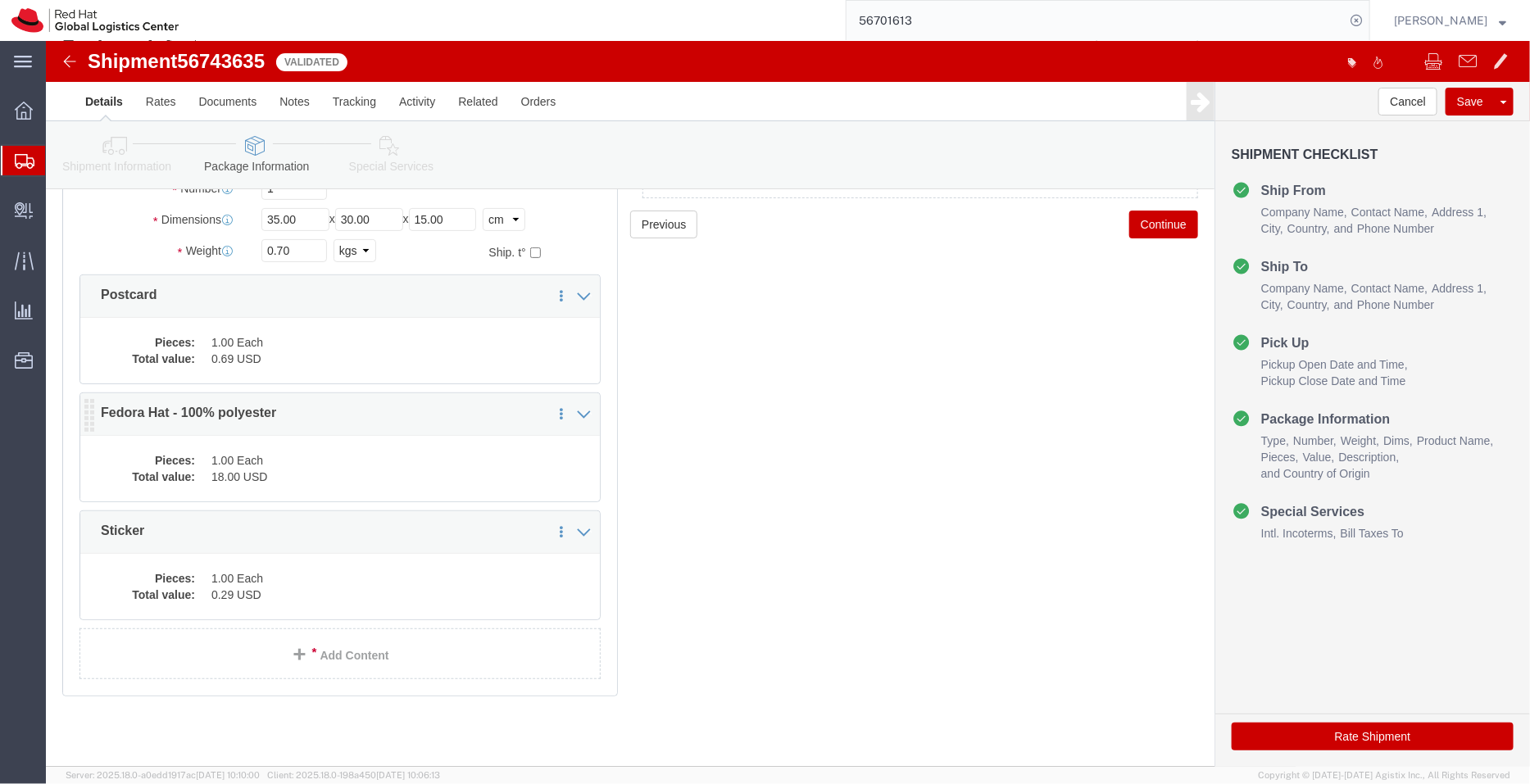
click dd "1.00 Each"
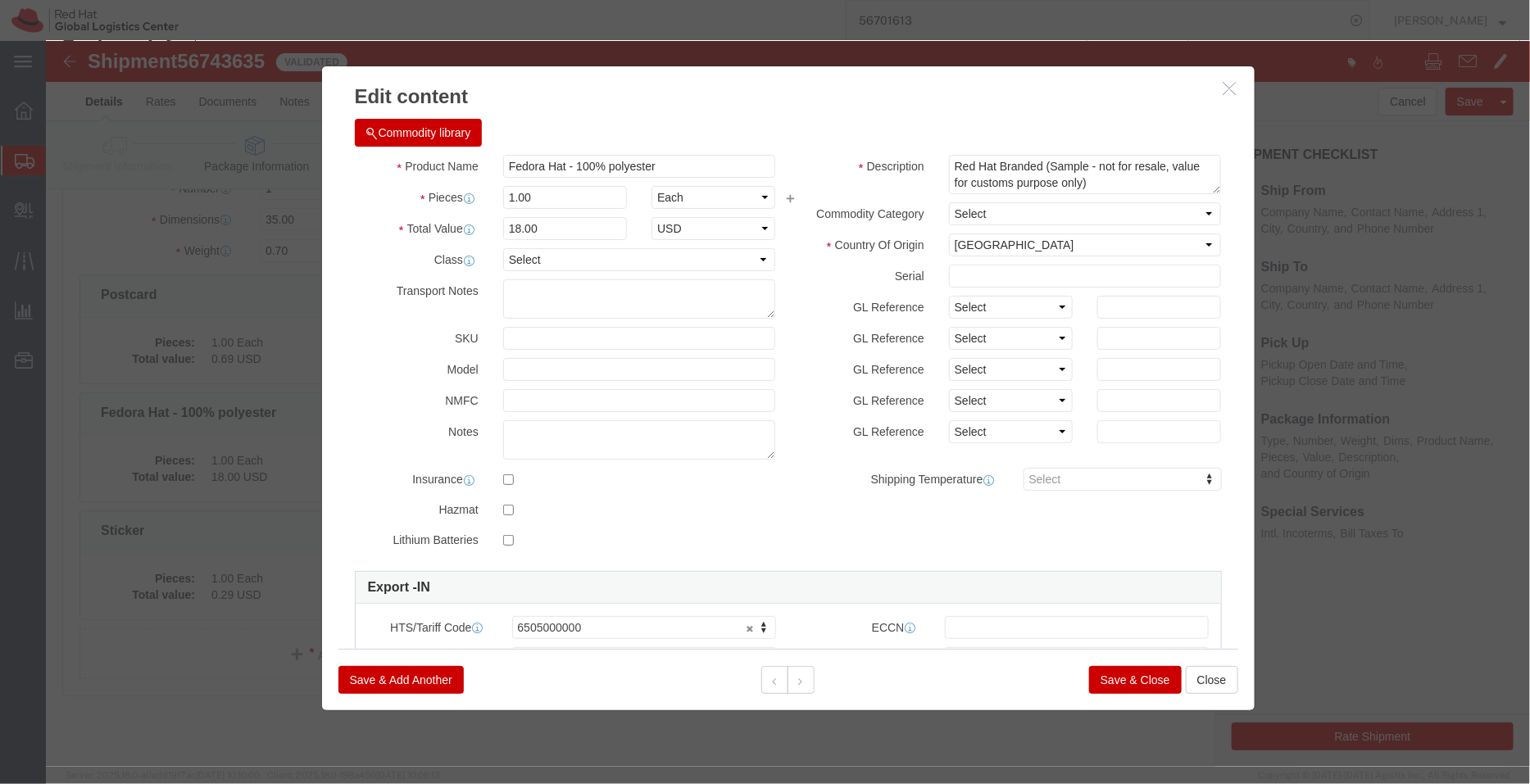
click button "Save & Close"
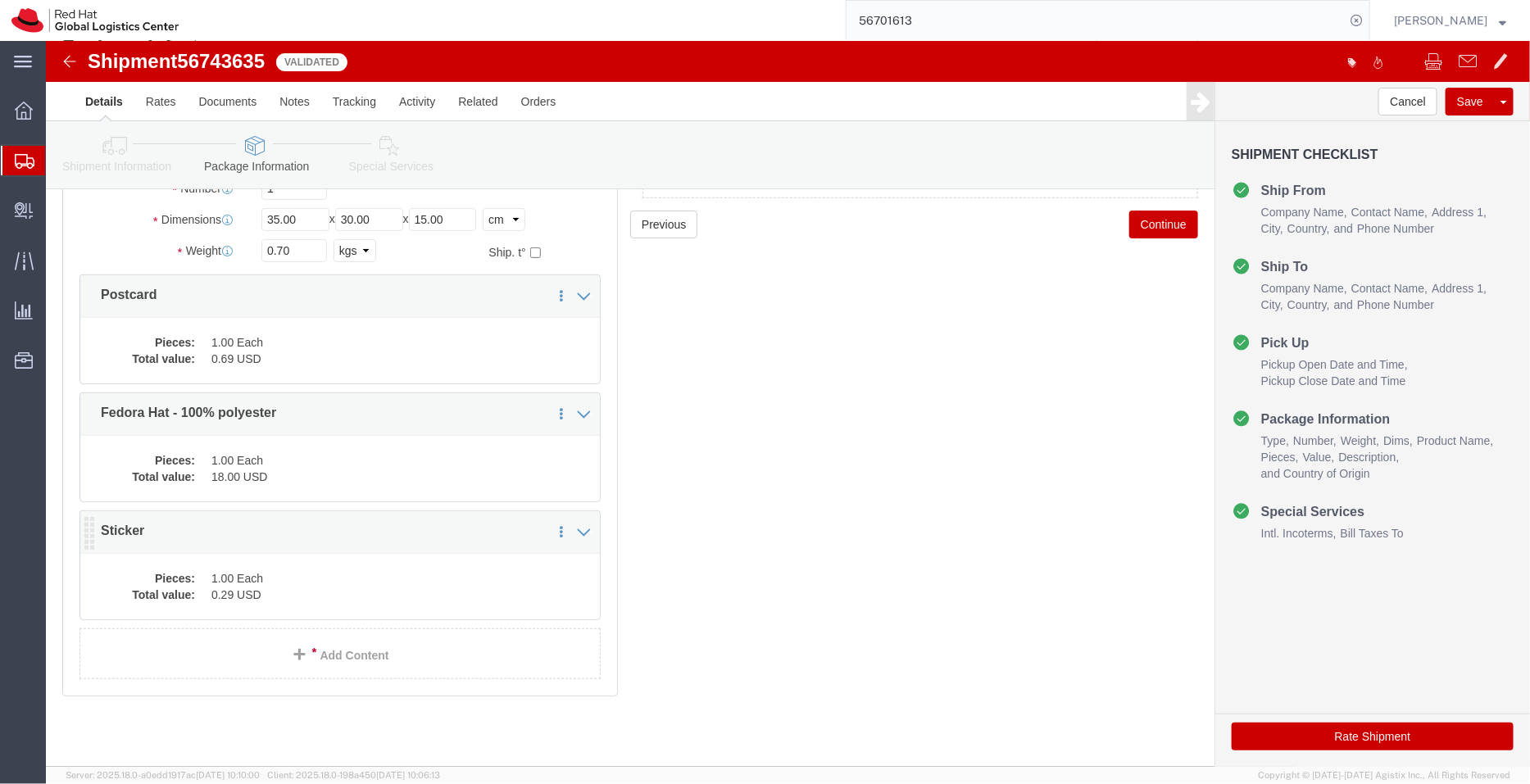
click dd "1.00 Each"
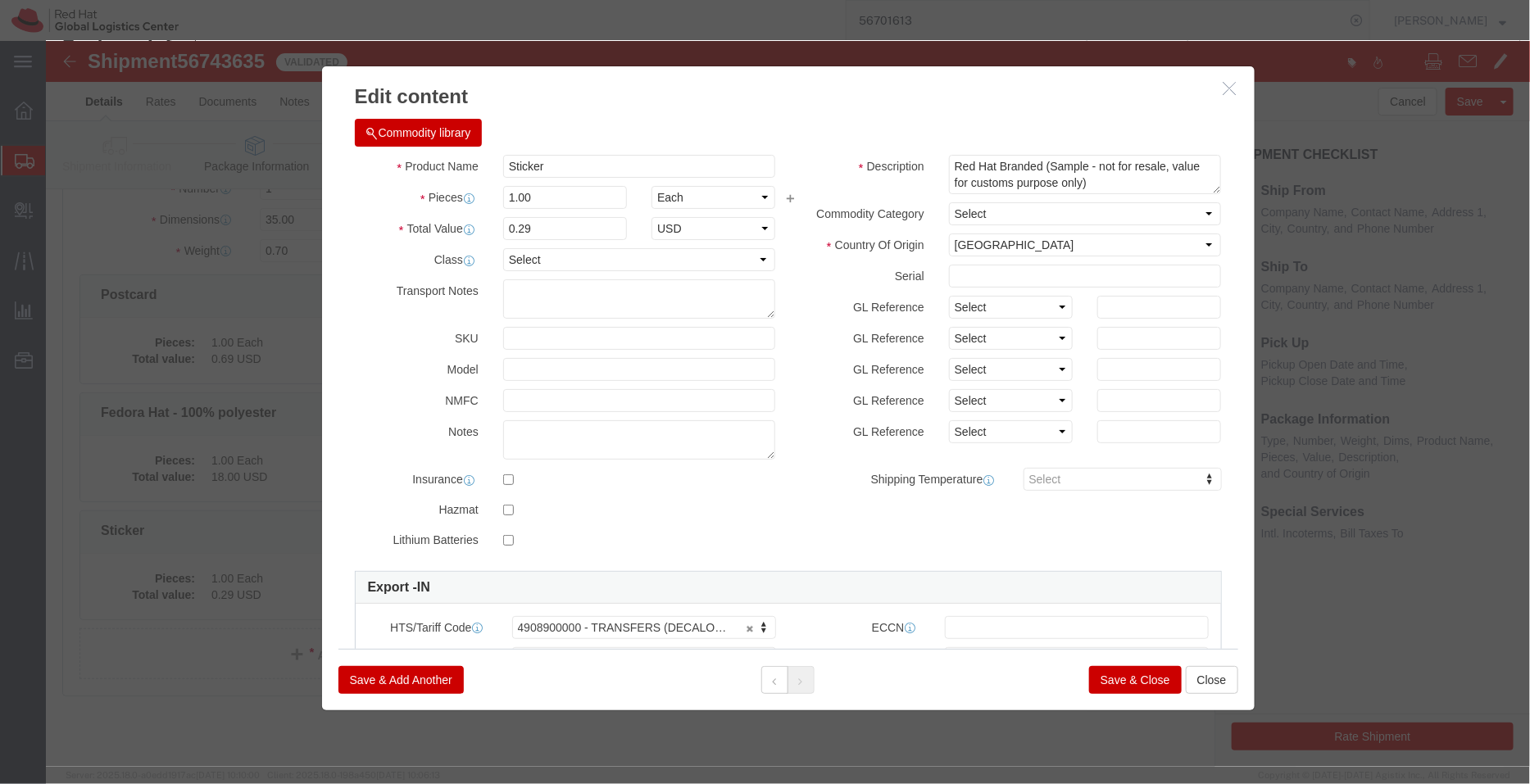
click button "Save & Close"
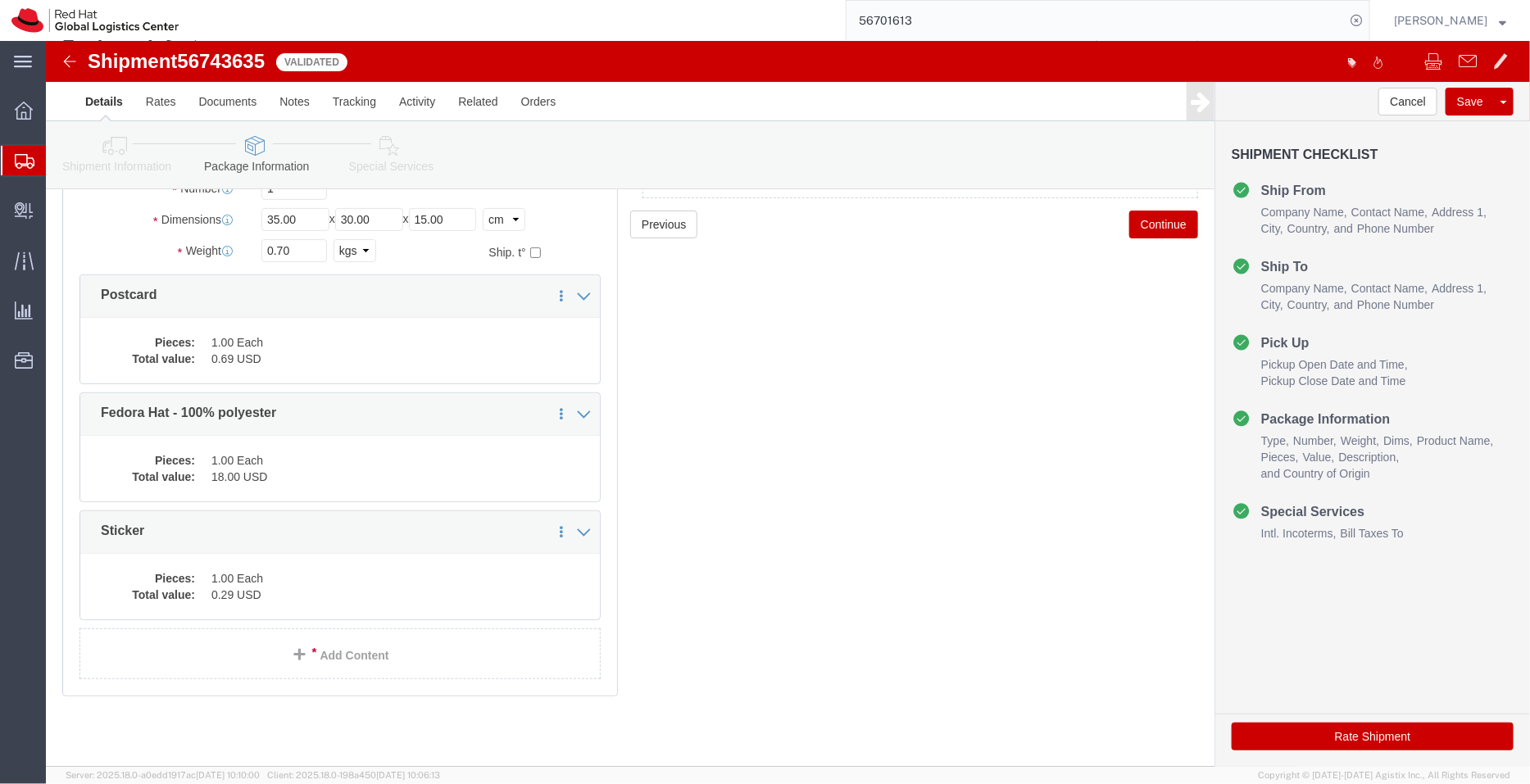
click link "Special Services"
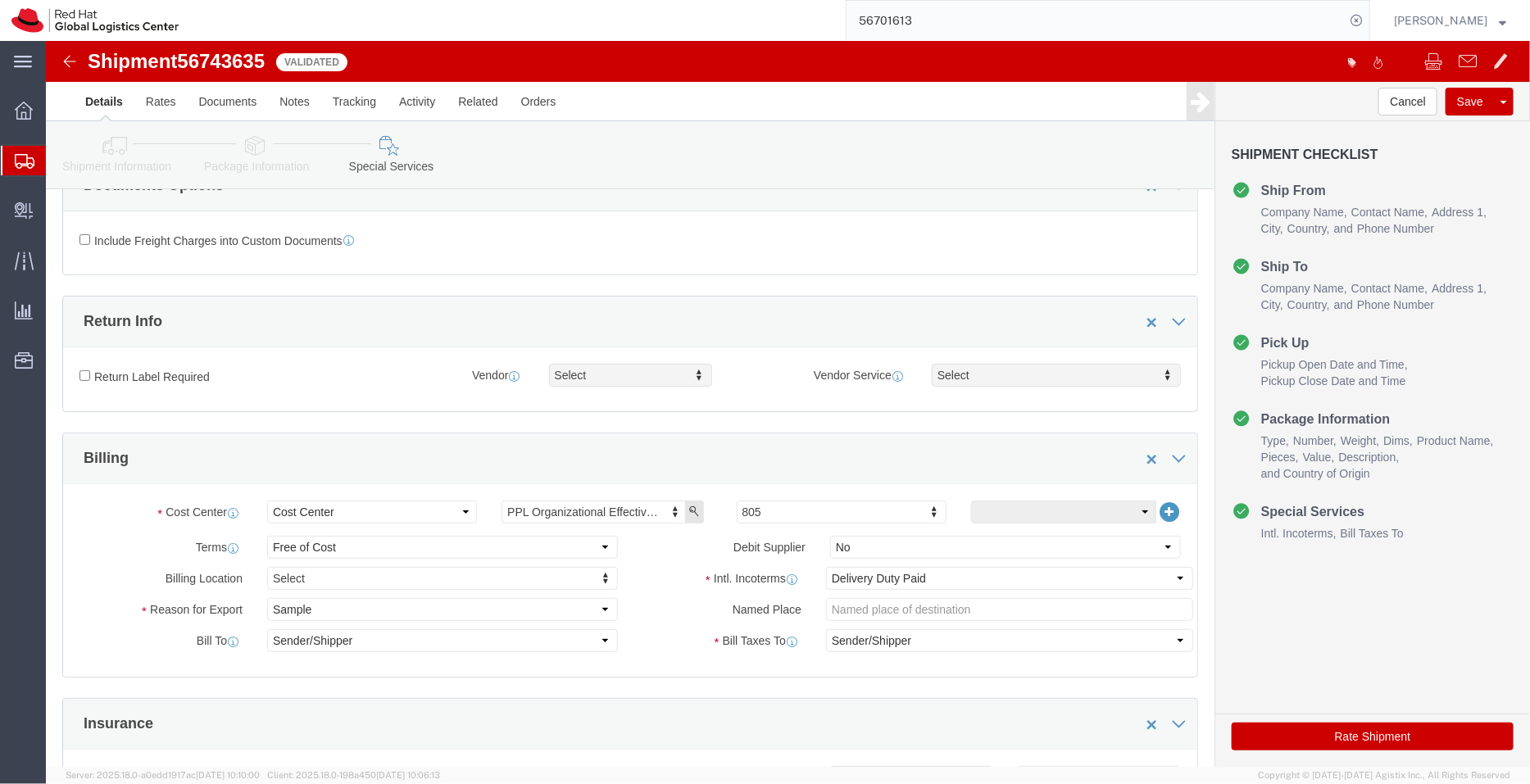
scroll to position [9, 0]
